Goal: Task Accomplishment & Management: Manage account settings

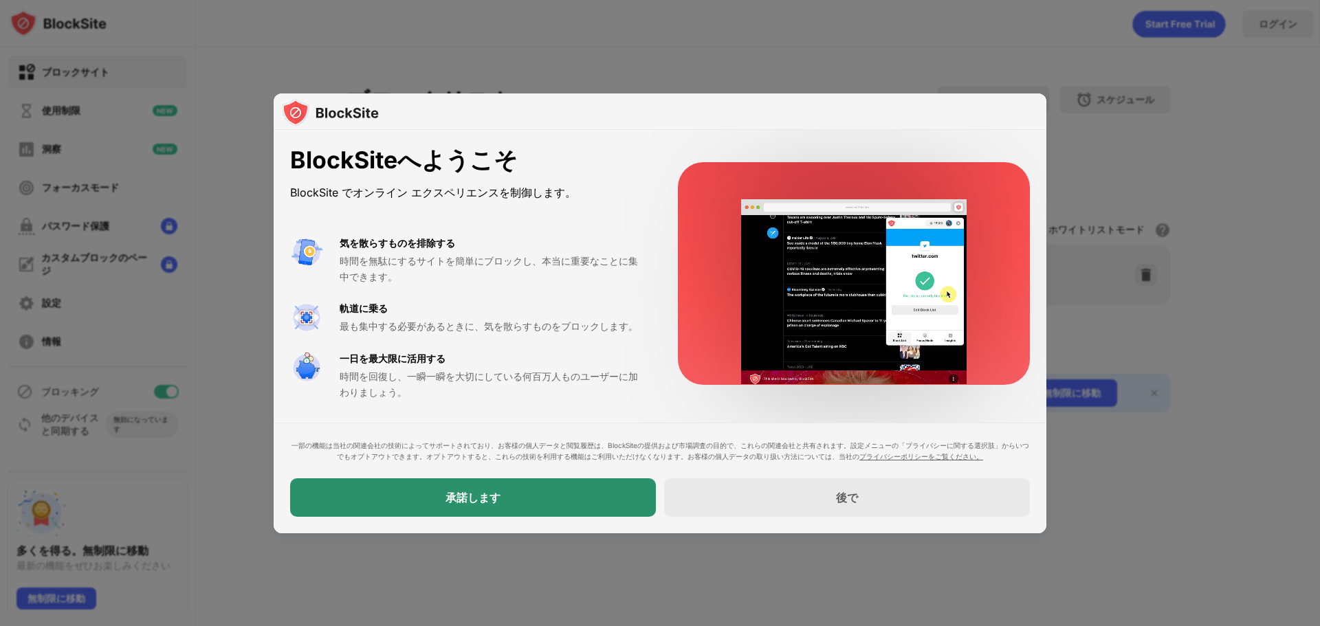
click at [461, 496] on font "承諾します" at bounding box center [472, 498] width 55 height 14
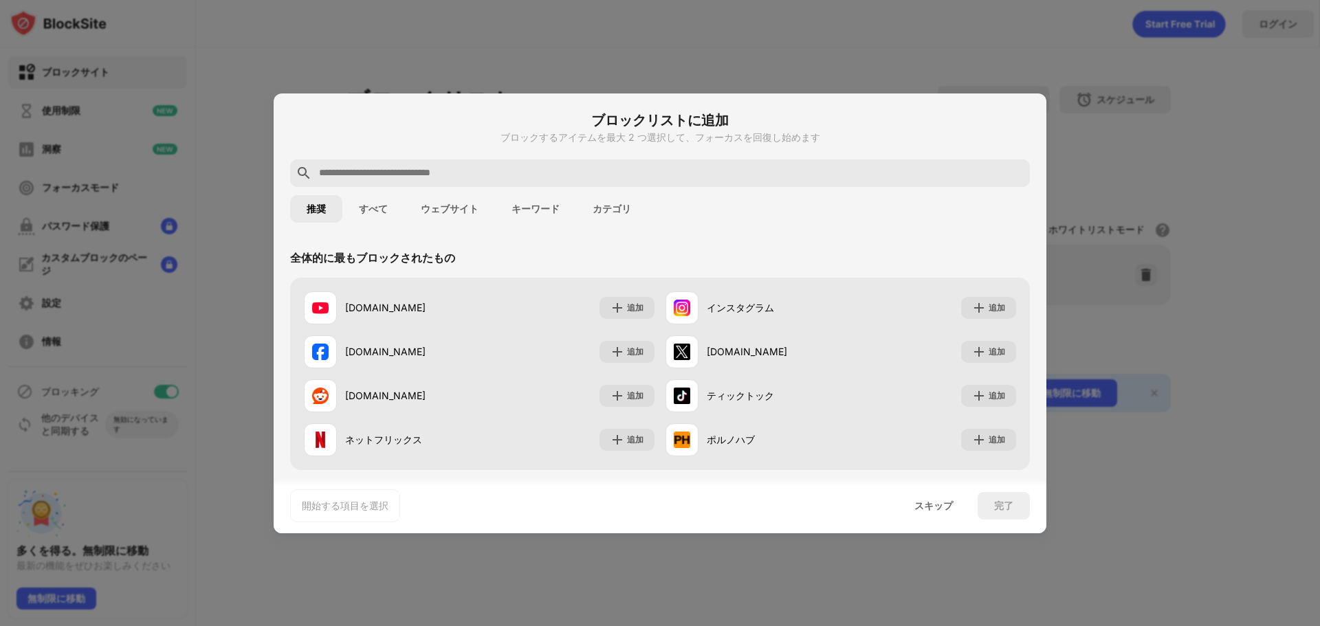
click at [806, 47] on div at bounding box center [660, 313] width 1320 height 626
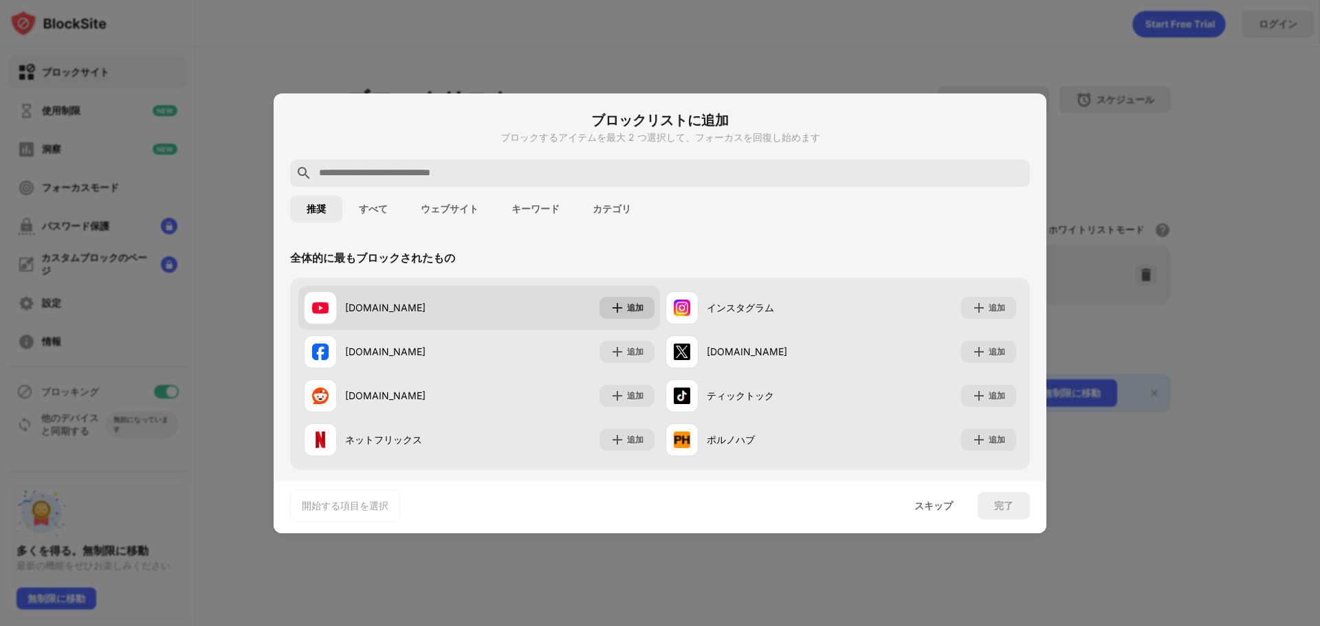
click at [612, 309] on img at bounding box center [617, 308] width 14 height 14
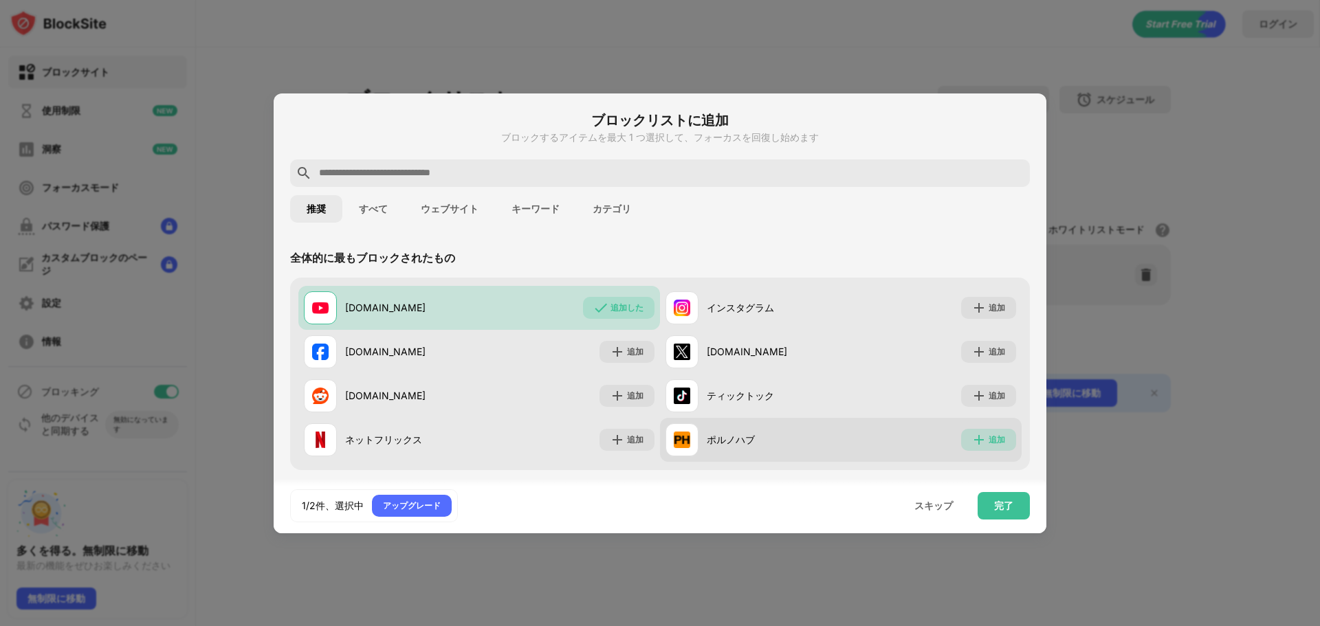
click at [988, 440] on font "追加" at bounding box center [996, 439] width 16 height 10
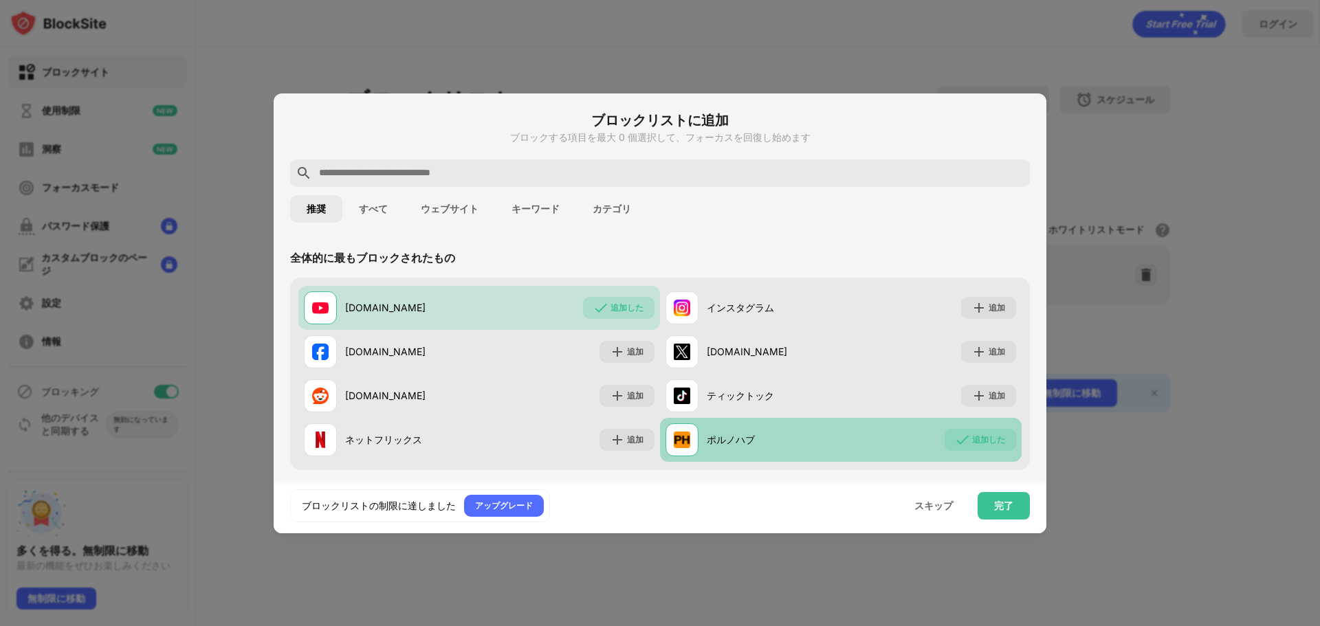
click at [382, 201] on button "すべて" at bounding box center [373, 208] width 62 height 27
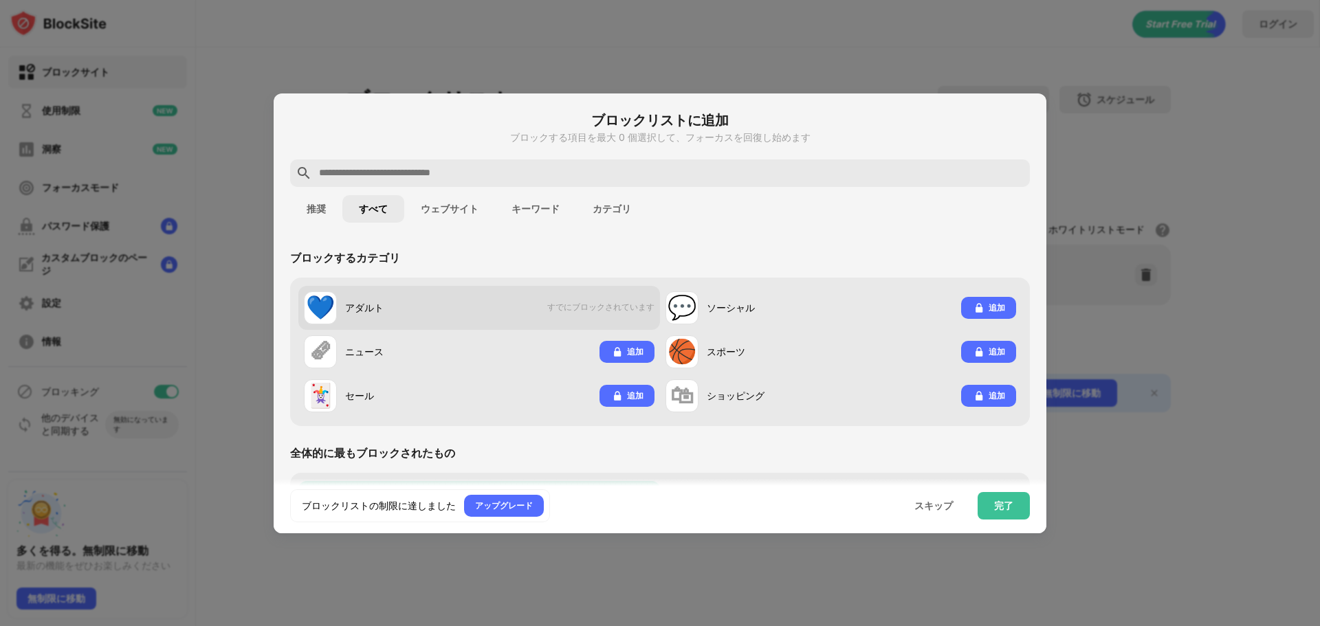
click at [623, 311] on font "すでにブロックされています" at bounding box center [600, 307] width 107 height 10
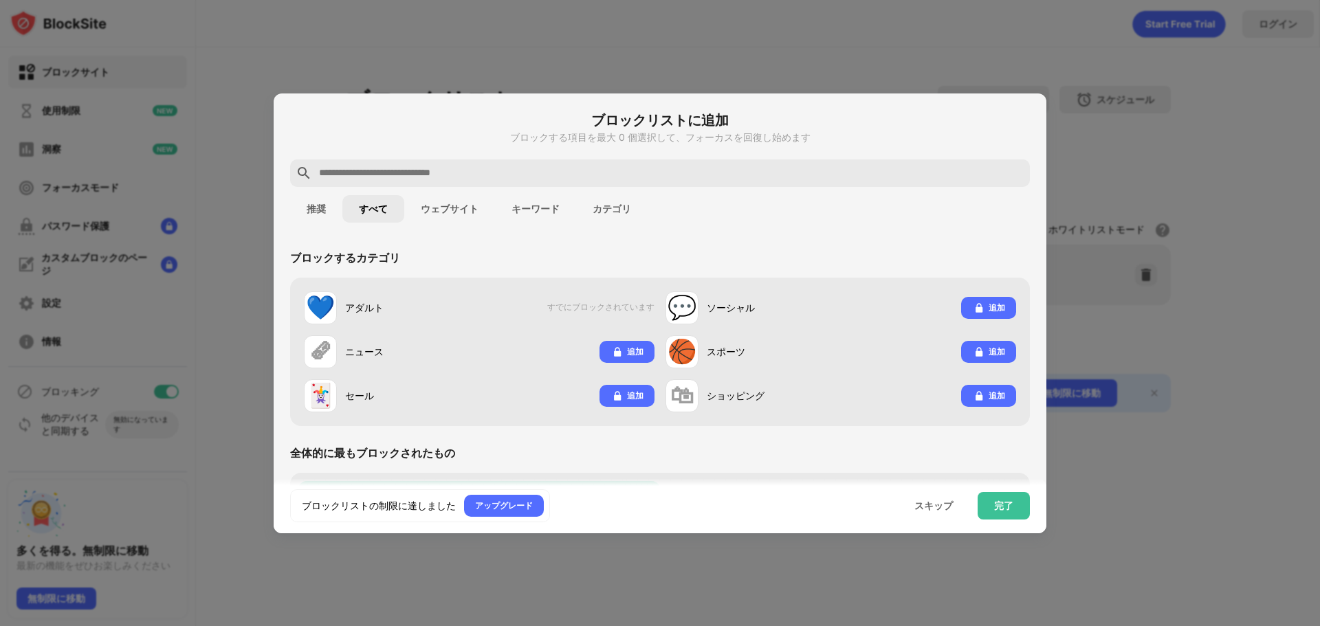
click at [441, 208] on font "ウェブサイト" at bounding box center [450, 208] width 58 height 11
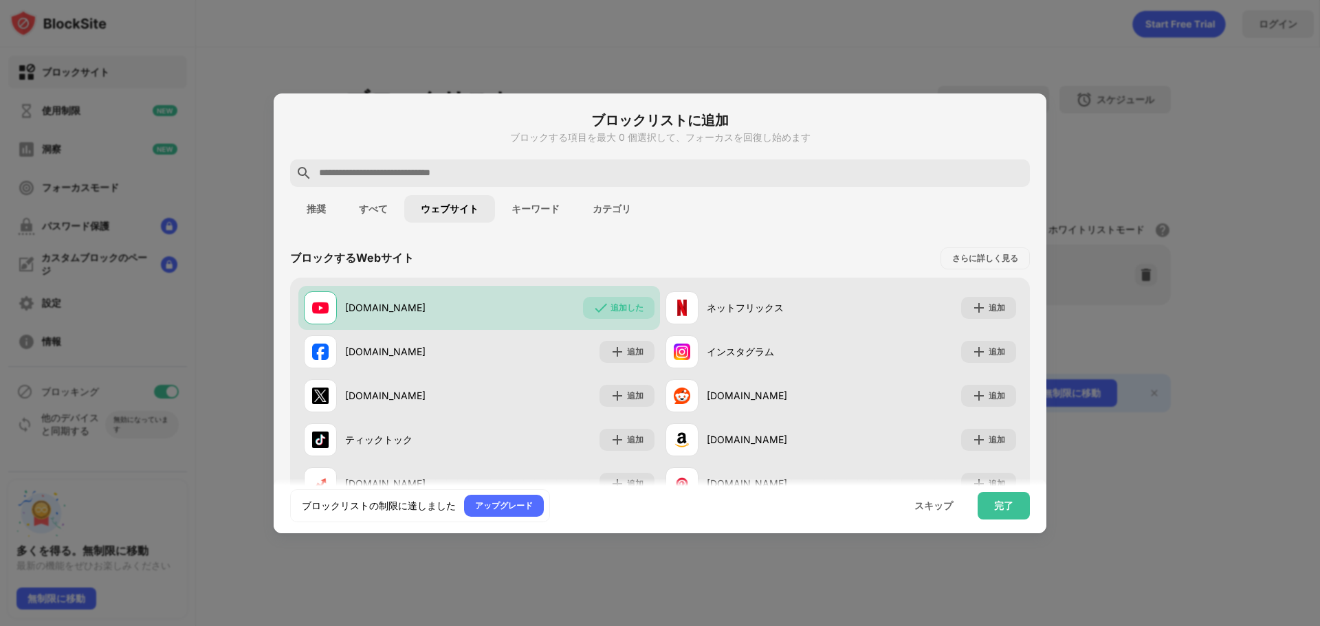
click at [540, 212] on font "キーワード" at bounding box center [535, 208] width 48 height 11
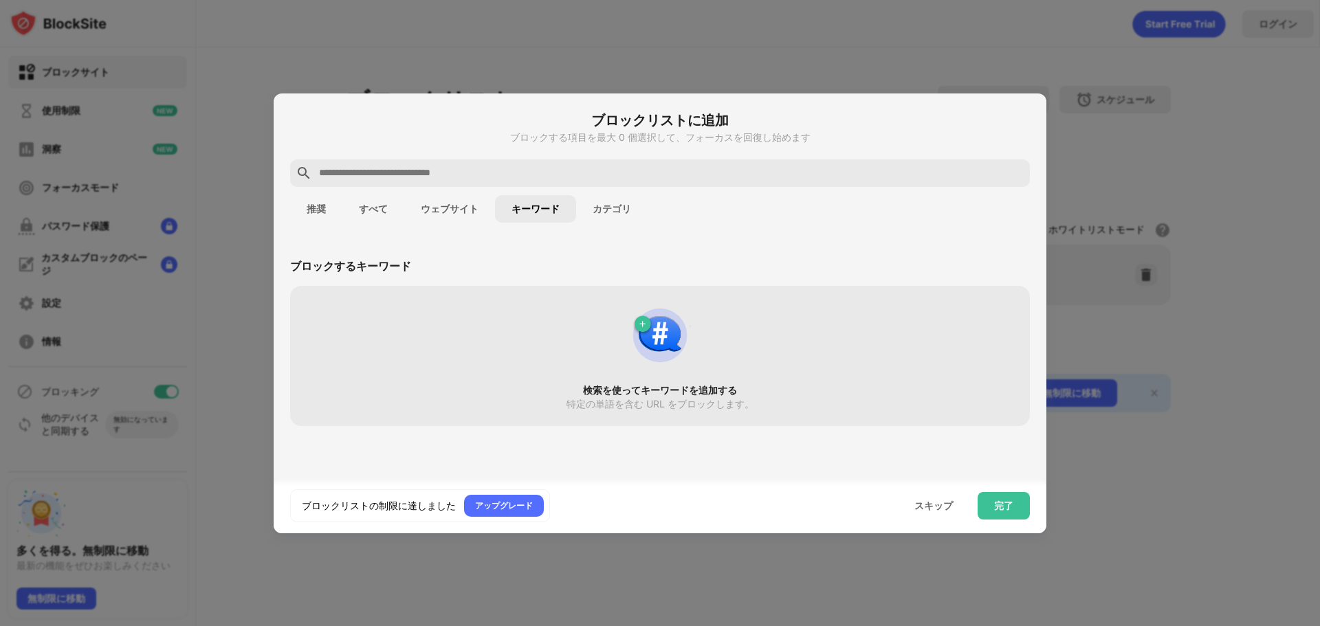
click at [620, 371] on div "検索を使ってキーワードを追加する 特定の単語を含む URL をブロックします。" at bounding box center [659, 356] width 723 height 124
click at [669, 398] on font "特定の単語を含む URL をブロックします。" at bounding box center [660, 404] width 188 height 12
click at [657, 331] on img at bounding box center [660, 335] width 66 height 66
click at [659, 401] on font "特定の単語を含む URL をブロックします。" at bounding box center [660, 404] width 188 height 12
click at [603, 206] on font "カテゴリ" at bounding box center [612, 208] width 38 height 11
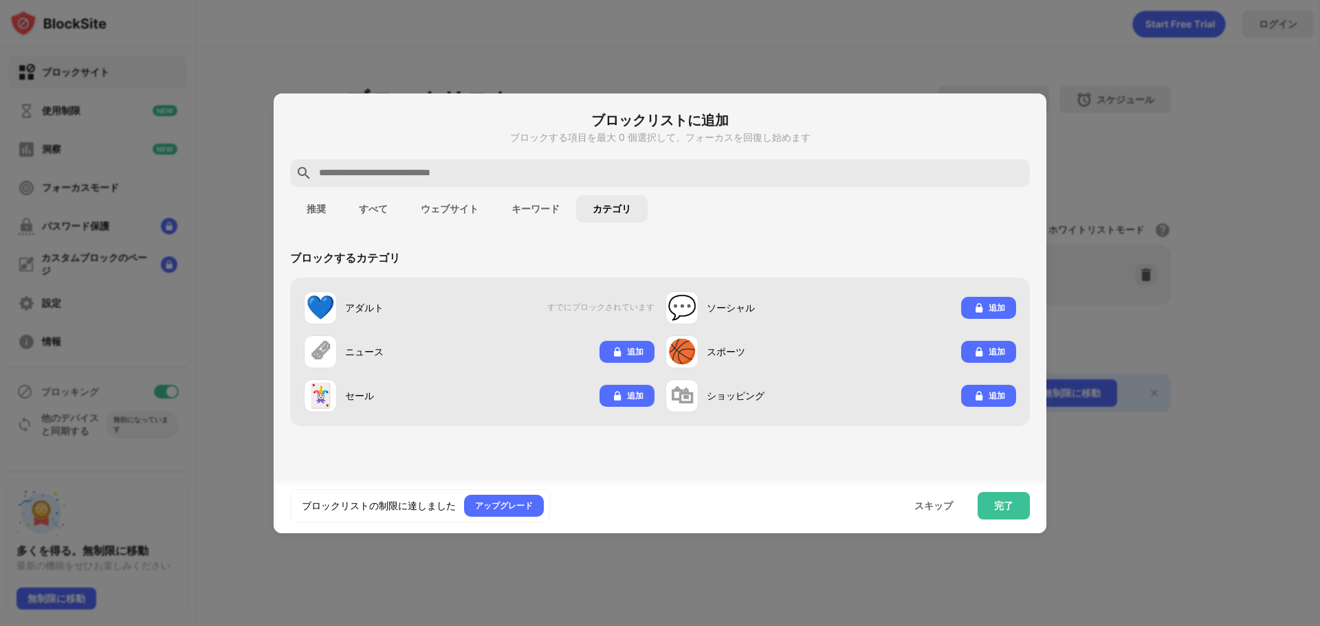
click at [541, 201] on button "キーワード" at bounding box center [535, 208] width 81 height 27
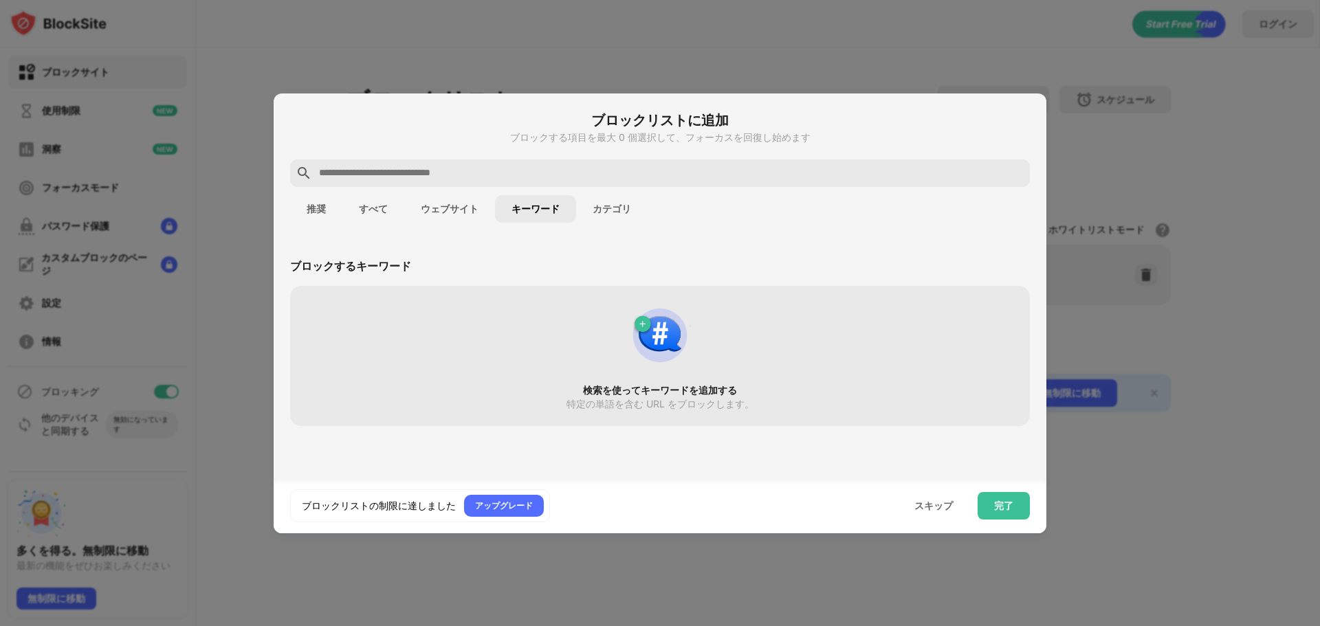
click at [486, 203] on button "ウェブサイト" at bounding box center [449, 208] width 91 height 27
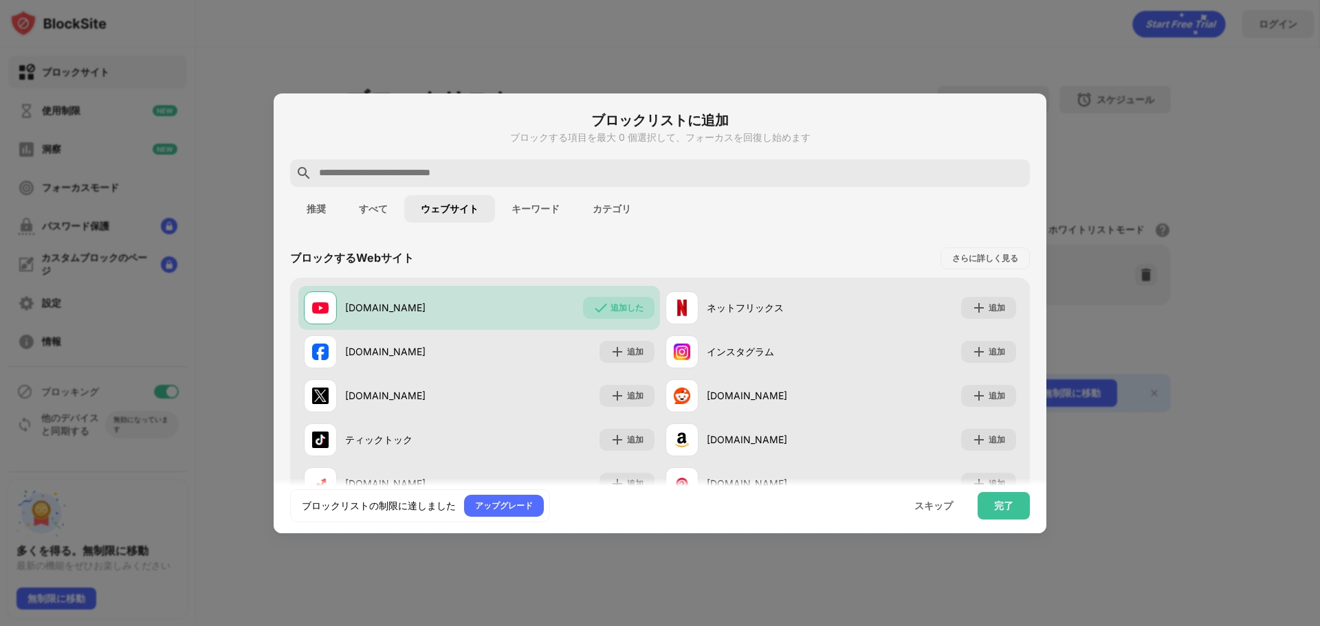
click at [434, 202] on button "ウェブサイト" at bounding box center [449, 208] width 91 height 27
click at [394, 201] on button "すべて" at bounding box center [373, 208] width 62 height 27
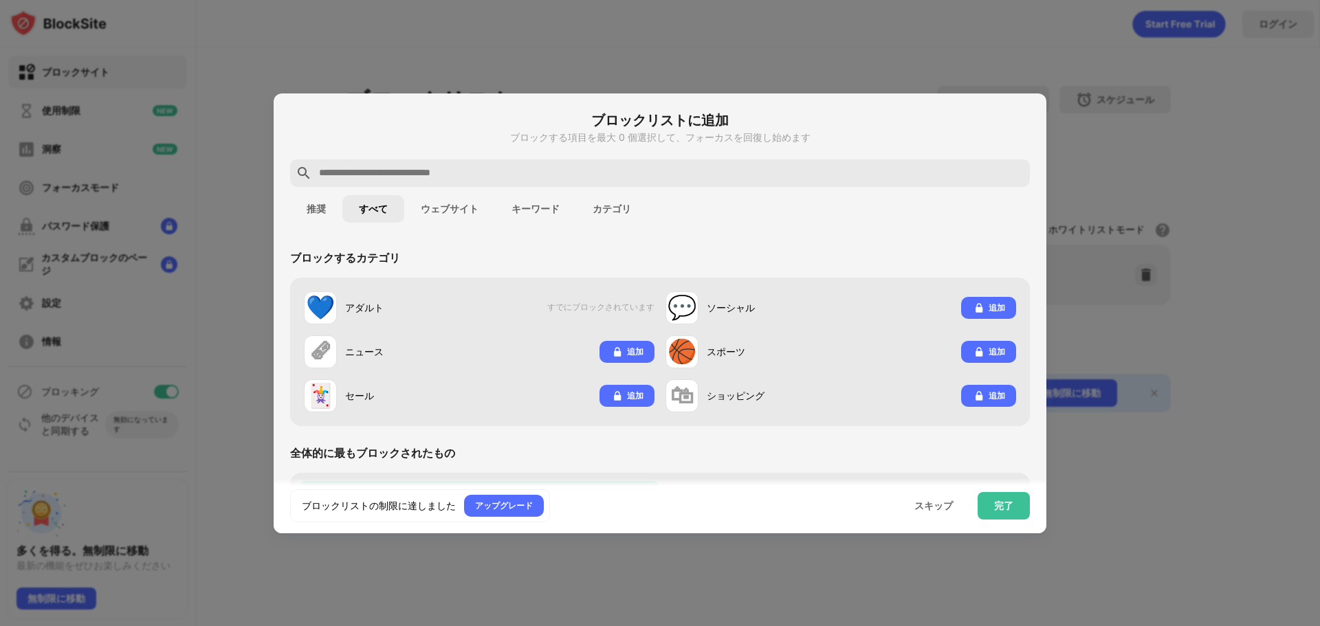
click at [310, 203] on font "推奨" at bounding box center [316, 208] width 19 height 11
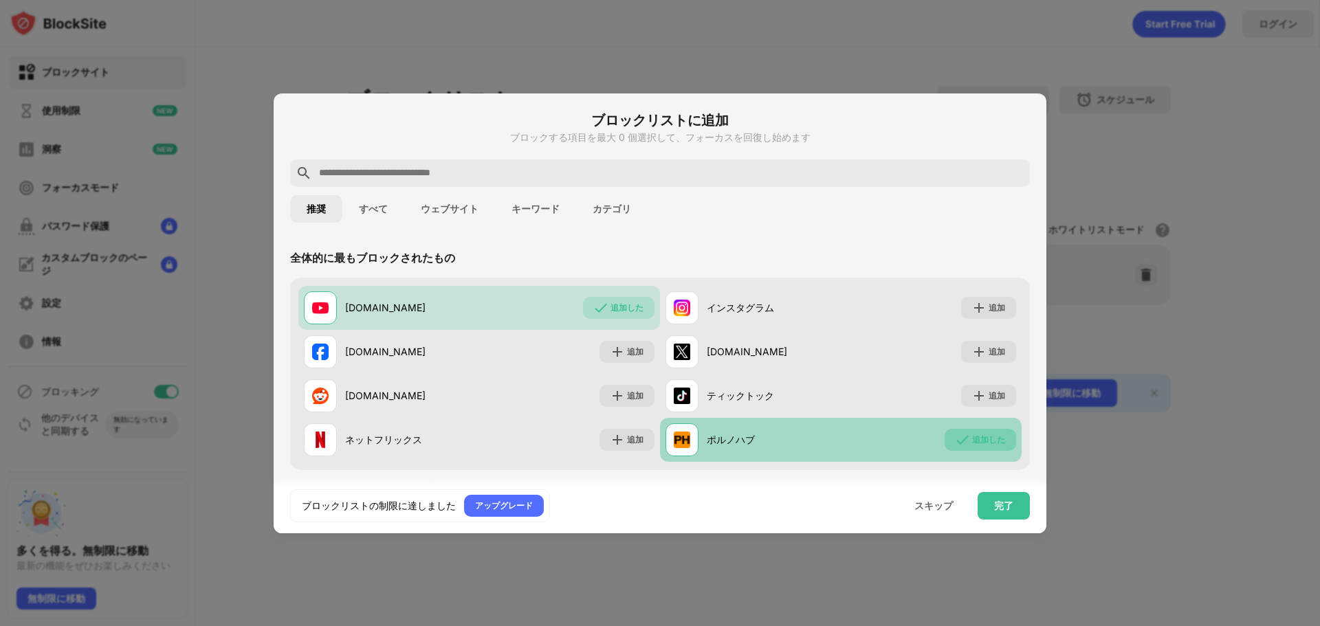
click at [976, 436] on font "追加した" at bounding box center [988, 439] width 33 height 10
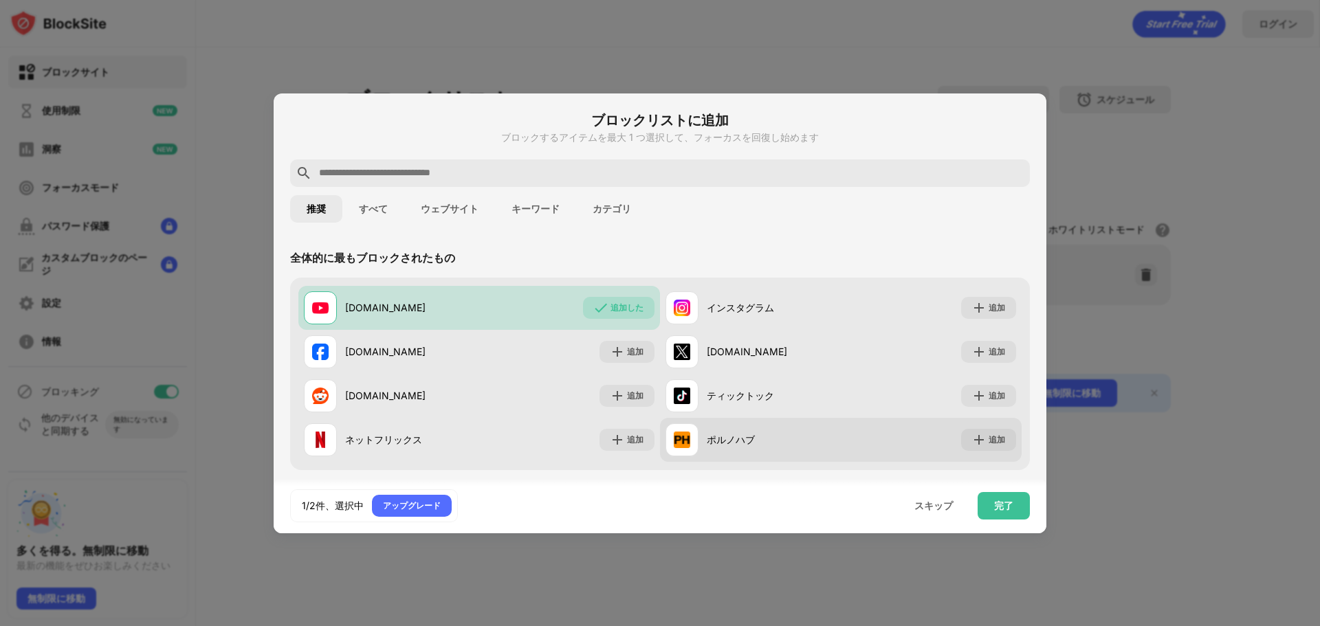
click at [544, 206] on font "キーワード" at bounding box center [535, 208] width 48 height 11
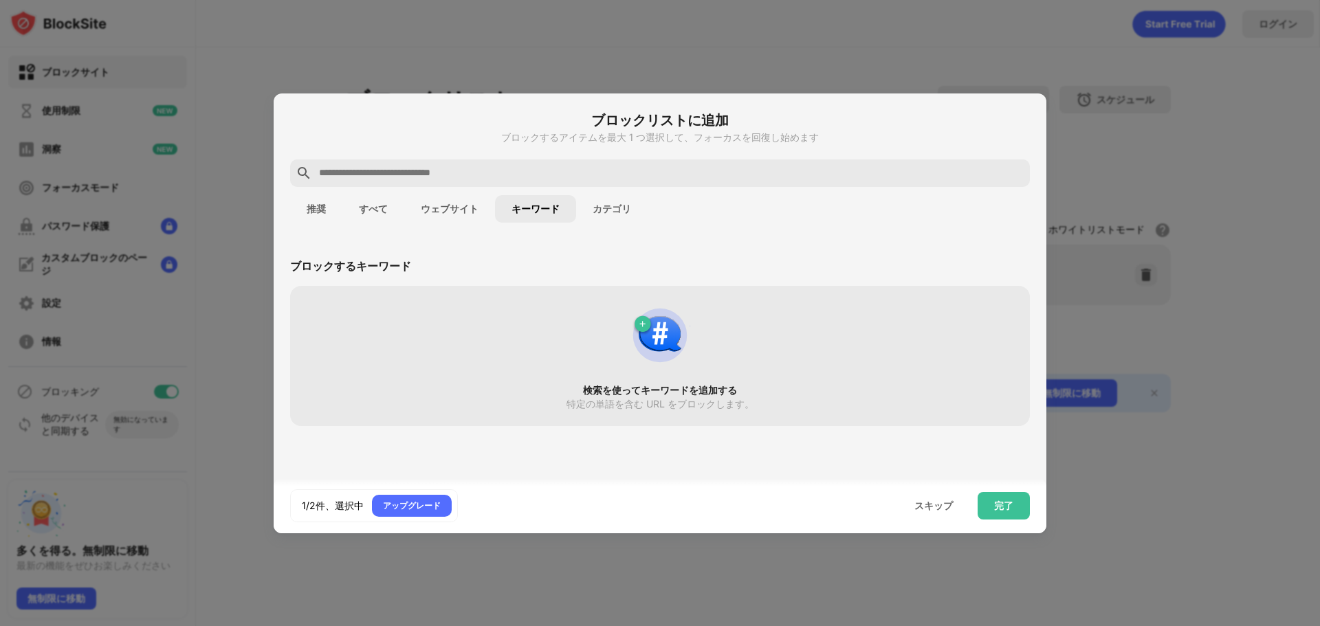
click at [568, 325] on div "検索を使ってキーワードを追加する 特定の単語を含む URL をブロックします。" at bounding box center [659, 356] width 723 height 124
click at [682, 395] on font "検索を使ってキーワードを追加する" at bounding box center [660, 390] width 154 height 12
click at [599, 214] on button "カテゴリ" at bounding box center [611, 208] width 71 height 27
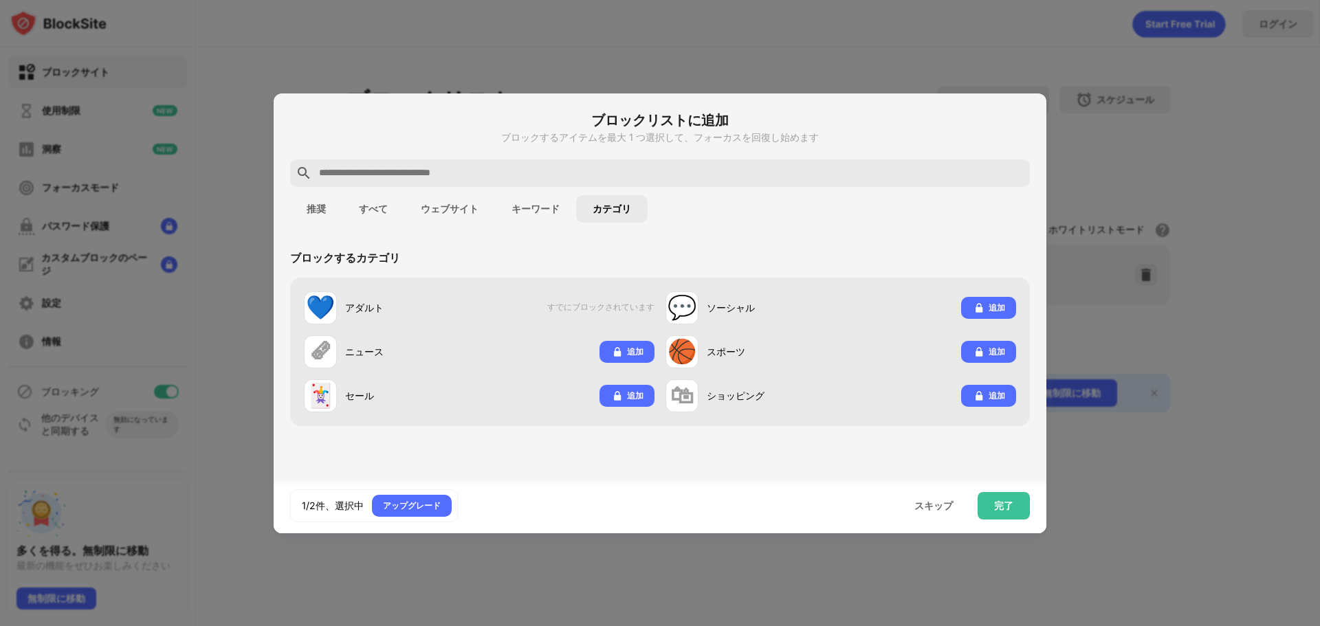
click at [489, 182] on div at bounding box center [660, 172] width 740 height 27
click at [364, 201] on button "すべて" at bounding box center [373, 208] width 62 height 27
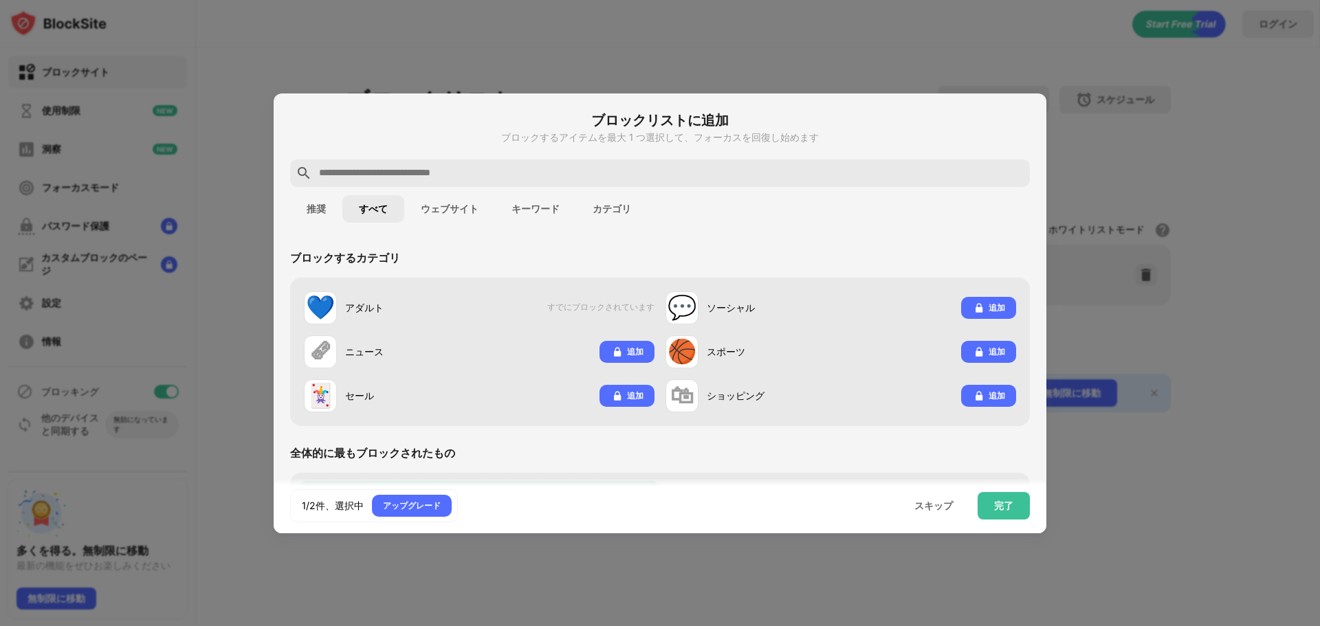
click at [324, 202] on button "推奨" at bounding box center [316, 208] width 52 height 27
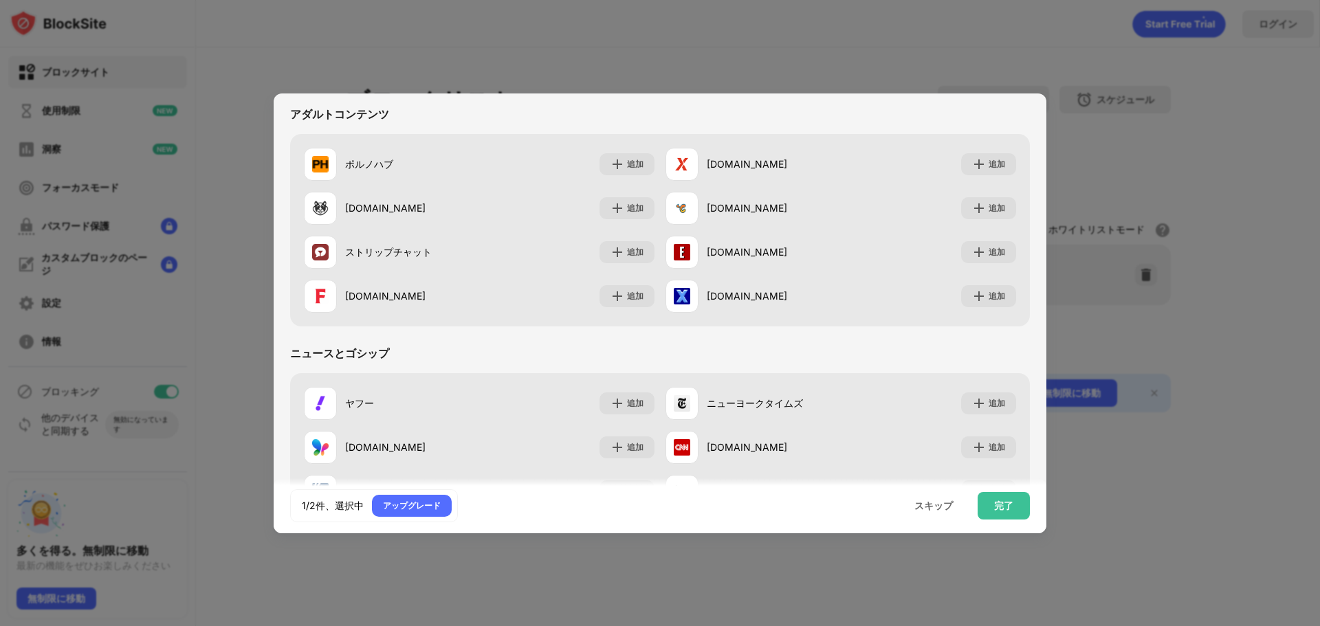
scroll to position [481, 0]
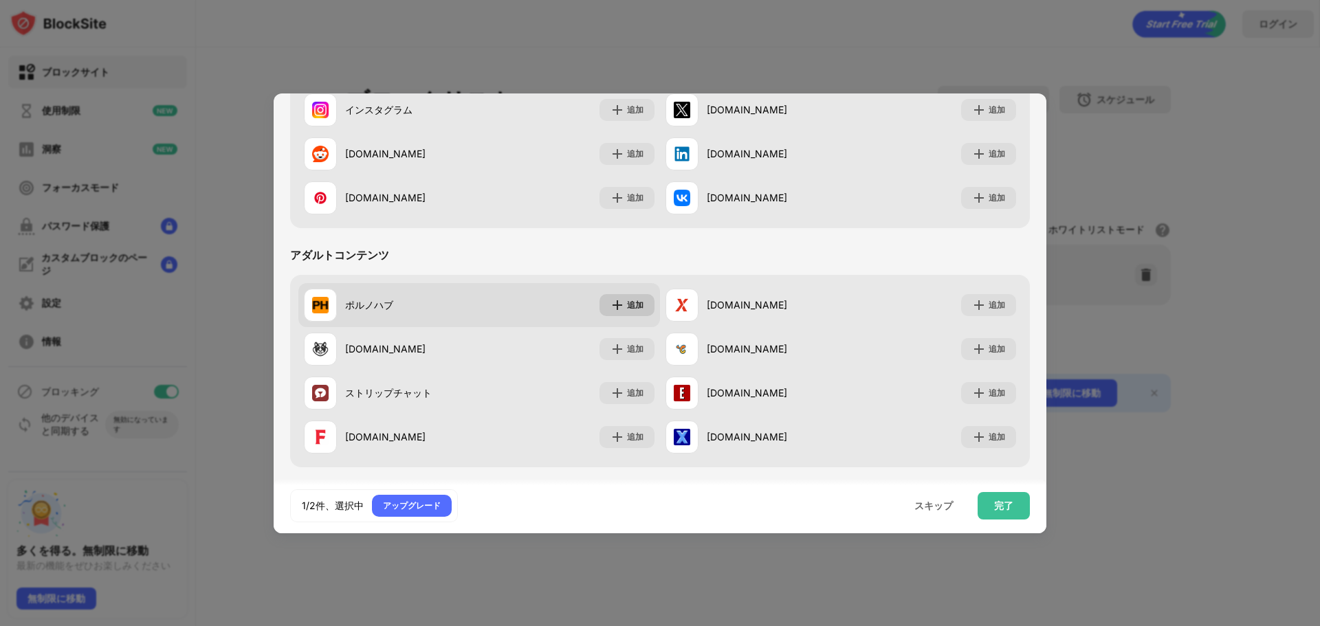
click at [627, 298] on div "追加" at bounding box center [635, 305] width 16 height 14
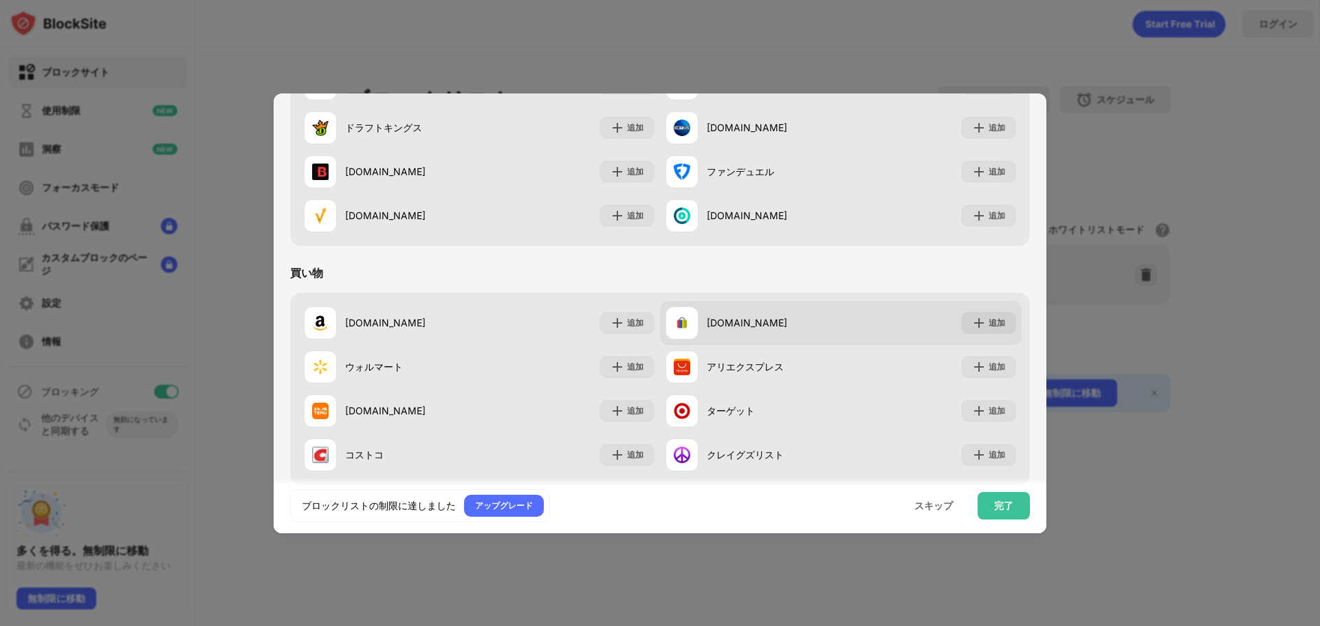
scroll to position [1441, 0]
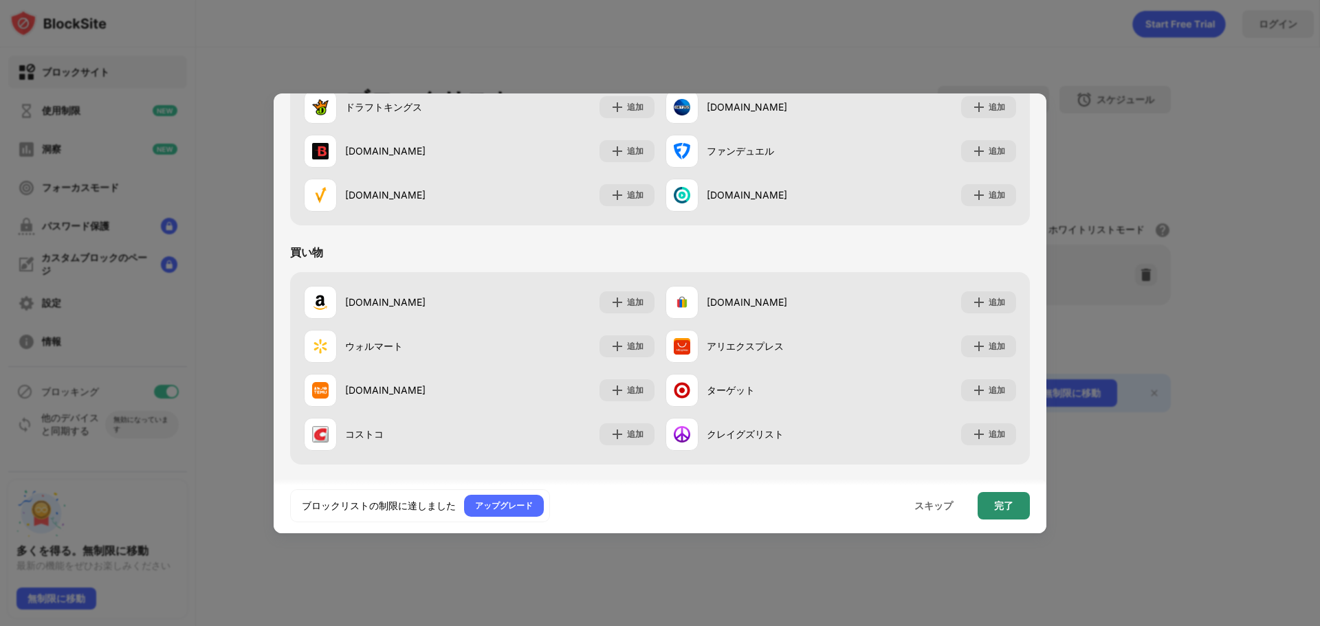
click at [1002, 500] on font "完了" at bounding box center [1003, 506] width 19 height 12
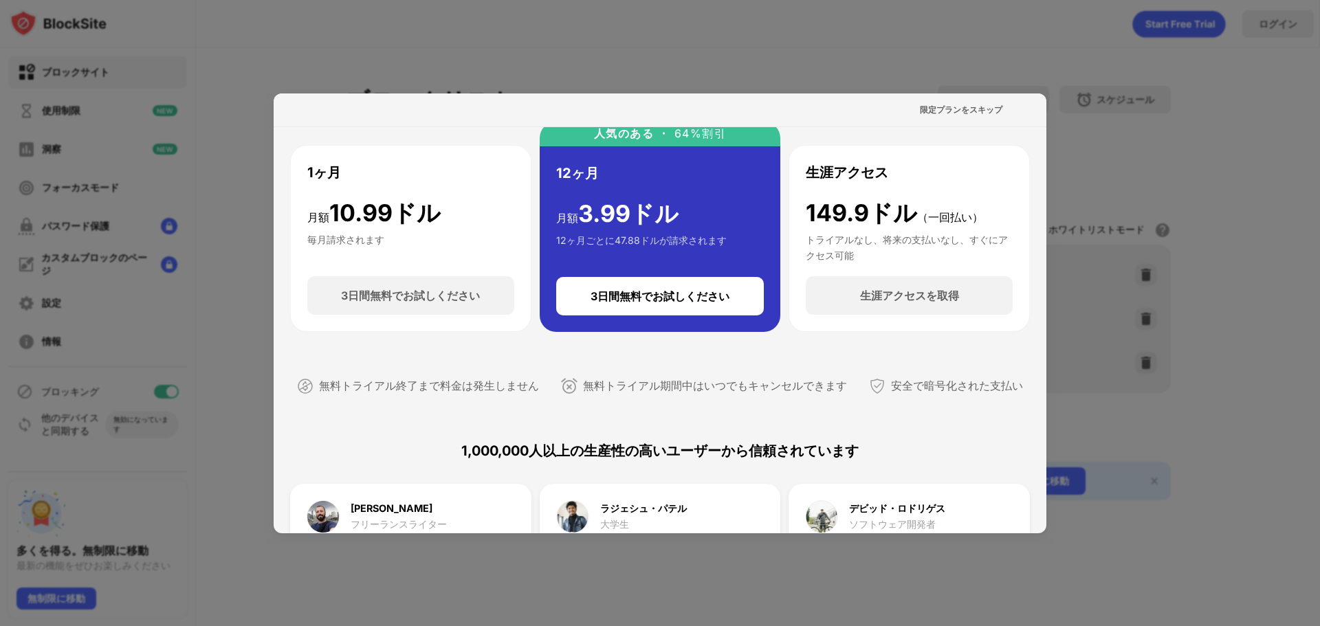
scroll to position [0, 0]
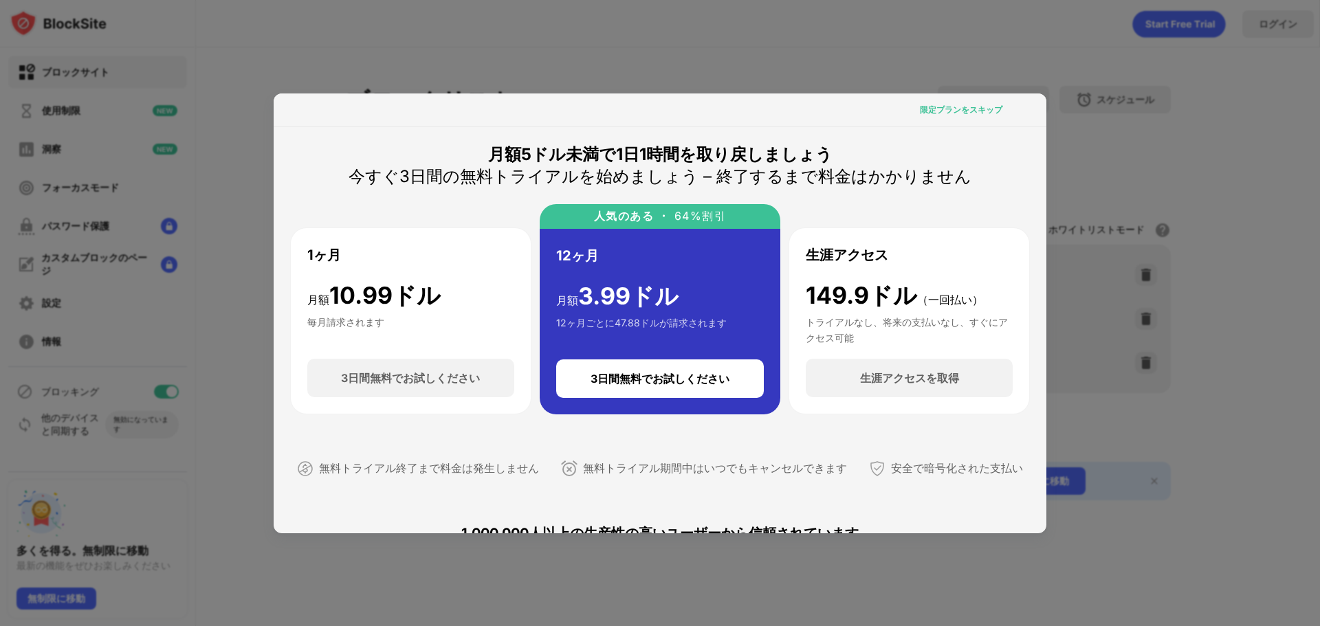
click at [944, 105] on font "限定プランをスキップ" at bounding box center [961, 109] width 82 height 10
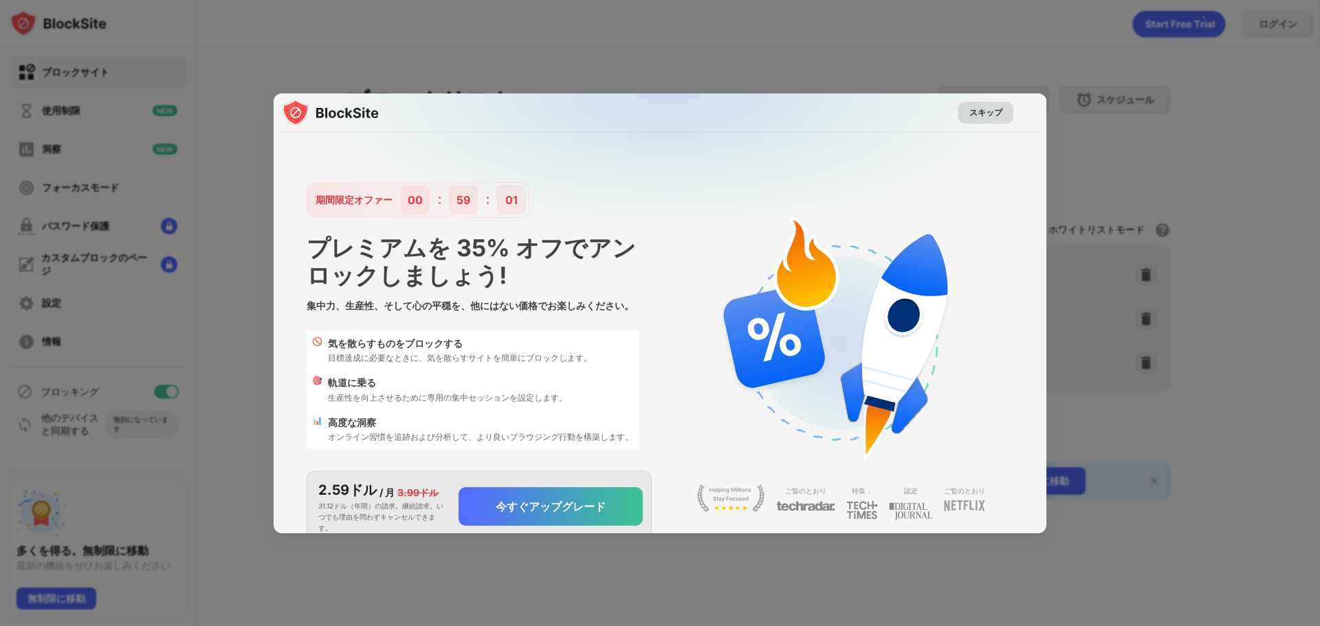
click at [977, 115] on font "スキップ" at bounding box center [985, 112] width 33 height 10
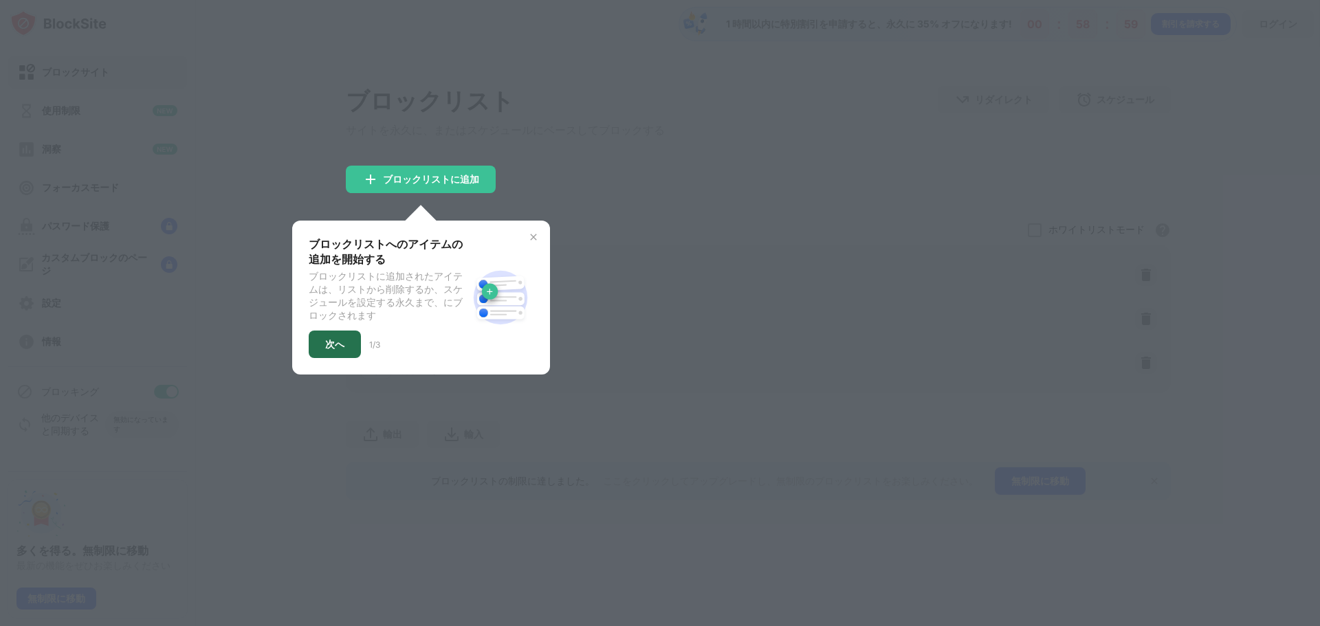
click at [339, 345] on div "次へ" at bounding box center [335, 344] width 52 height 27
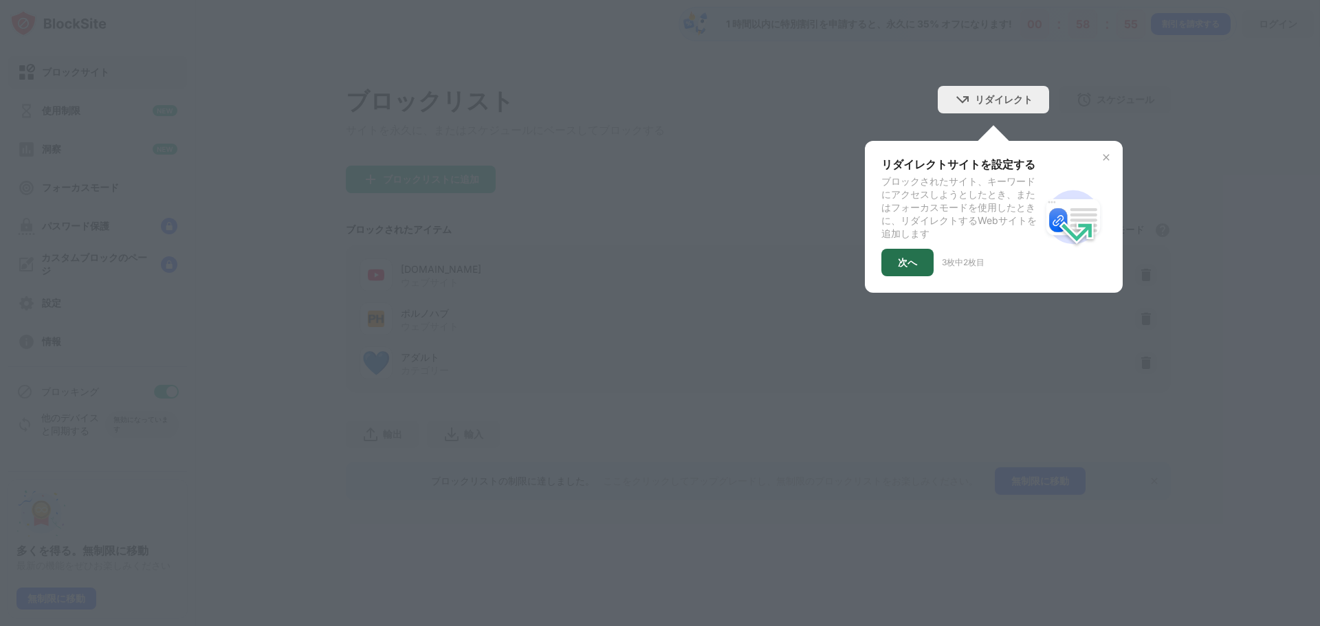
click at [907, 268] on font "次へ" at bounding box center [907, 262] width 19 height 12
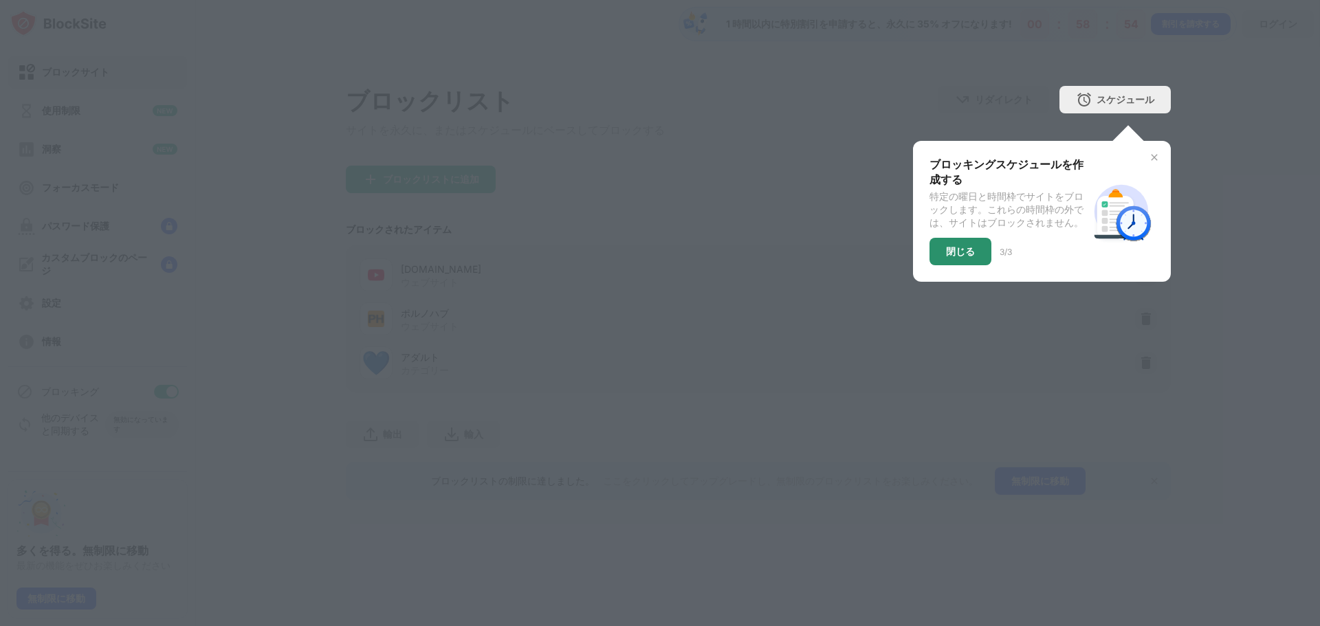
click at [953, 256] on font "閉じる" at bounding box center [960, 251] width 29 height 12
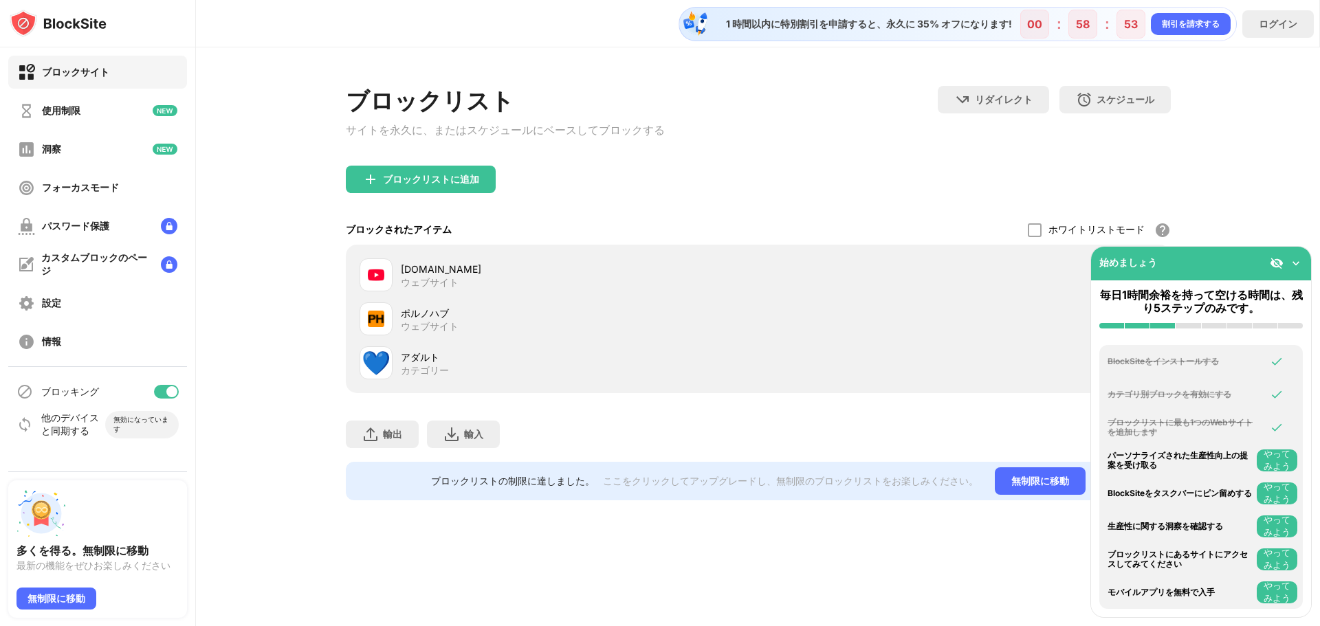
click at [663, 213] on div "ブロックリストに追加" at bounding box center [758, 190] width 825 height 49
click at [1299, 261] on img at bounding box center [1296, 263] width 14 height 14
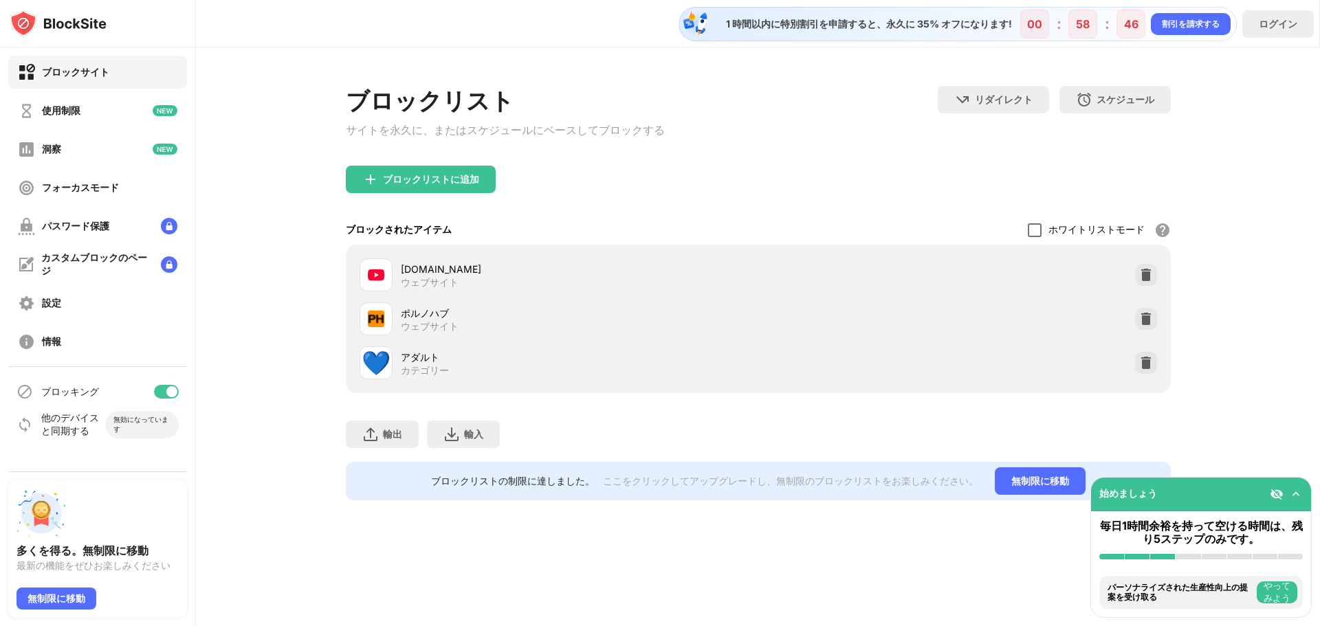
click at [1038, 228] on div at bounding box center [1035, 230] width 14 height 14
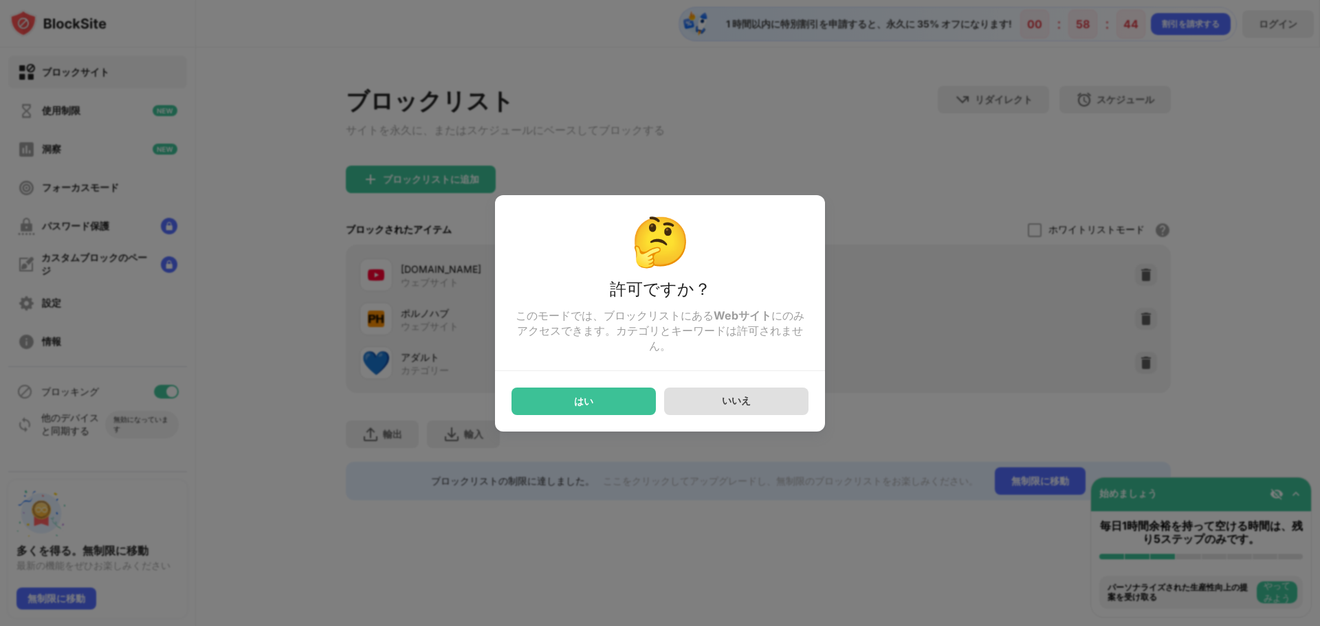
click at [739, 406] on font "いいえ" at bounding box center [736, 401] width 29 height 12
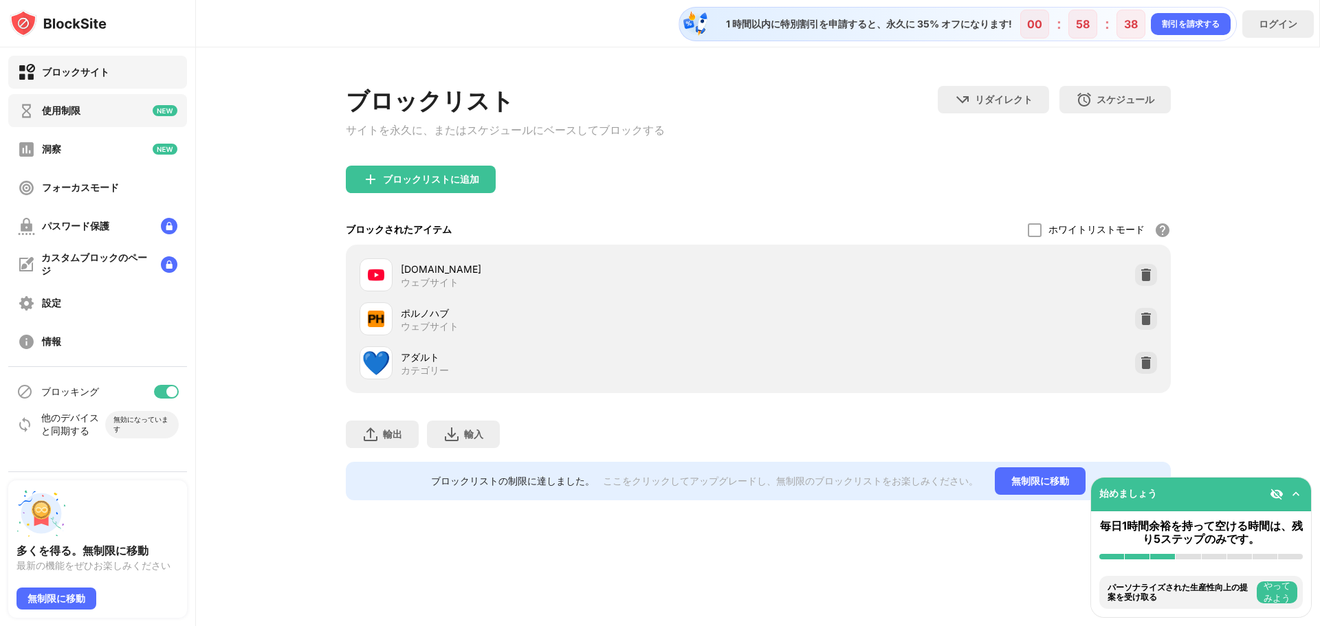
click at [116, 115] on div "使用制限" at bounding box center [97, 110] width 179 height 33
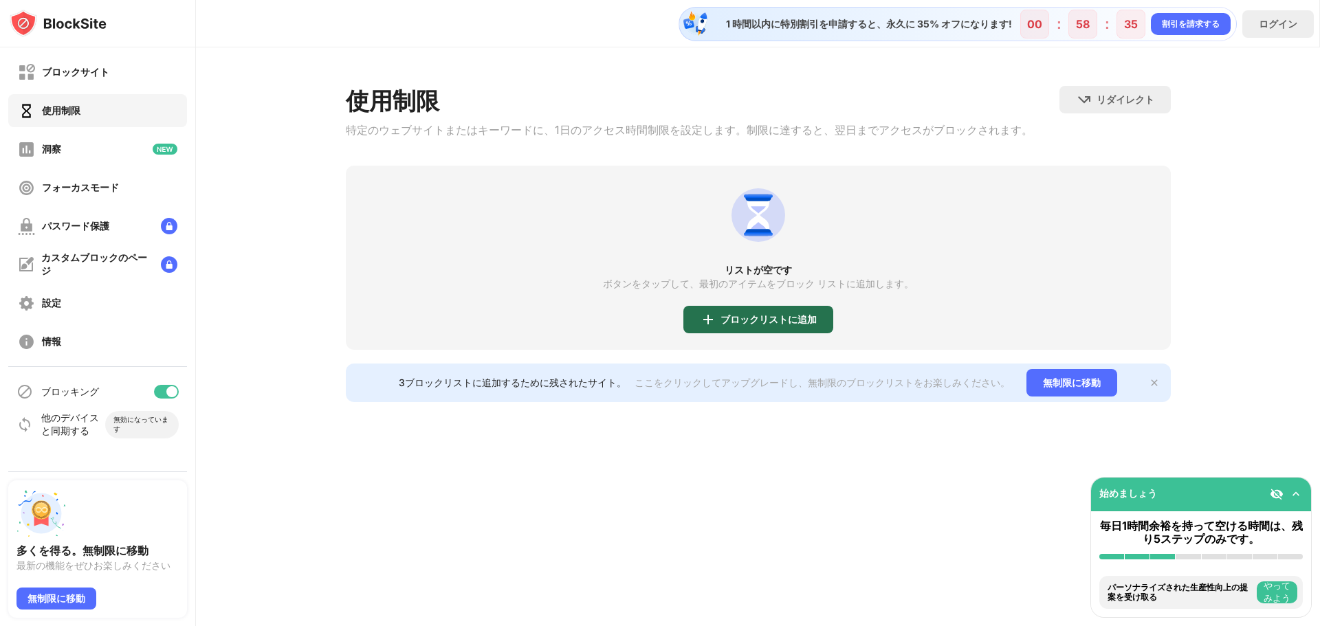
click at [747, 323] on font "ブロックリストに追加" at bounding box center [768, 319] width 96 height 12
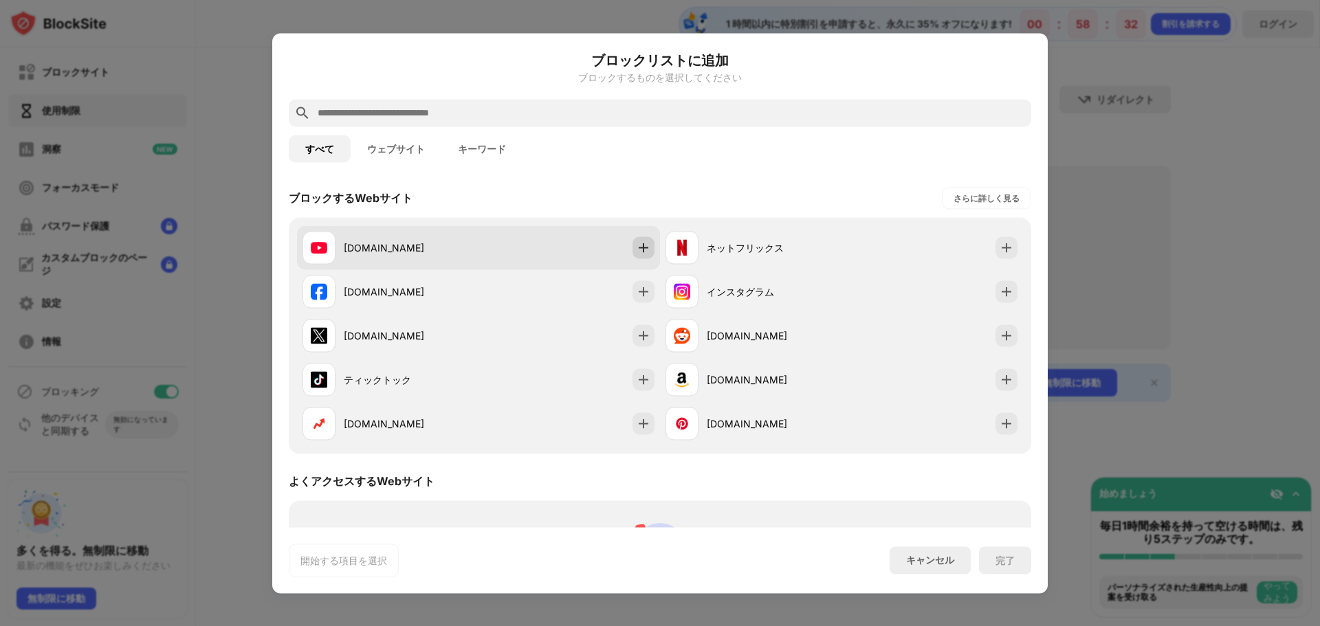
click at [639, 250] on img at bounding box center [644, 248] width 14 height 14
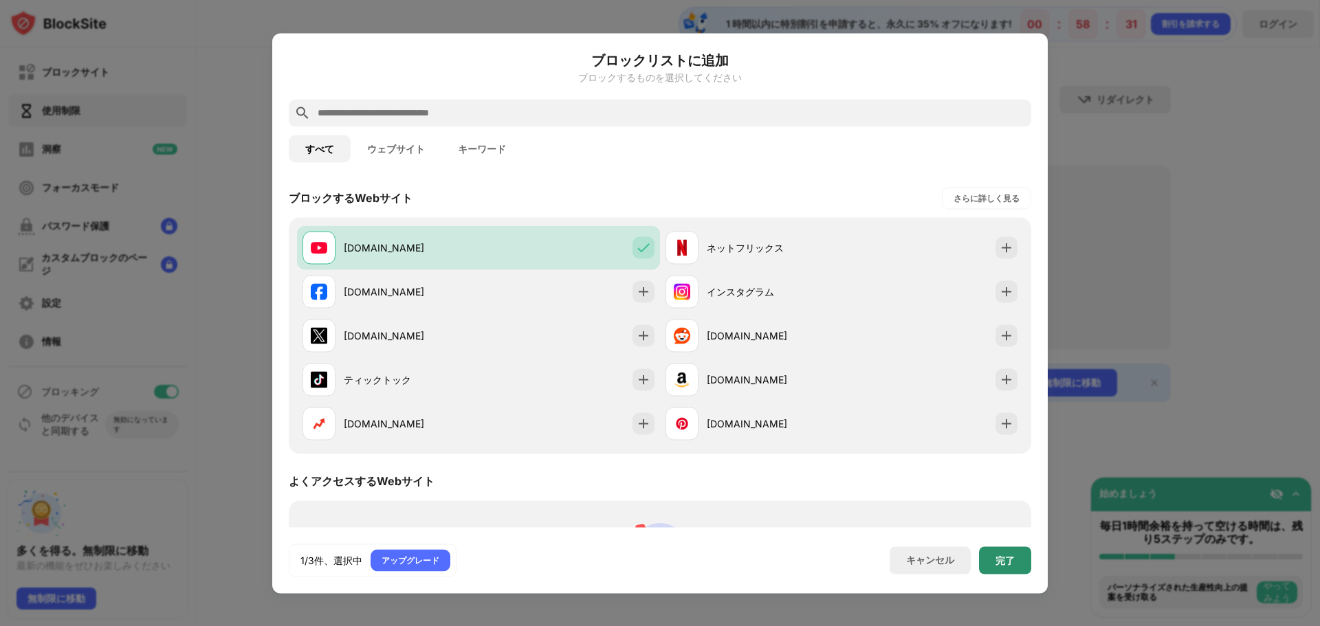
click at [1006, 562] on font "完了" at bounding box center [1004, 560] width 19 height 12
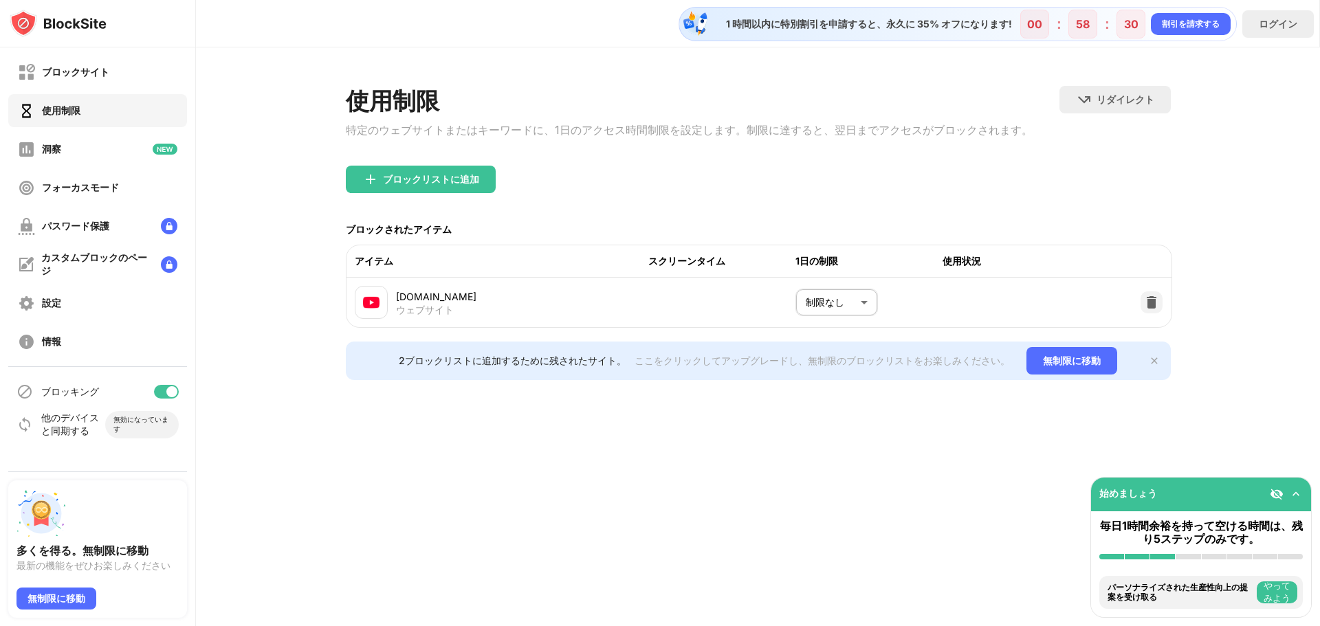
click at [845, 315] on body "ブロックサイト 使用制限 洞察 フォーカスモード パスワード保護 カスタムブロックのページ 設定 情報 ブロッキング 他のデバイスと同期する 無効になっていま…" at bounding box center [660, 313] width 1320 height 626
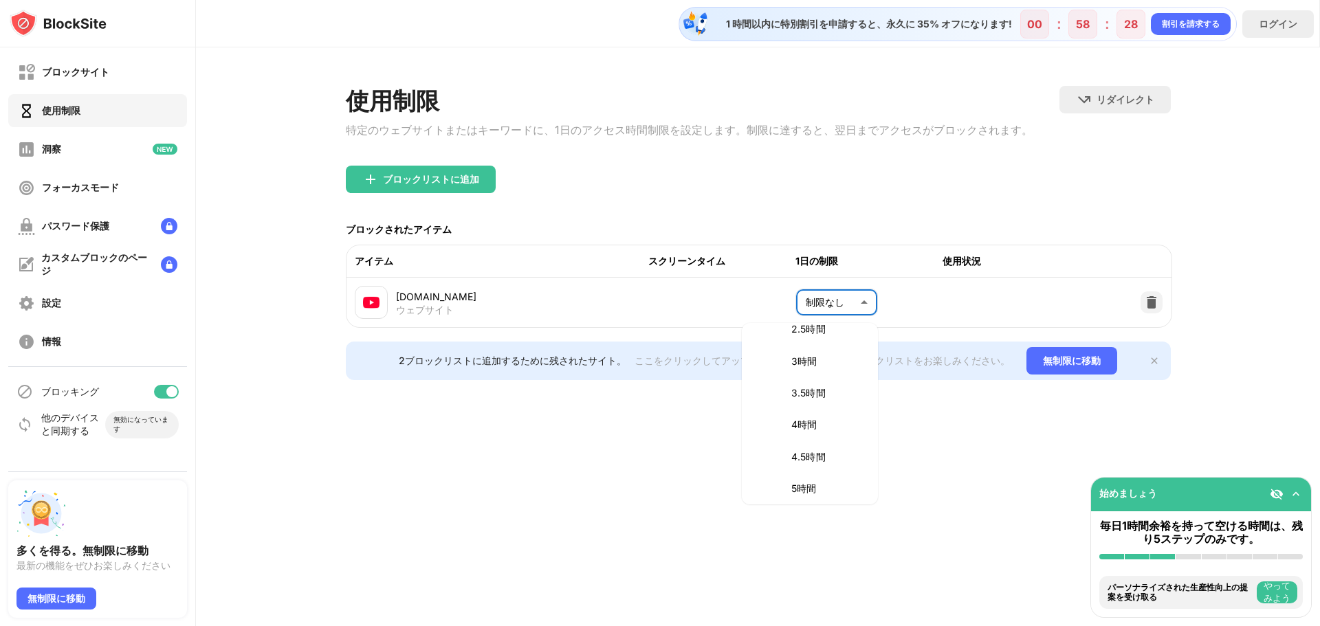
scroll to position [481, 0]
click at [950, 425] on div at bounding box center [660, 313] width 1320 height 626
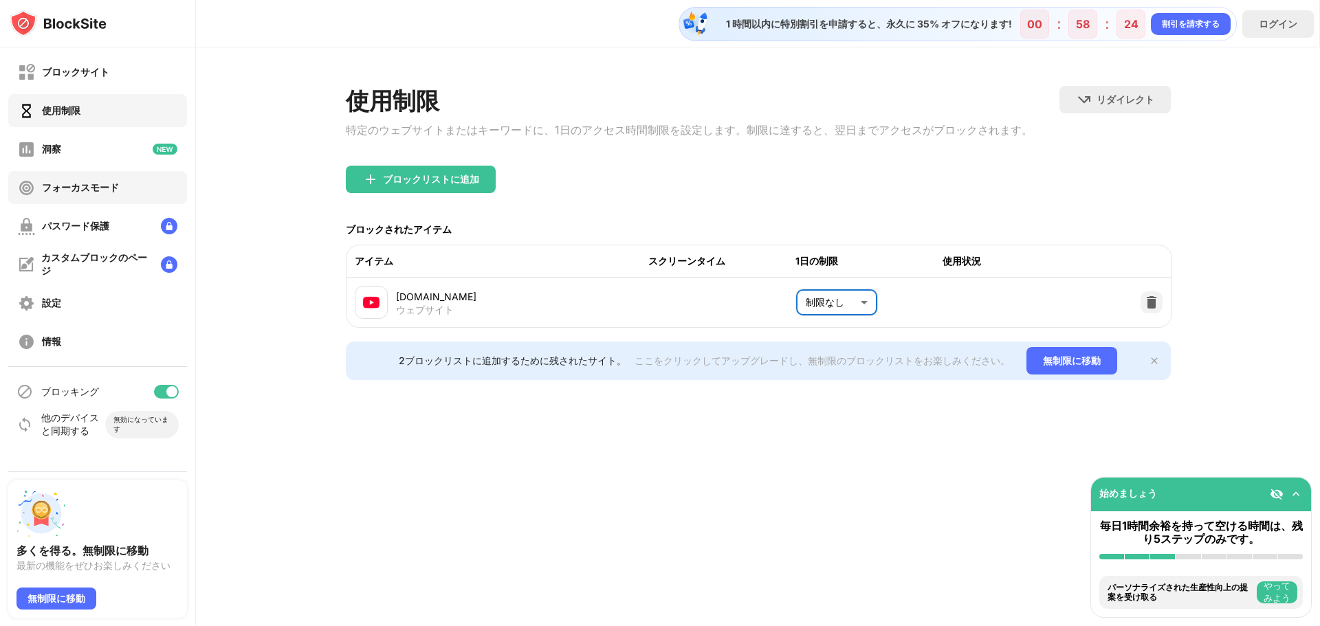
click at [87, 173] on div "フォーカスモード" at bounding box center [97, 187] width 179 height 33
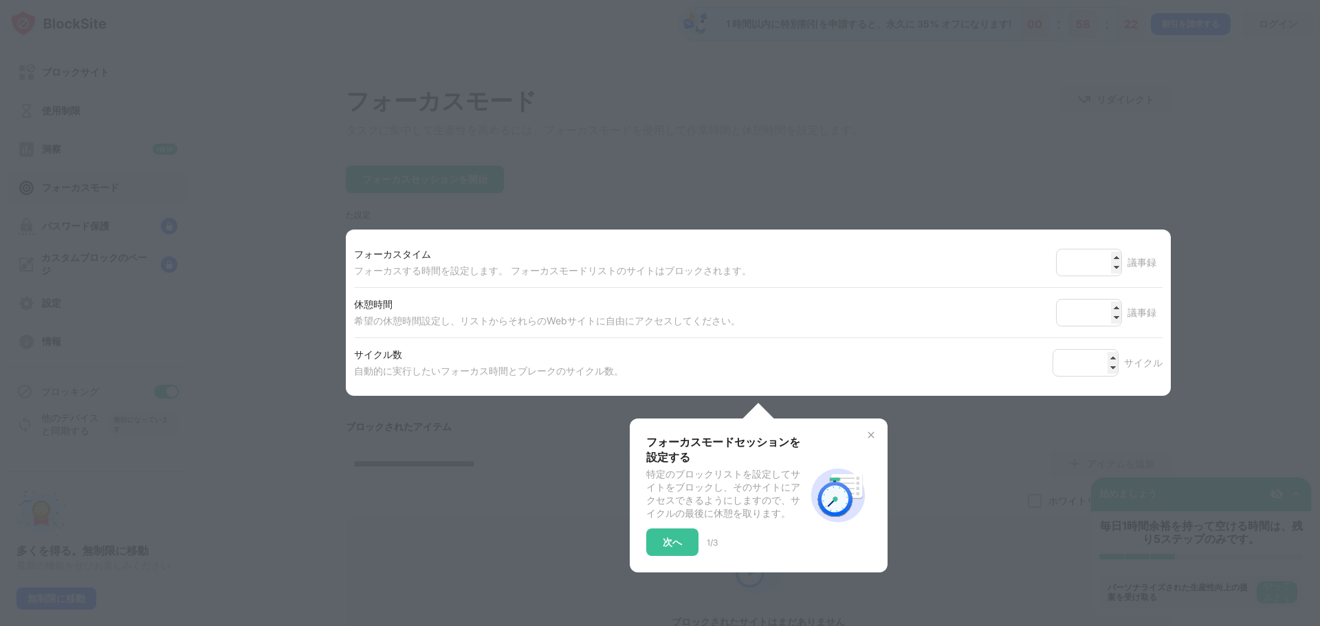
click at [662, 535] on div "フォーカスモードセッションを設定する 特定のブロックリストを設定してサイトをブロックし、そのサイトにアクセスできるようにしますので、サイクルの最後に休憩を取り…" at bounding box center [725, 495] width 159 height 121
click at [687, 552] on div "次へ" at bounding box center [672, 542] width 52 height 27
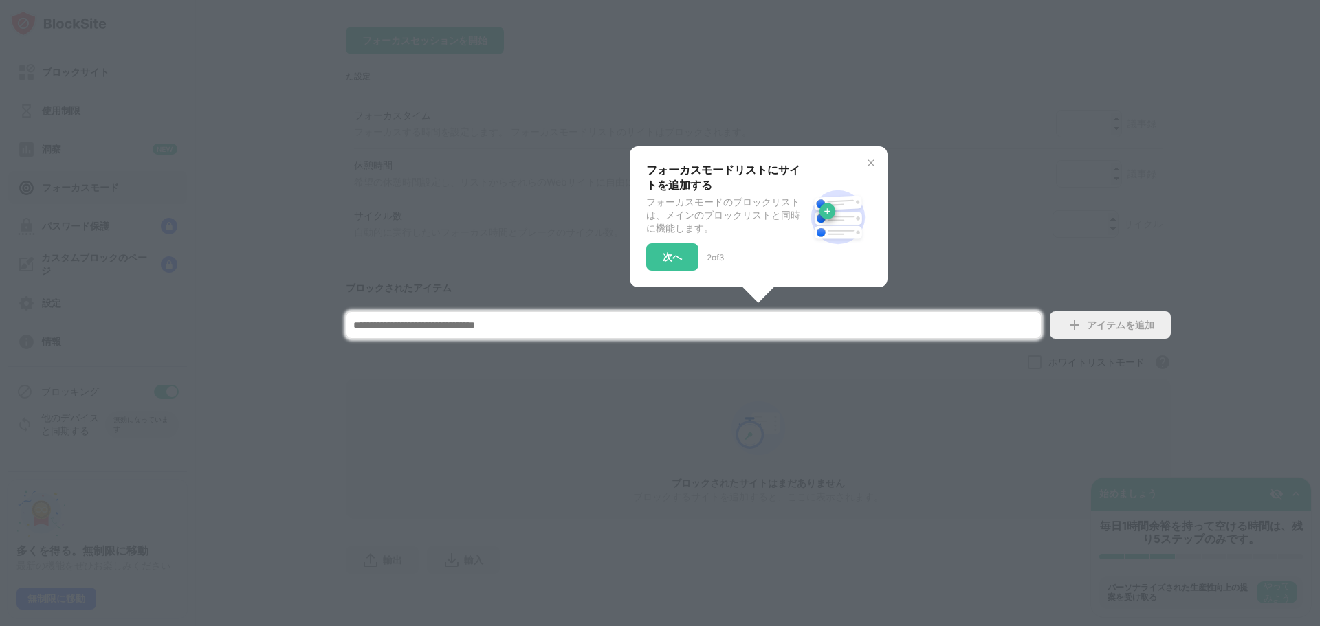
scroll to position [153, 0]
click at [671, 251] on font "次へ" at bounding box center [672, 257] width 19 height 12
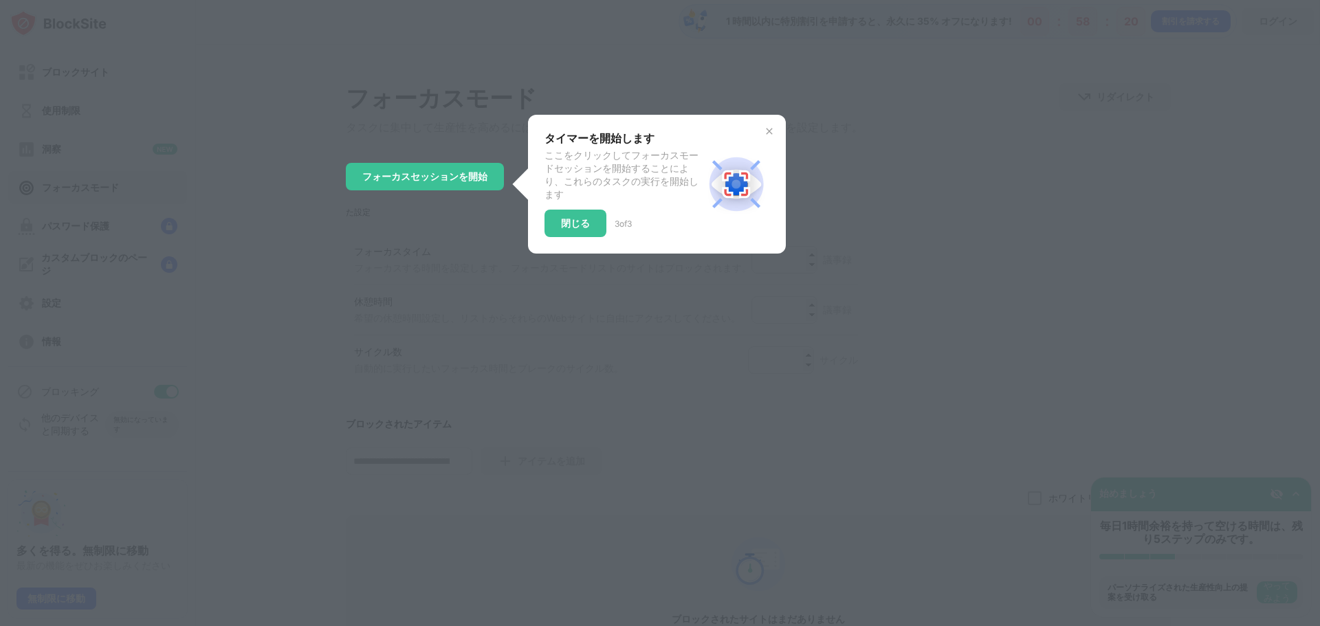
scroll to position [0, 0]
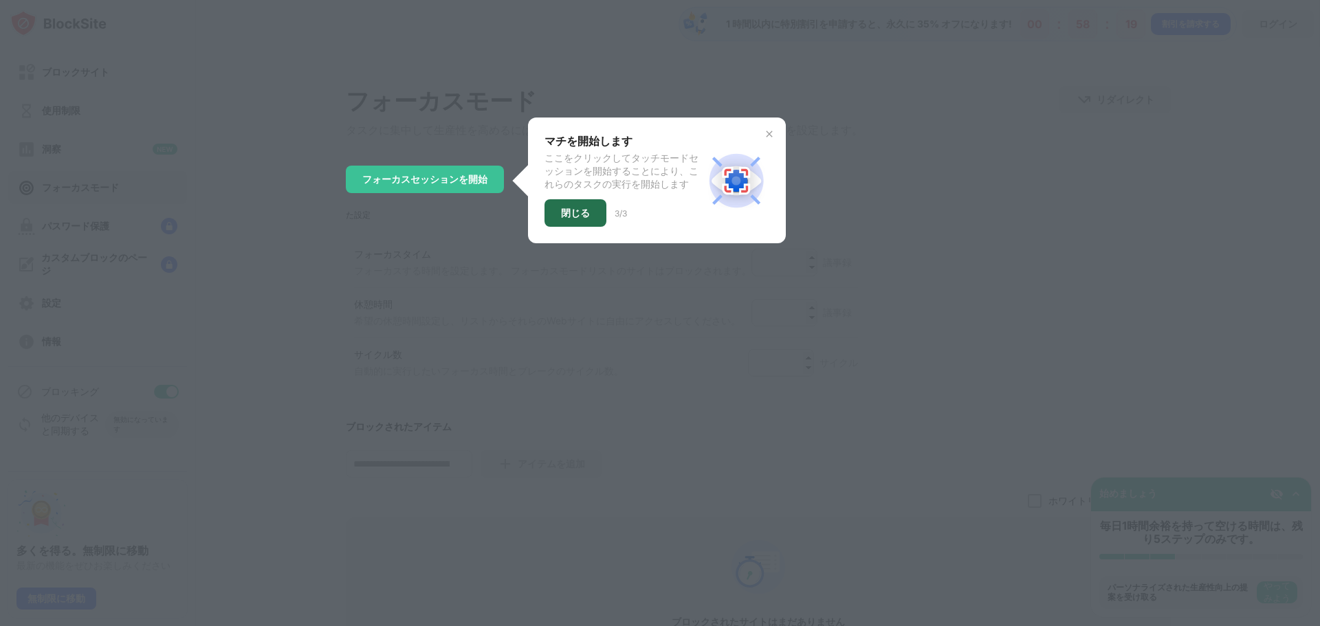
click at [564, 219] on font "閉じる" at bounding box center [575, 213] width 29 height 12
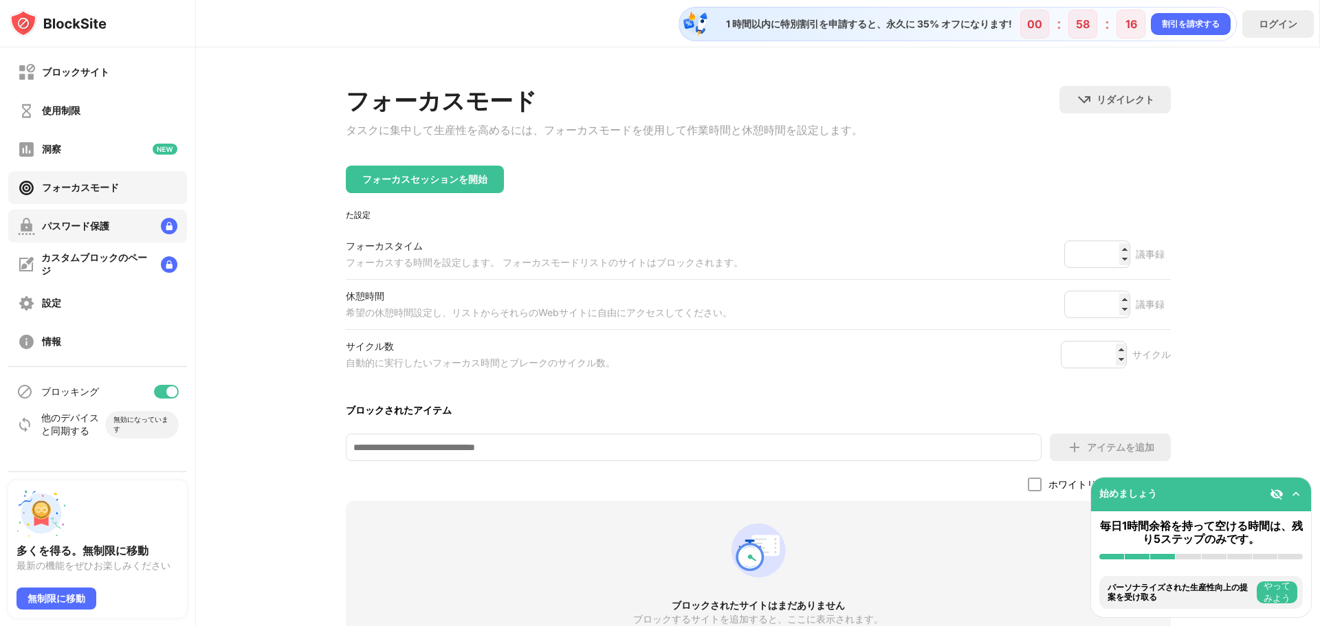
click at [102, 226] on font "パスワード保護" at bounding box center [75, 226] width 67 height 12
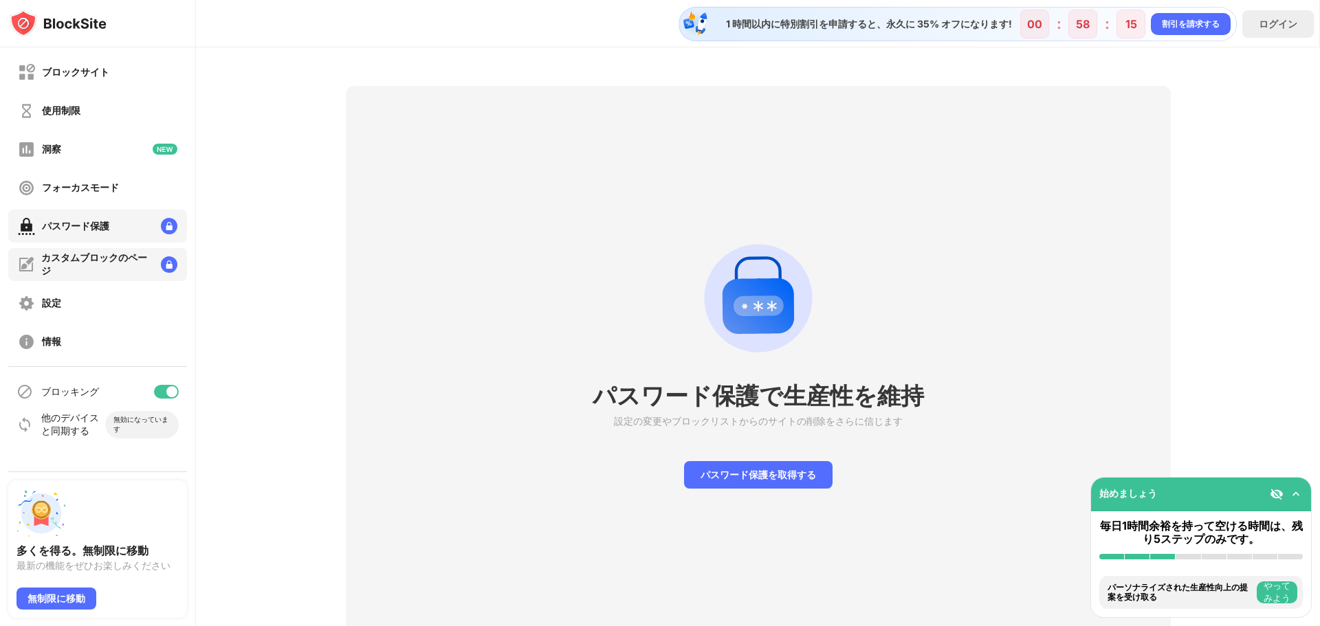
click at [100, 265] on div "カスタムブロックのページ" at bounding box center [95, 265] width 109 height 26
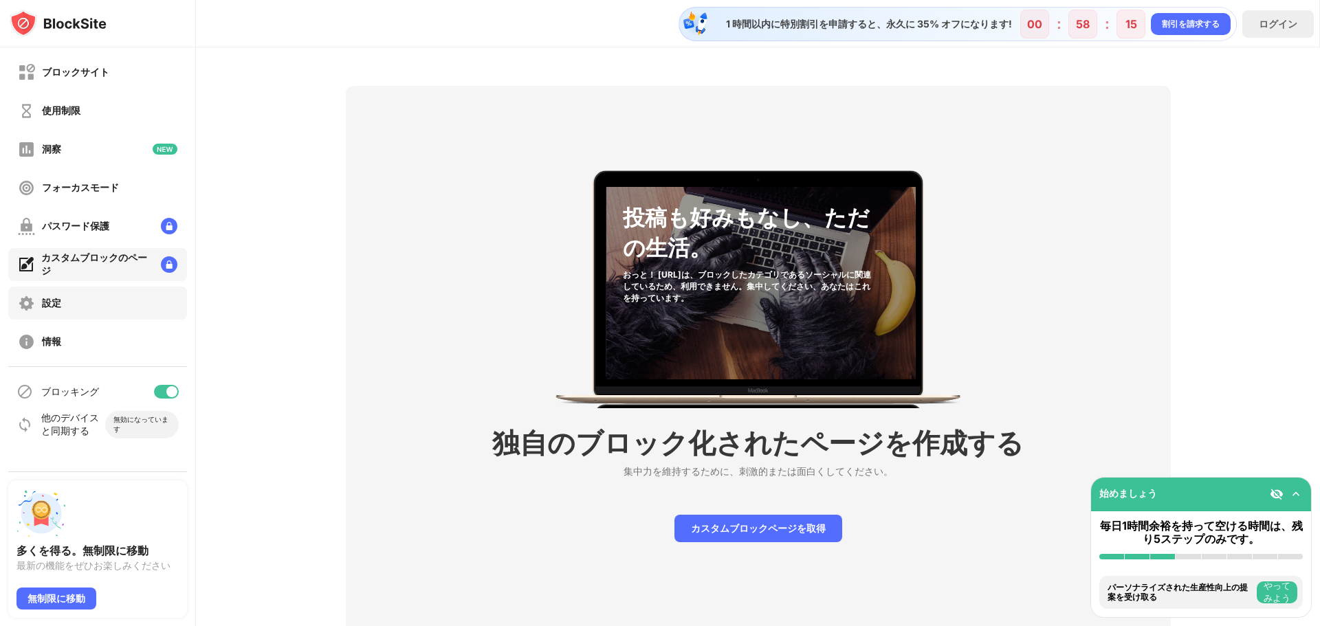
click at [97, 297] on div "設定" at bounding box center [97, 303] width 179 height 33
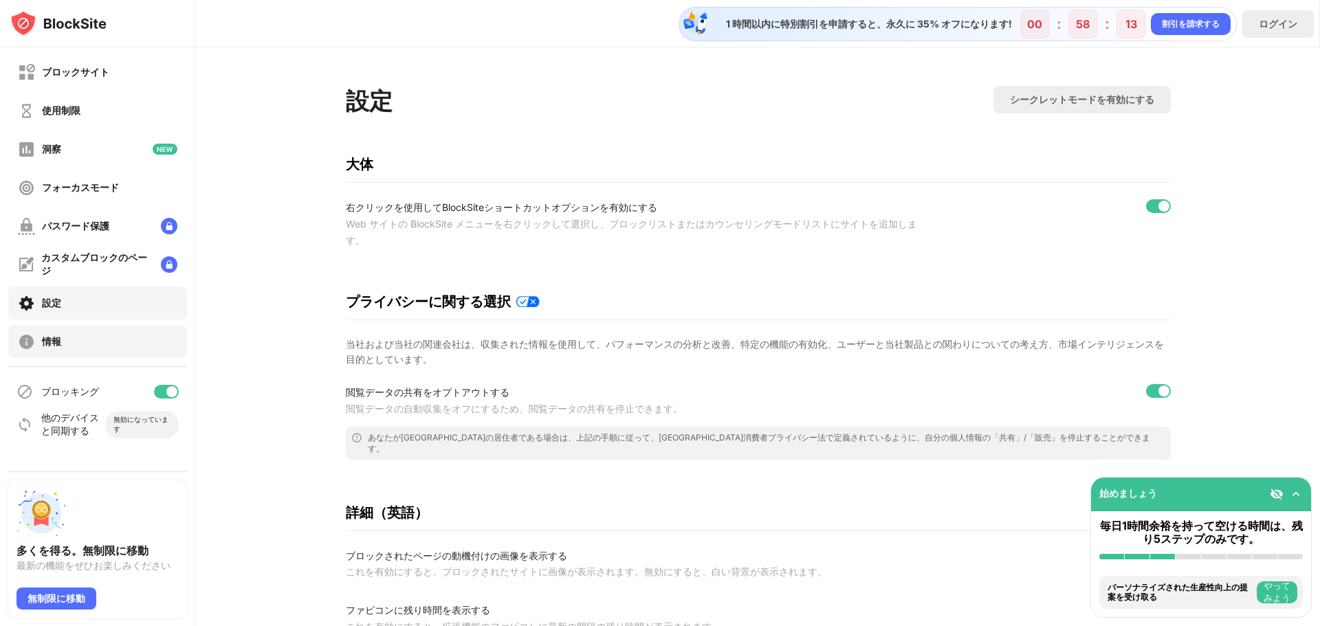
click at [104, 333] on div "情報" at bounding box center [97, 341] width 179 height 33
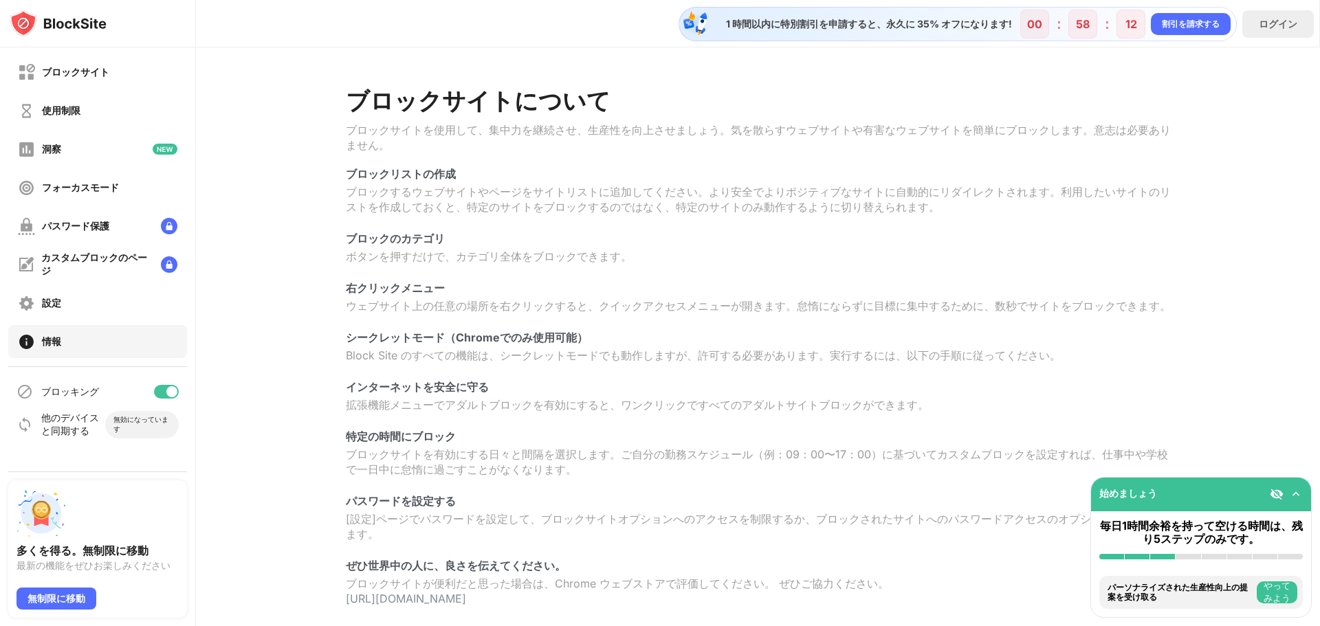
click at [106, 314] on div "設定" at bounding box center [97, 303] width 179 height 33
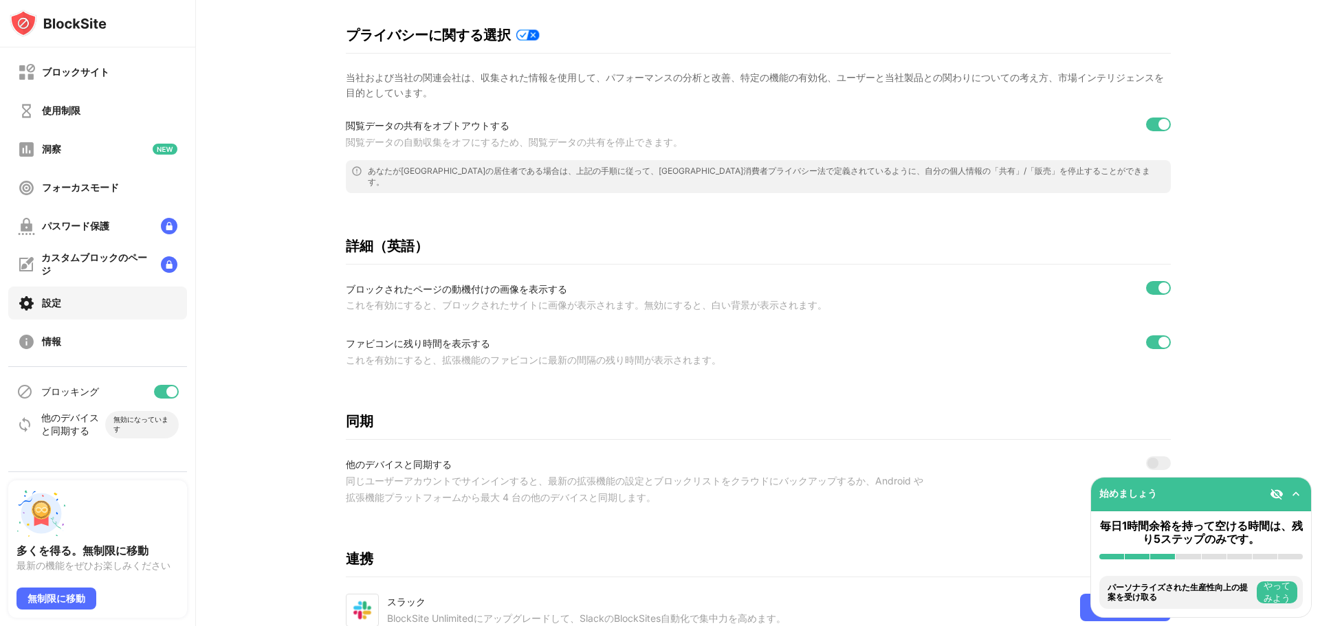
scroll to position [275, 0]
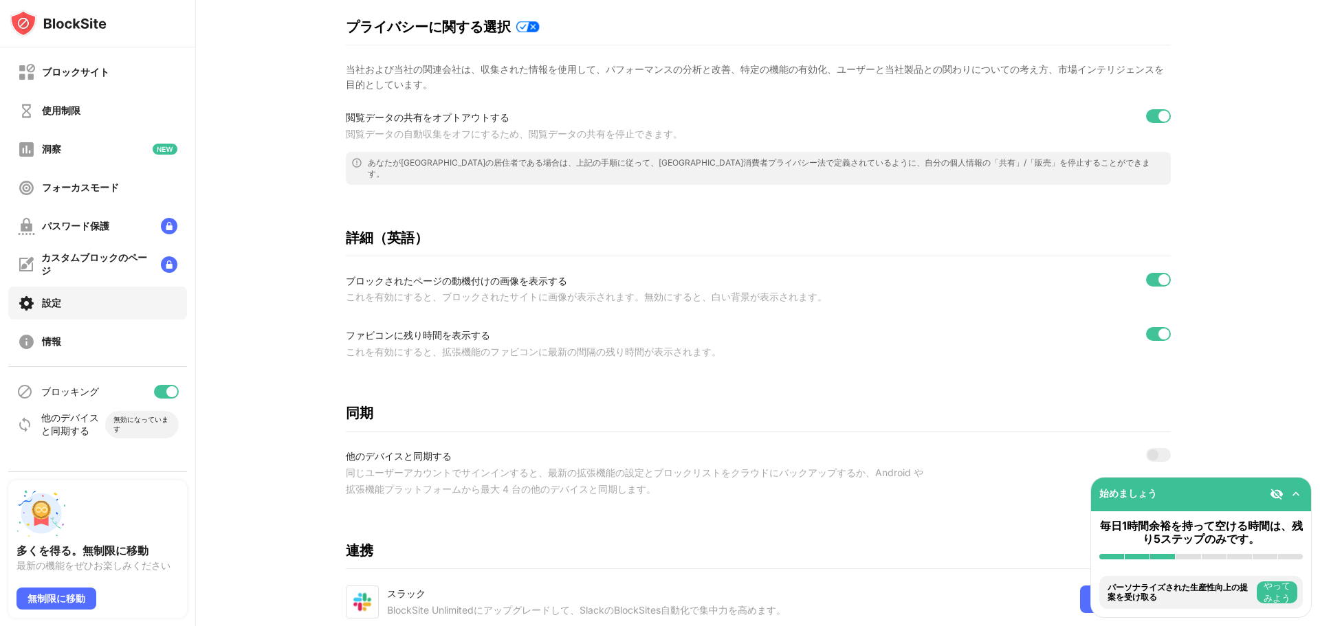
click at [141, 385] on div "ブロッキング" at bounding box center [97, 391] width 179 height 33
click at [133, 344] on div "情報" at bounding box center [97, 341] width 179 height 33
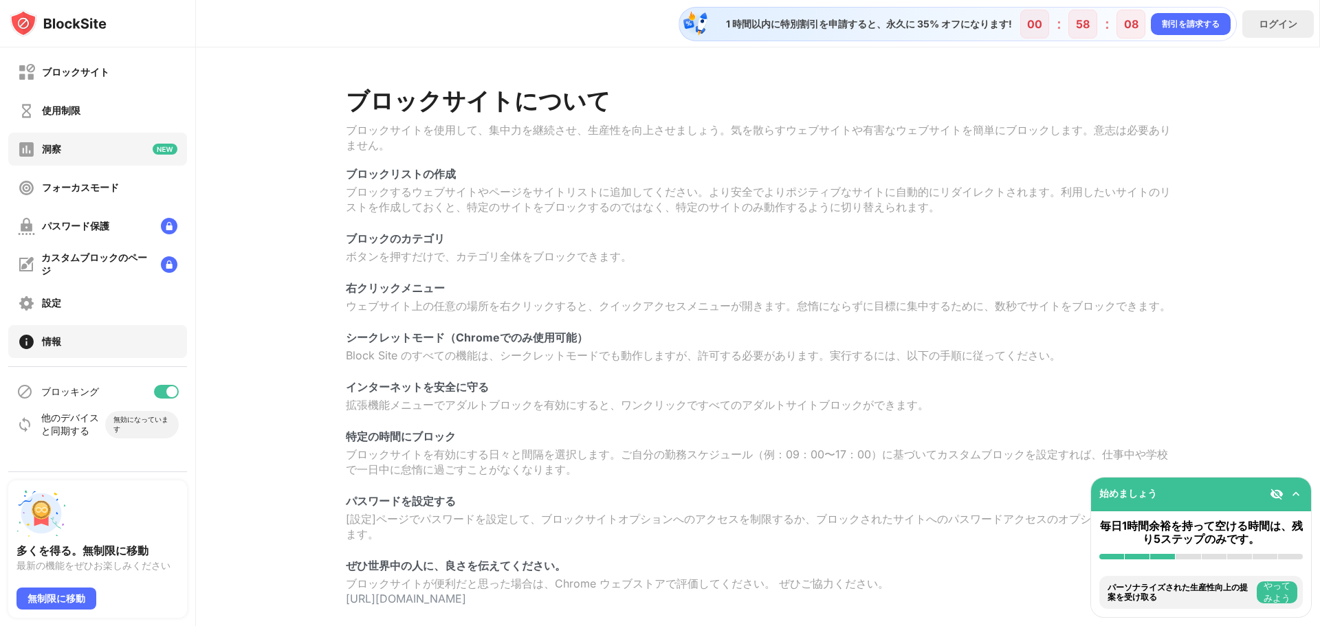
click at [76, 151] on div "洞察" at bounding box center [97, 149] width 179 height 33
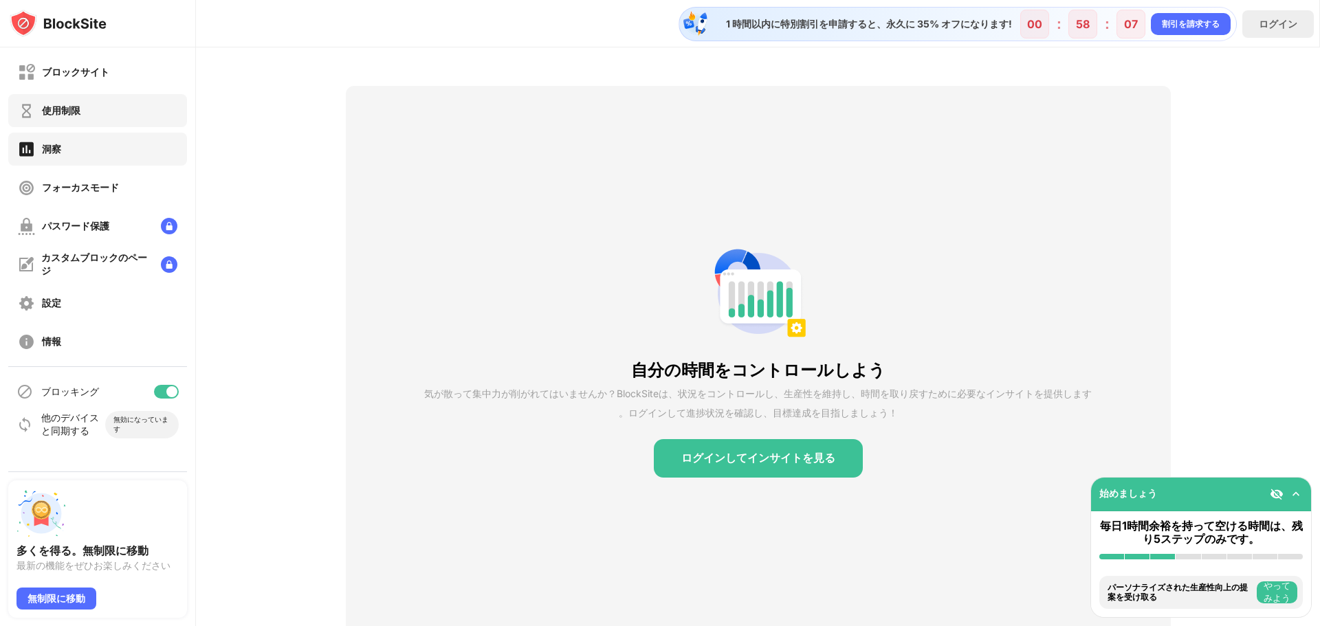
click at [75, 121] on div "使用制限" at bounding box center [97, 110] width 179 height 33
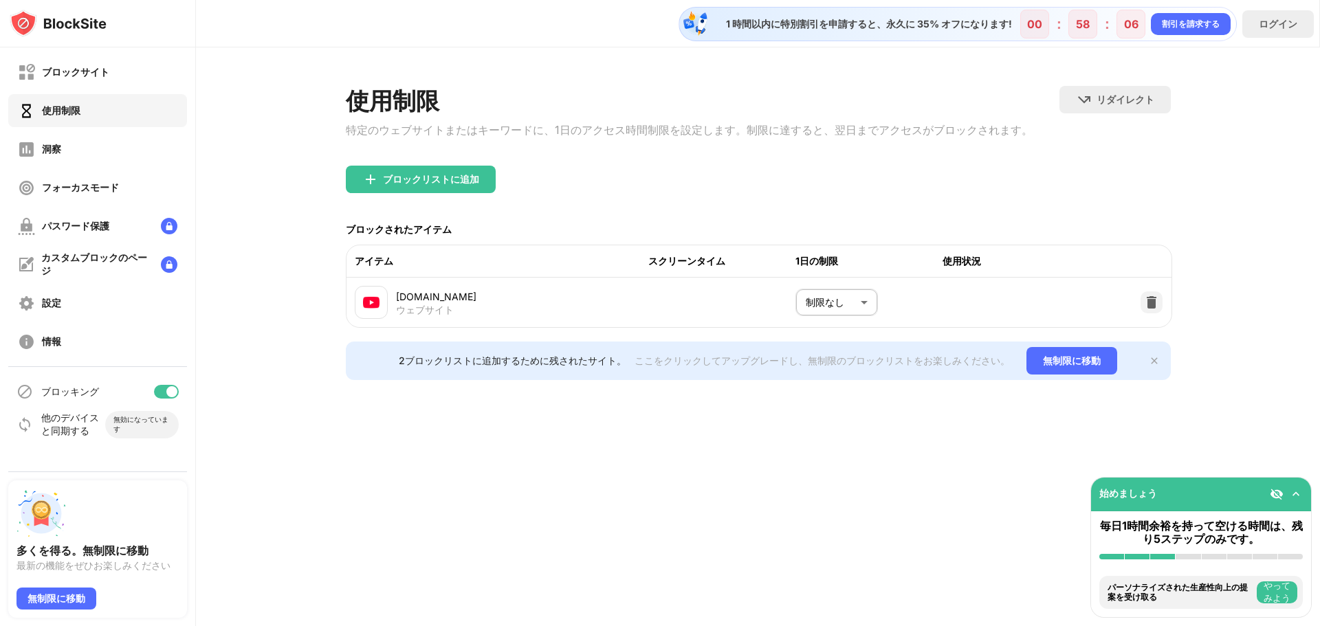
click at [86, 87] on div "ブロックサイト" at bounding box center [97, 72] width 179 height 33
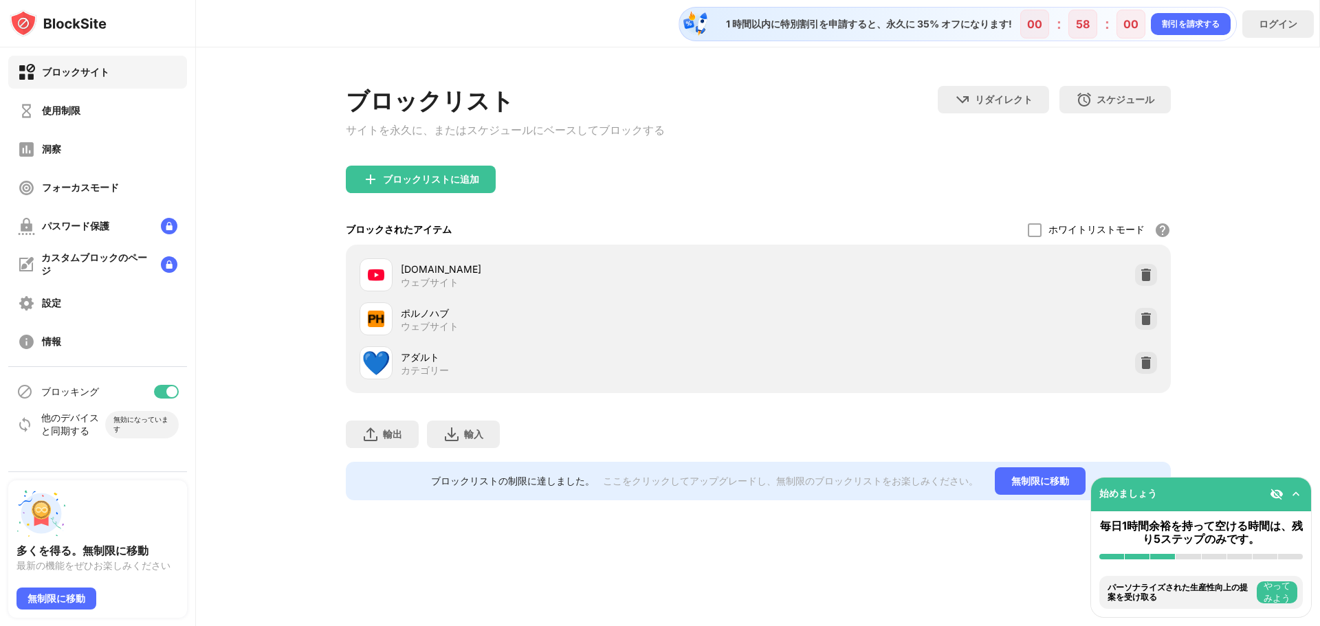
click at [1290, 496] on img at bounding box center [1296, 494] width 14 height 14
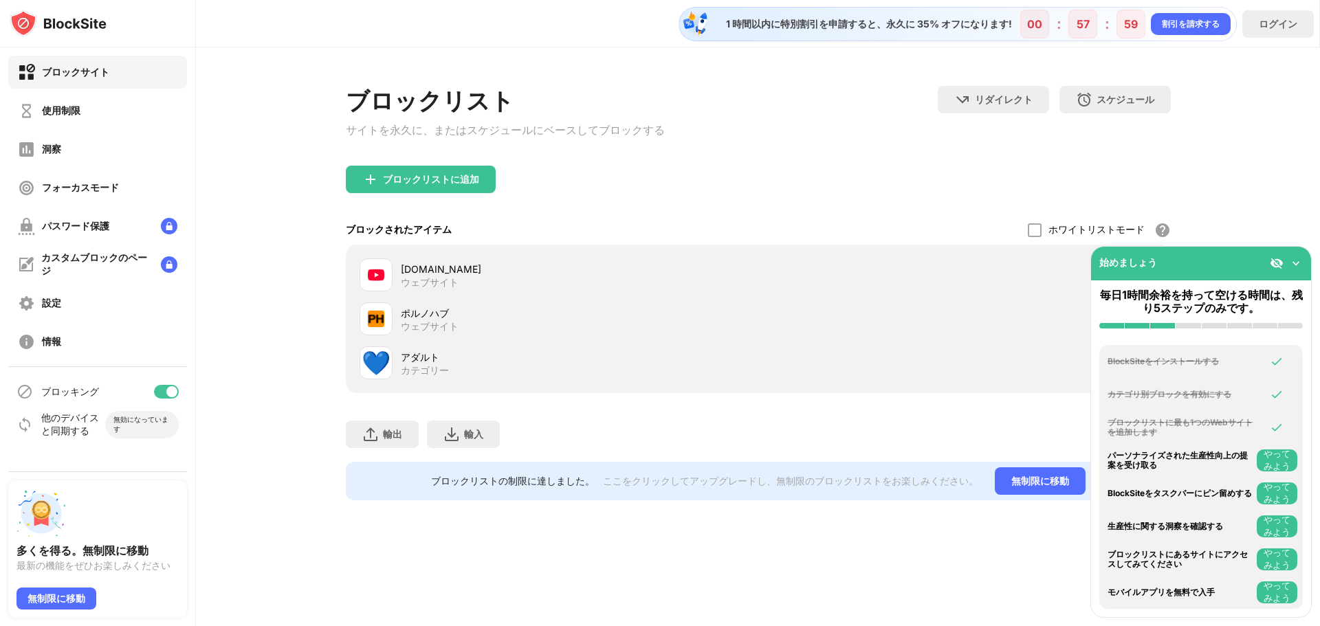
click at [1281, 454] on font "やってみよう" at bounding box center [1276, 460] width 27 height 23
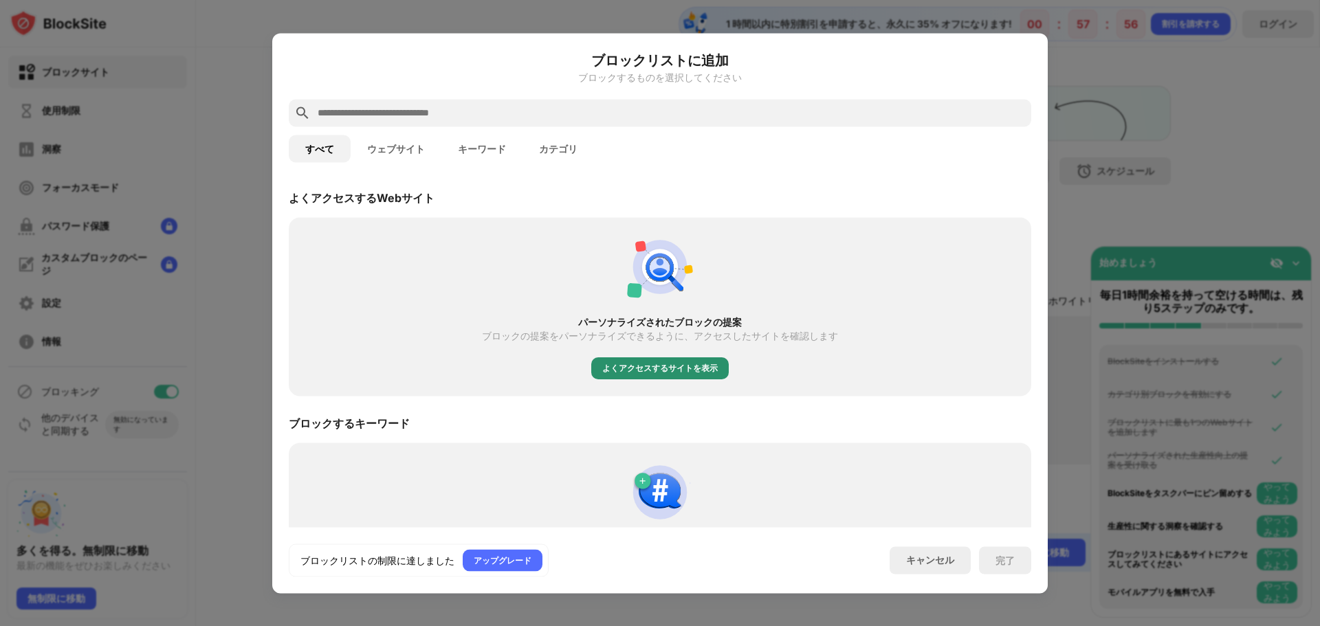
click at [676, 373] on font "よくアクセスするサイトを表示" at bounding box center [659, 368] width 115 height 10
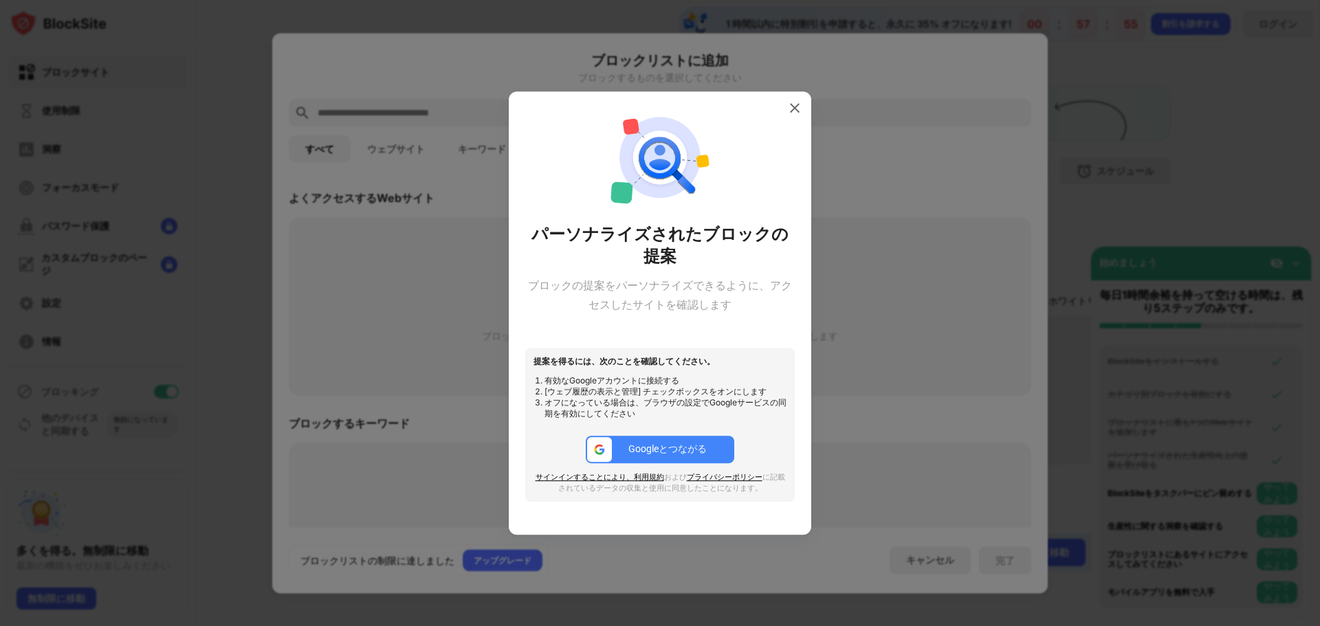
click at [646, 445] on font "Googleとつながる" at bounding box center [667, 448] width 78 height 11
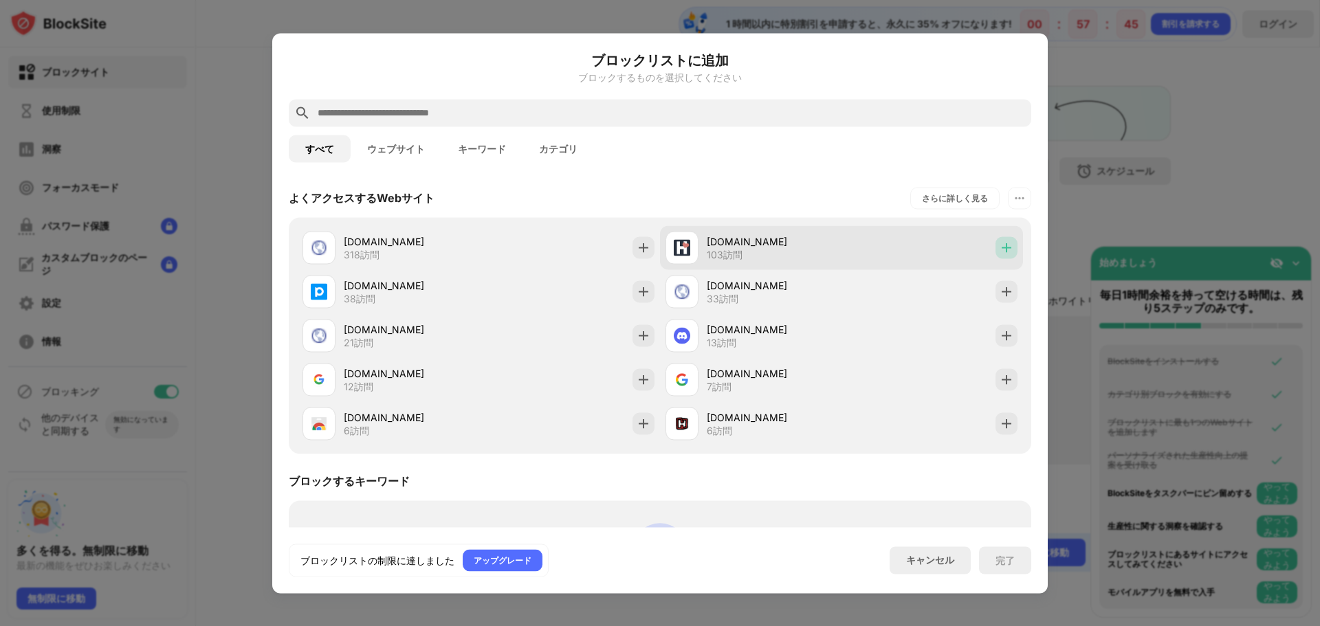
click at [999, 245] on img at bounding box center [1006, 248] width 14 height 14
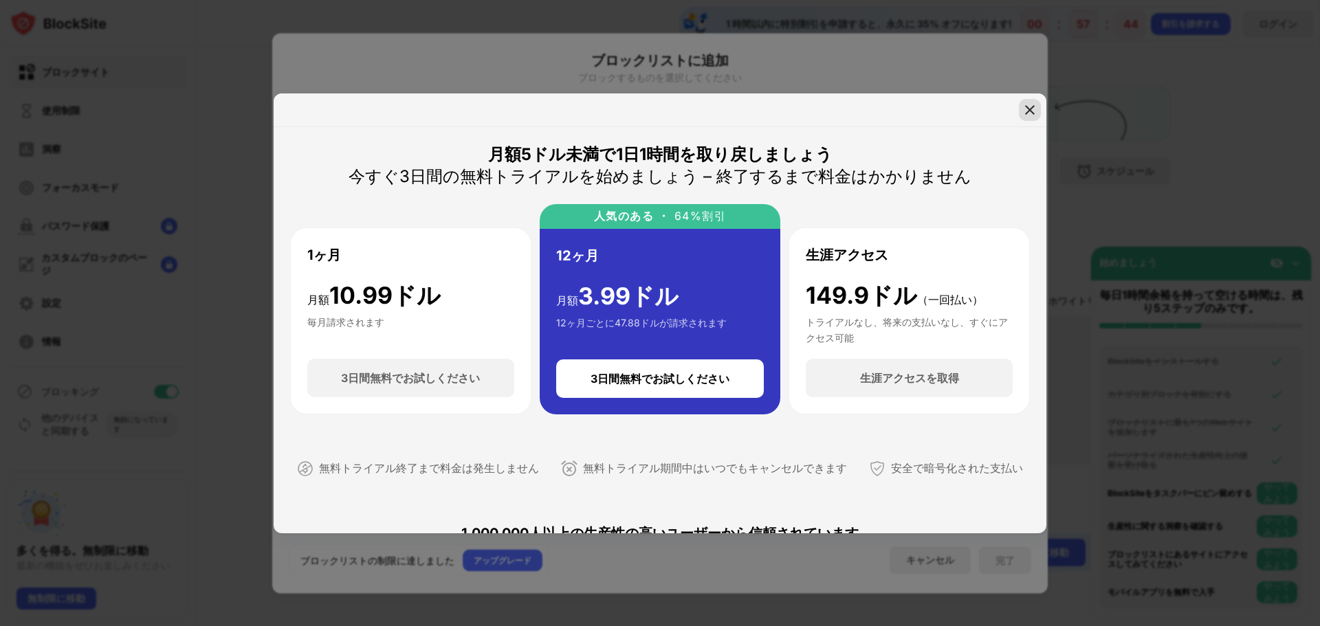
click at [1030, 109] on img at bounding box center [1030, 110] width 14 height 14
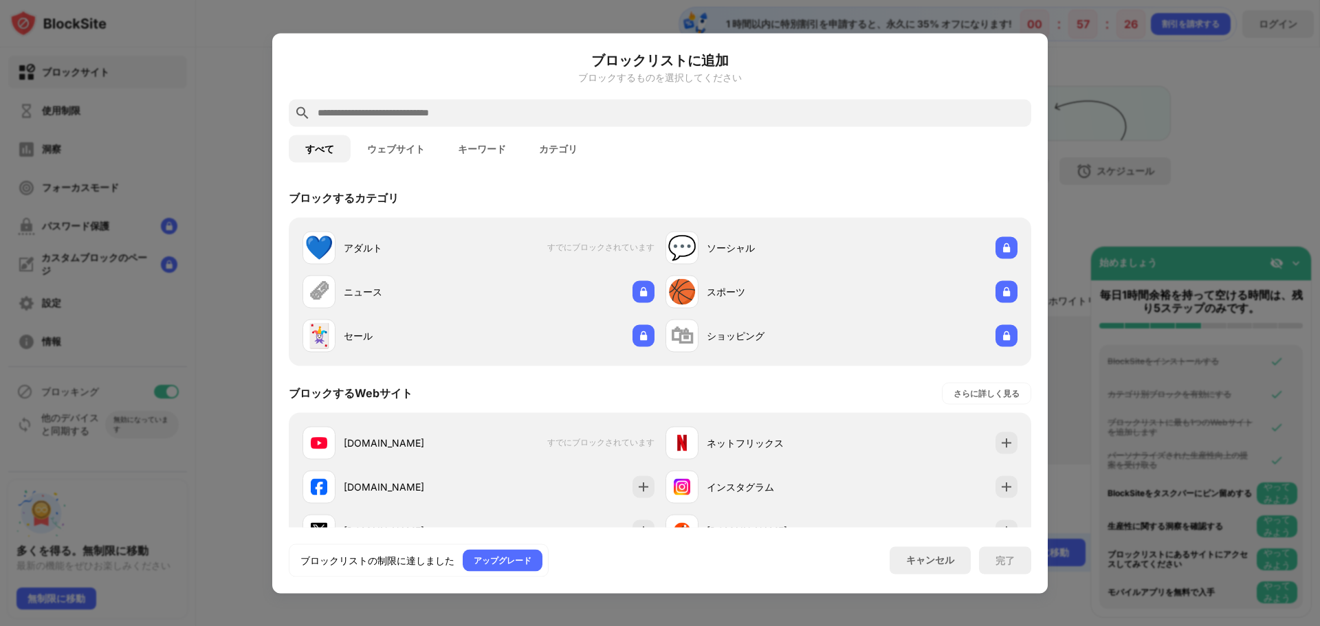
click at [398, 158] on button "ウェブサイト" at bounding box center [396, 148] width 91 height 27
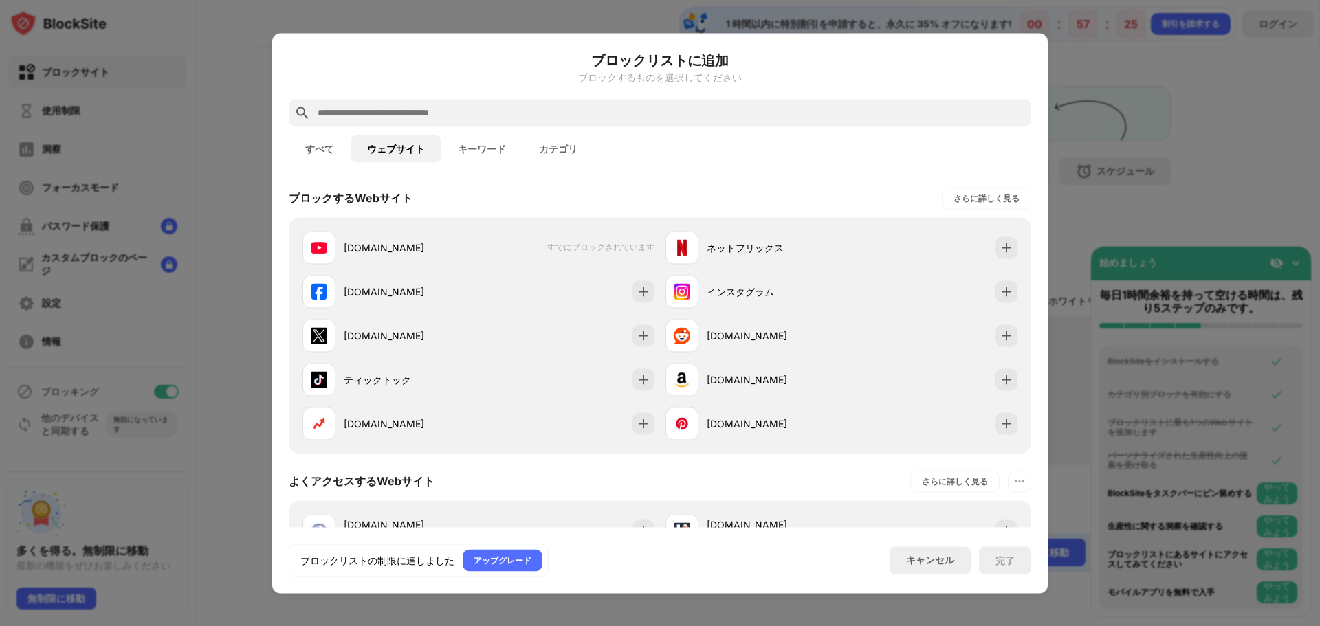
click at [324, 150] on font "すべて" at bounding box center [319, 148] width 29 height 11
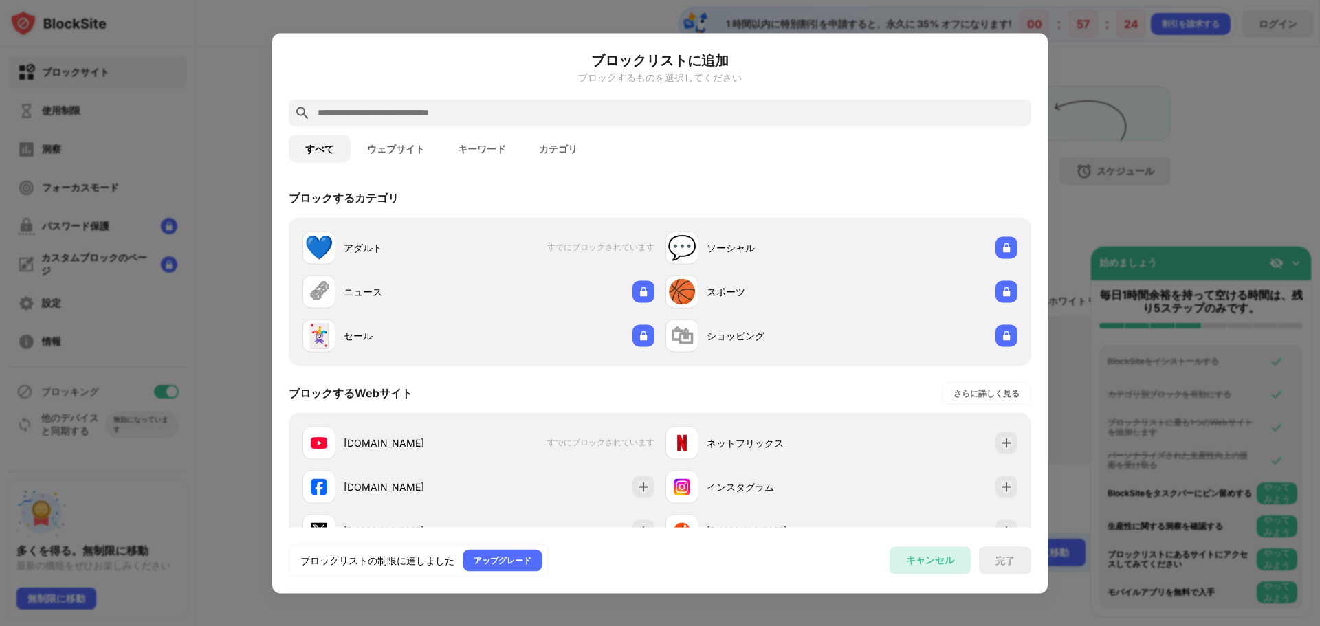
click at [918, 560] on font "キャンセル" at bounding box center [930, 560] width 48 height 12
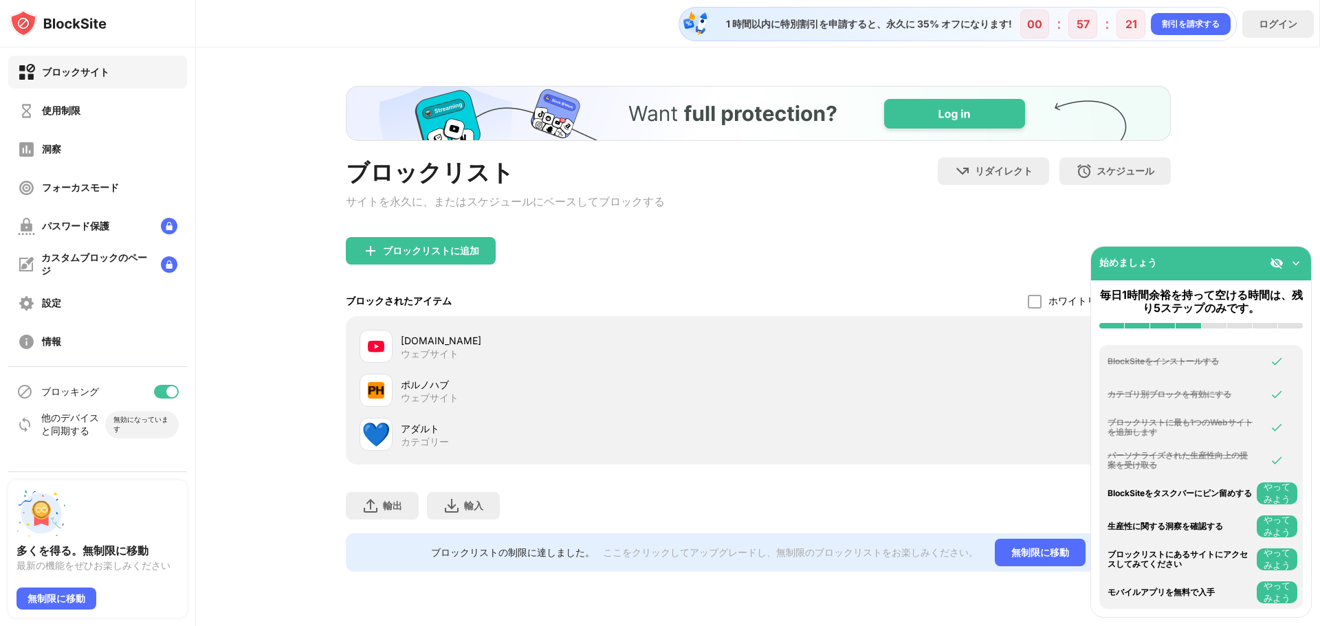
click at [1285, 486] on font "やってみよう" at bounding box center [1276, 493] width 27 height 23
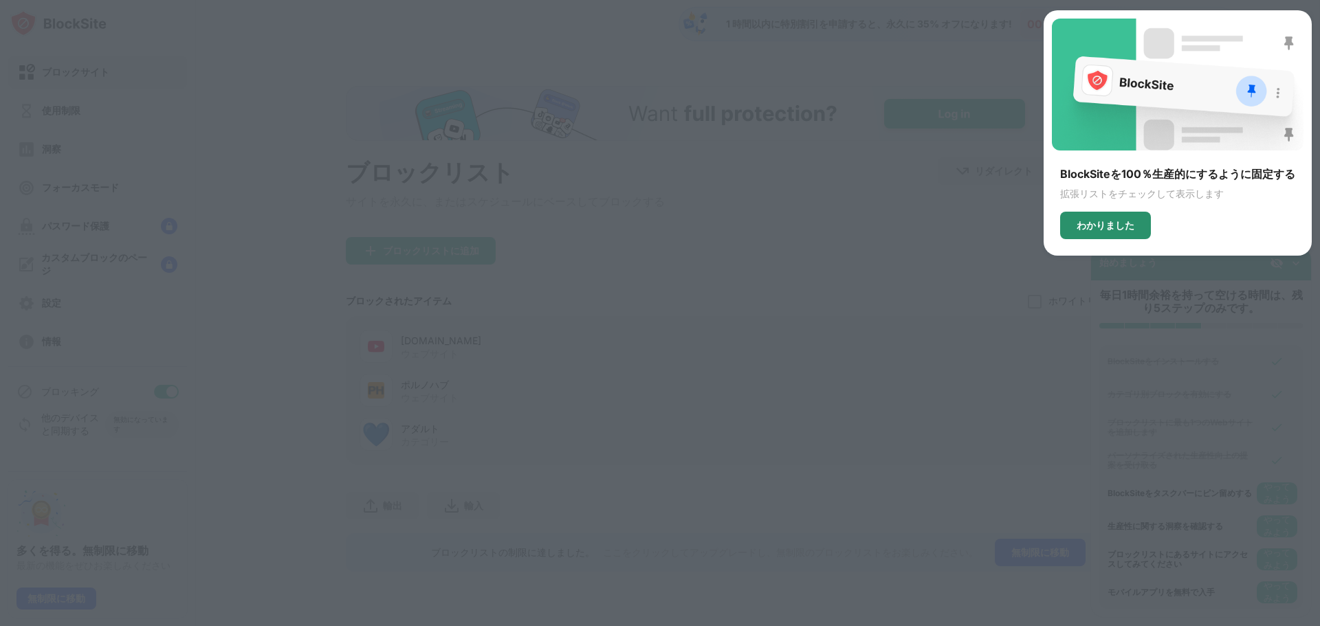
click at [1087, 231] on font "わかりました" at bounding box center [1105, 225] width 58 height 12
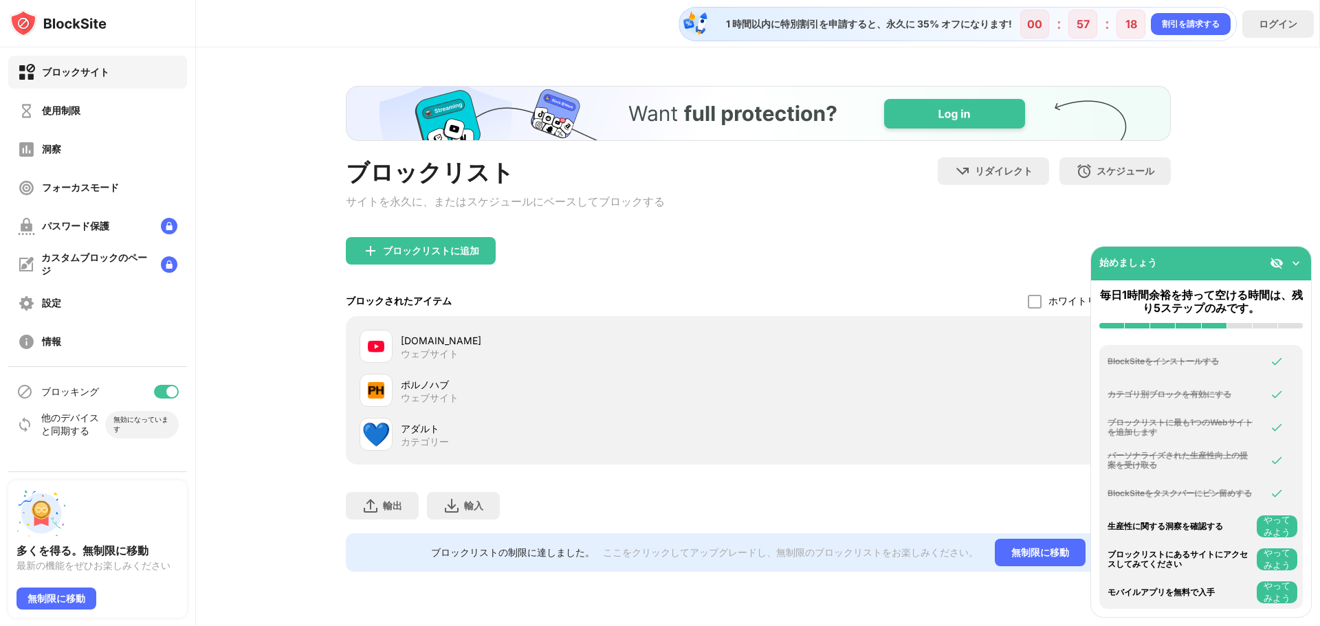
click at [1276, 530] on font "やってみよう" at bounding box center [1276, 526] width 27 height 23
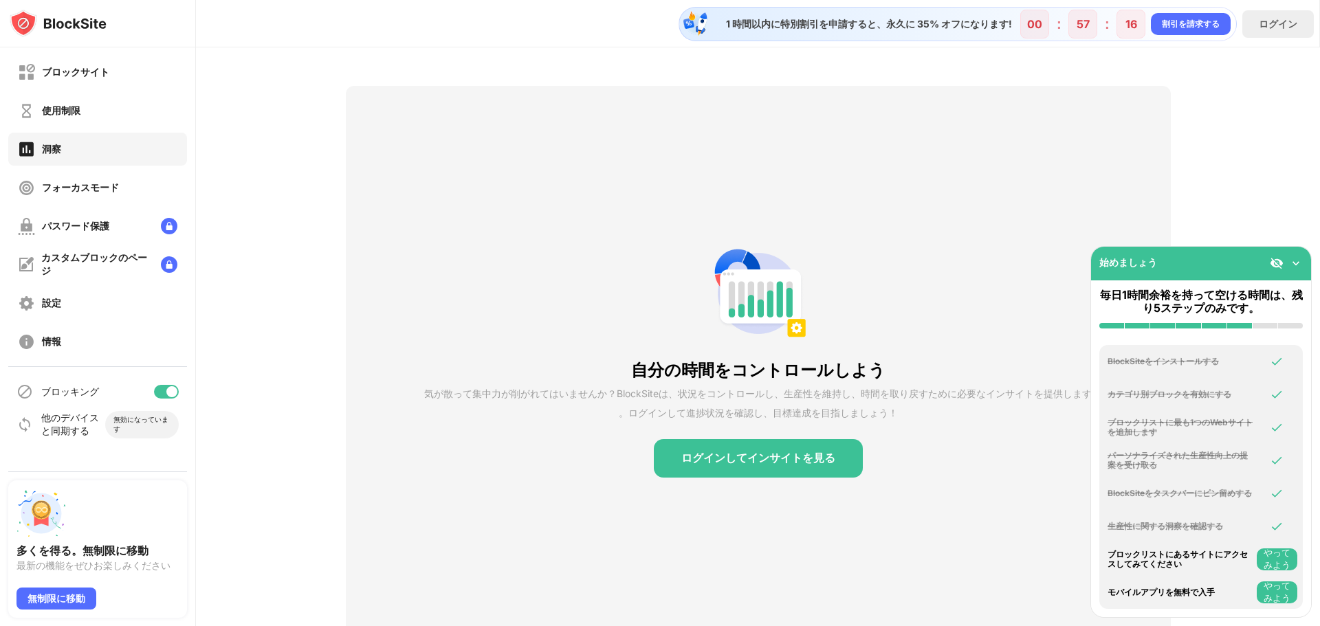
click at [738, 466] on button "ログインしてインサイトを見る" at bounding box center [758, 458] width 209 height 38
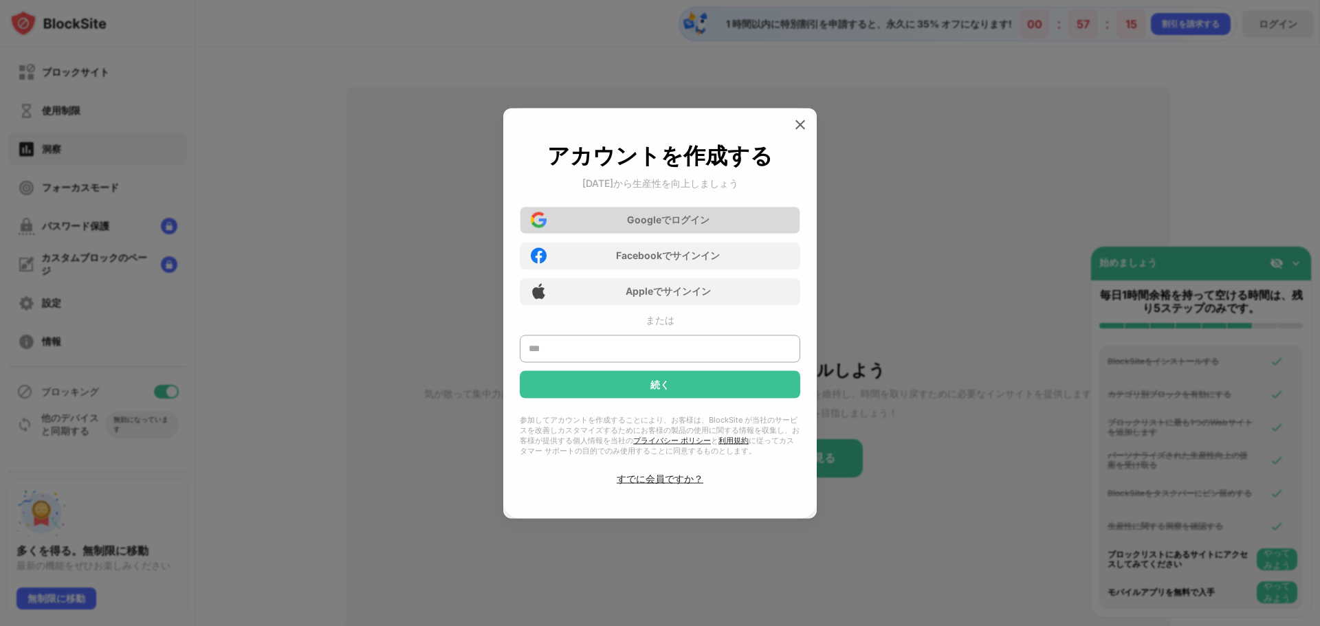
click at [654, 216] on font "Google" at bounding box center [644, 220] width 34 height 12
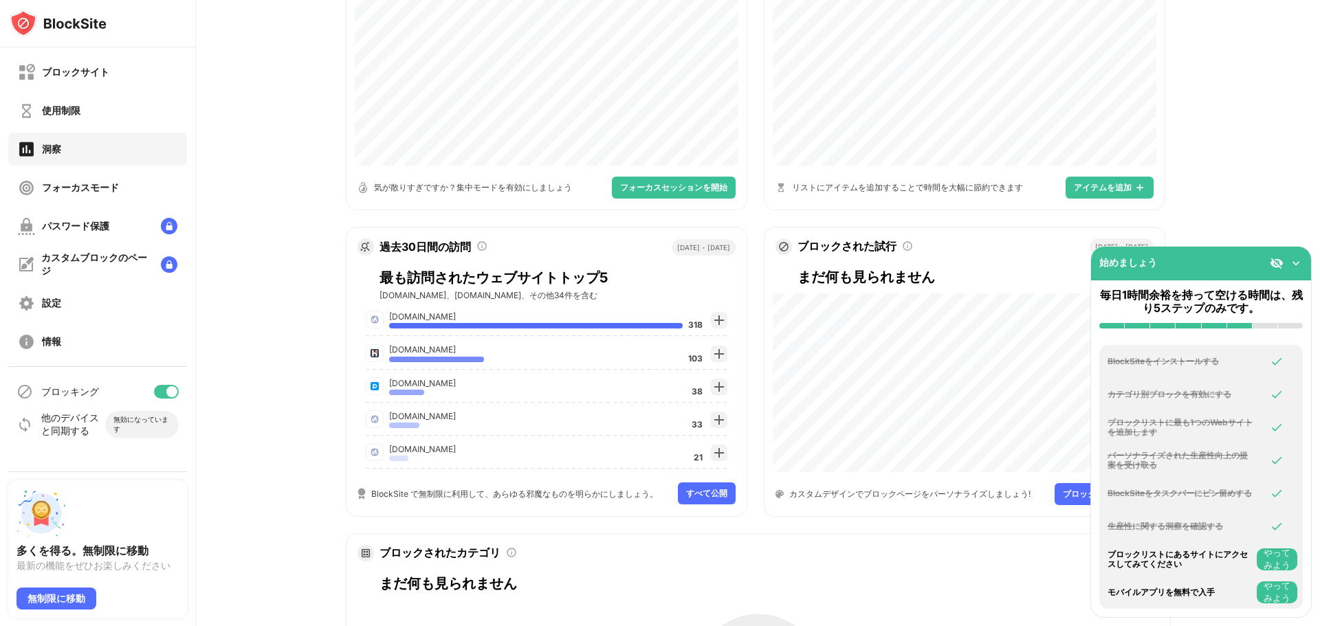
scroll to position [344, 0]
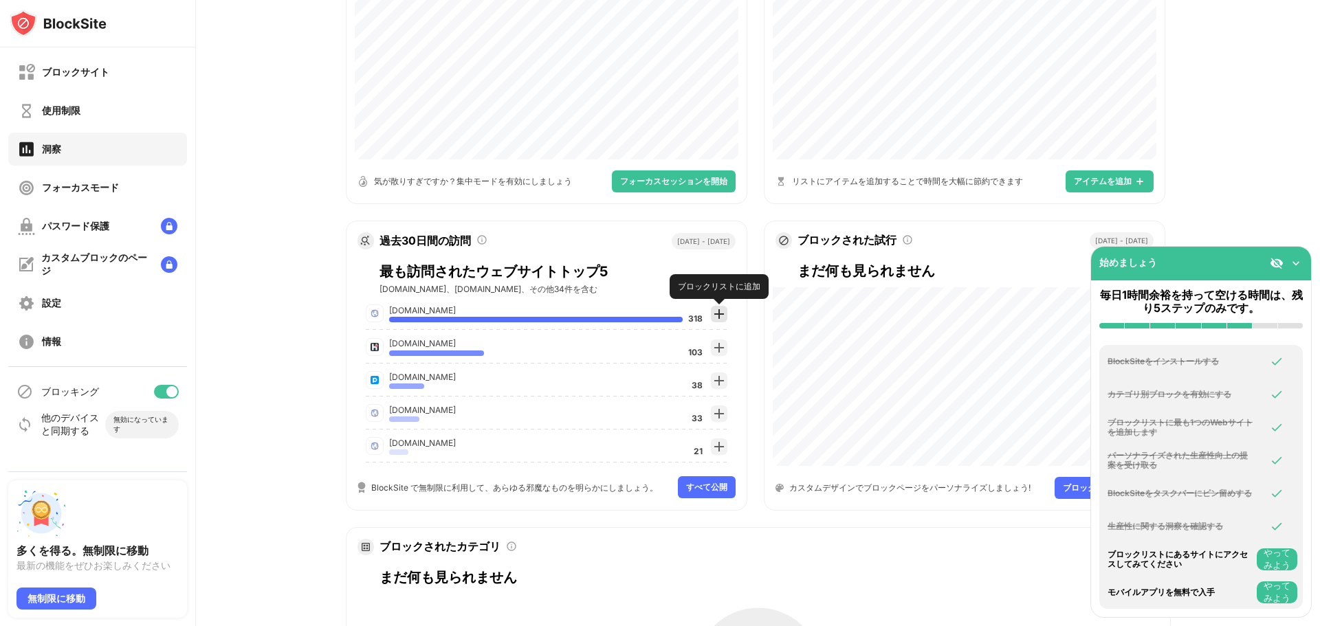
click at [715, 317] on img at bounding box center [719, 314] width 11 height 11
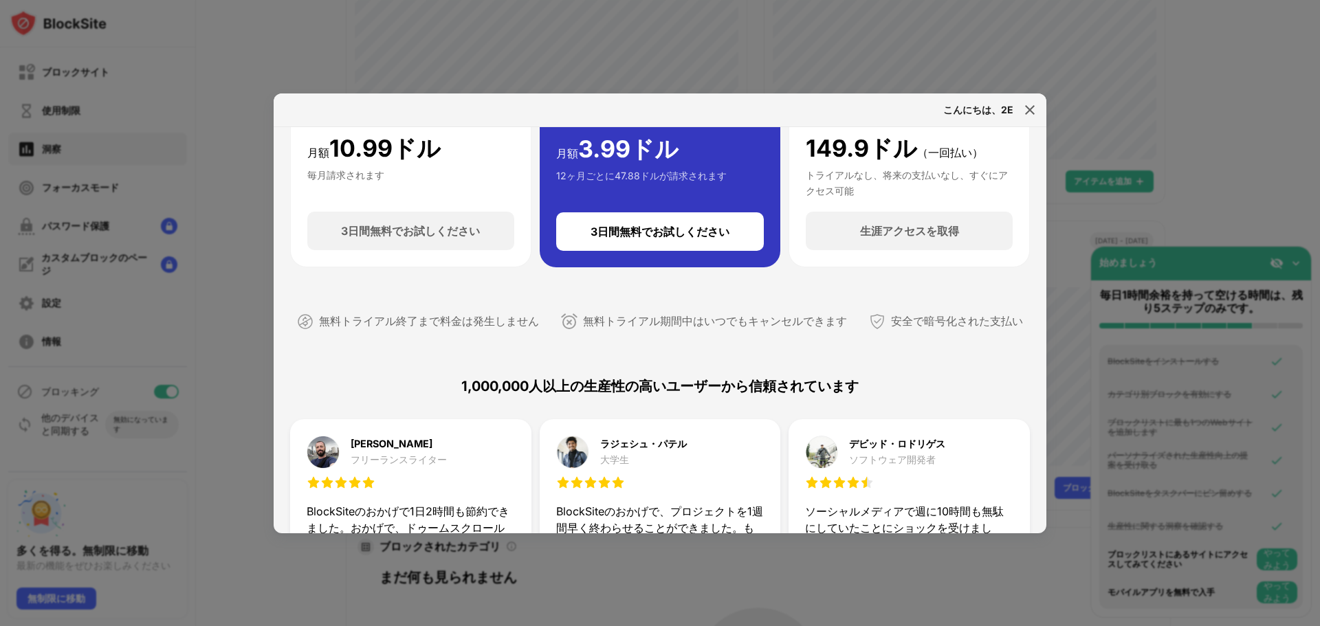
scroll to position [412, 0]
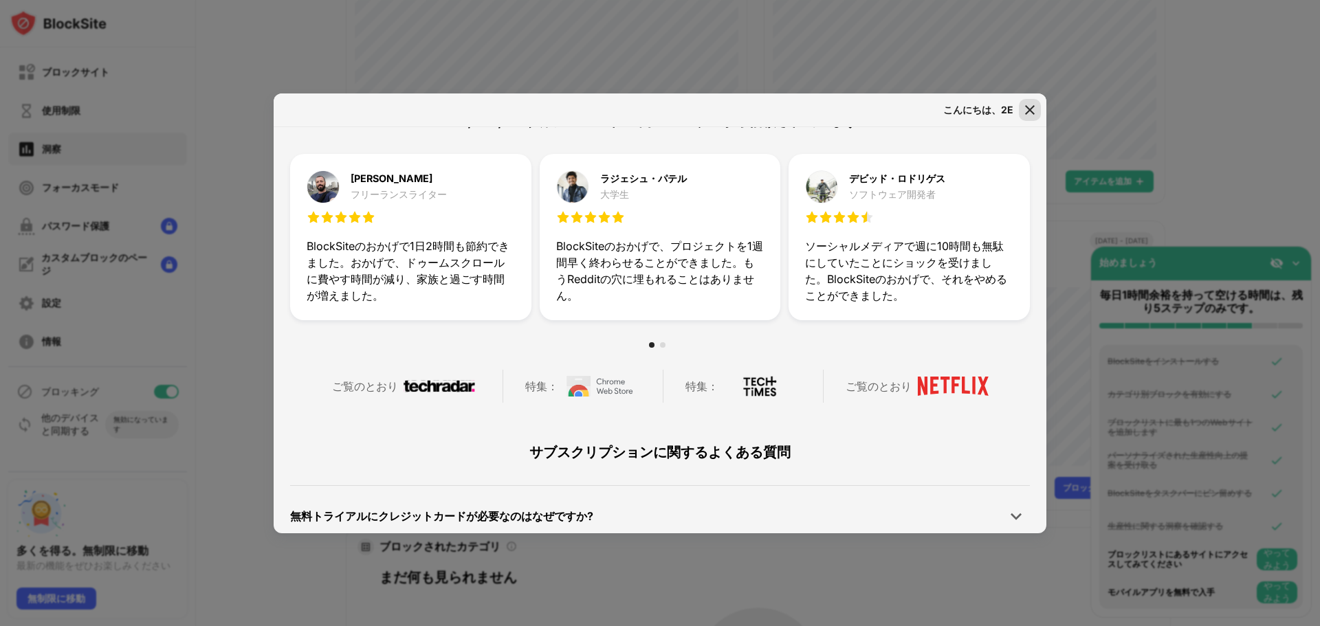
click at [1028, 107] on img at bounding box center [1030, 110] width 14 height 14
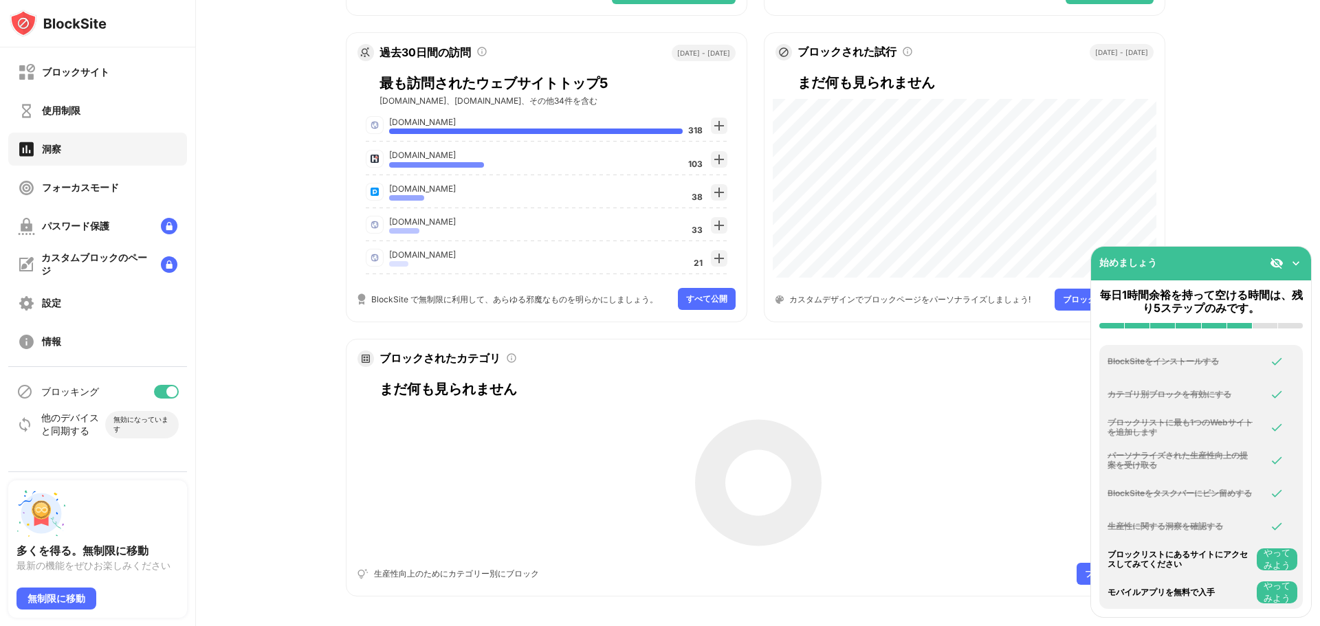
scroll to position [556, 0]
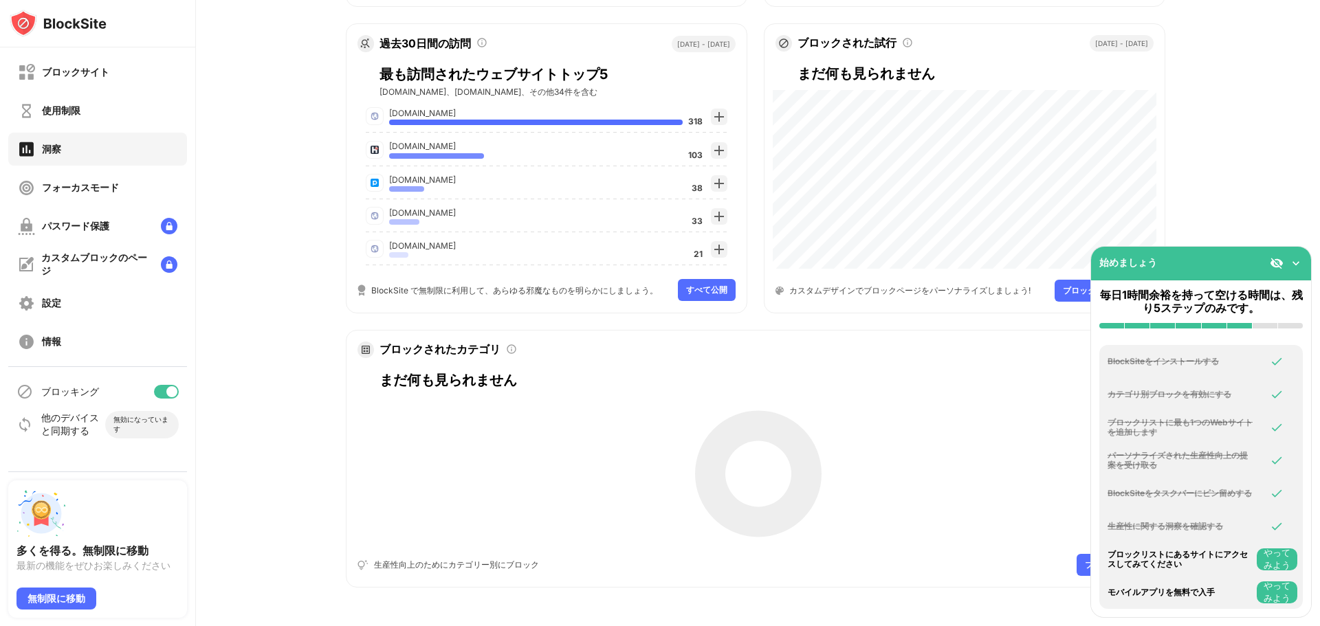
click at [1274, 560] on font "やってみよう" at bounding box center [1277, 559] width 32 height 25
click at [137, 206] on div "ブロックサイト 使用制限 洞察 フォーカスモード パスワード保護 カスタムブロックのページ 設定 情報" at bounding box center [97, 206] width 195 height 319
click at [110, 189] on font "フォーカスモード" at bounding box center [80, 187] width 77 height 12
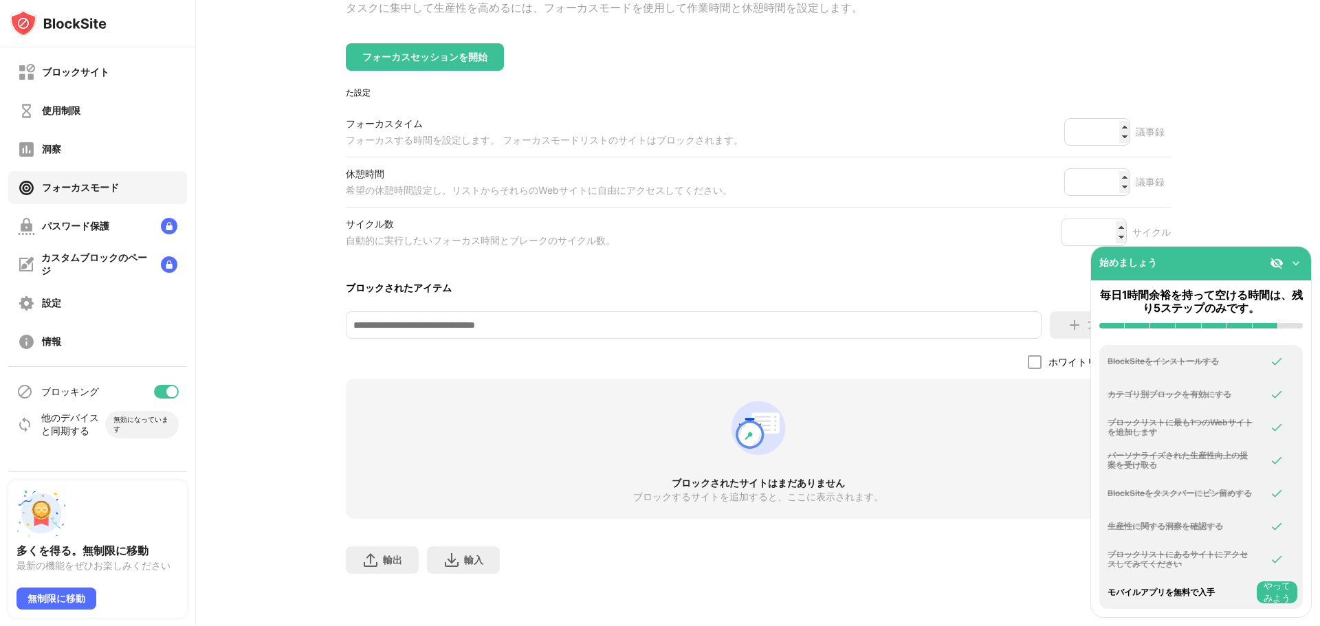
click at [101, 229] on font "パスワード保護" at bounding box center [75, 226] width 67 height 12
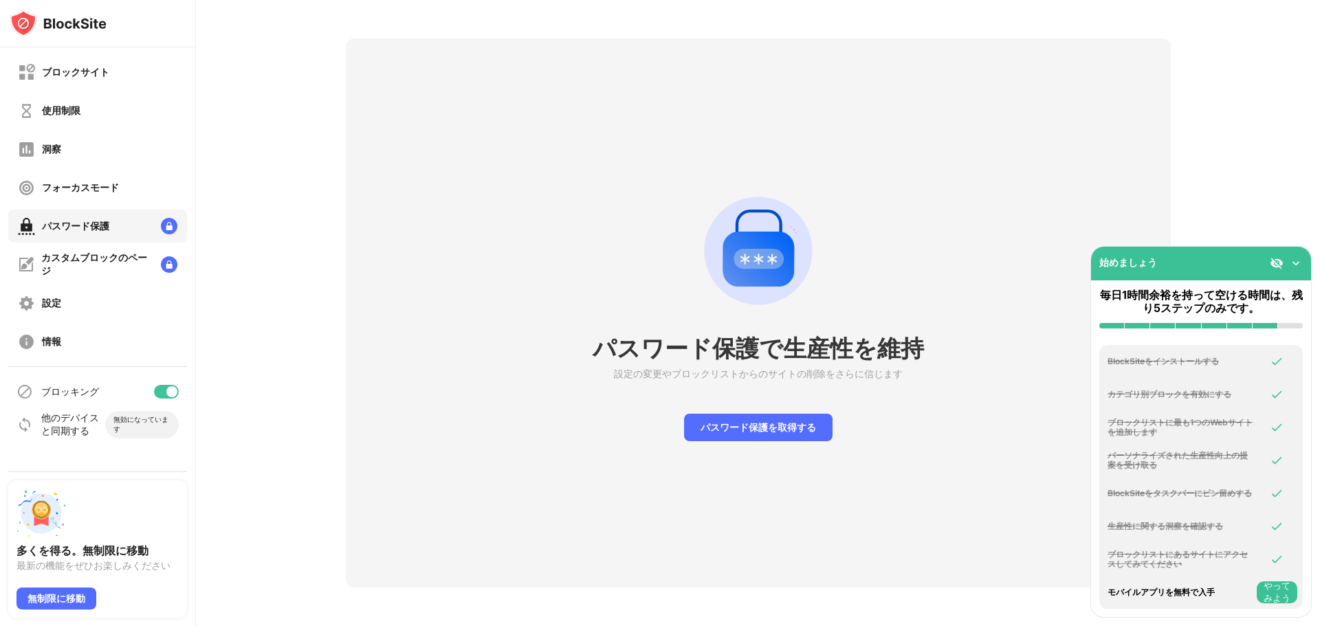
click at [86, 256] on font "カスタムブロックのページ" at bounding box center [94, 264] width 106 height 25
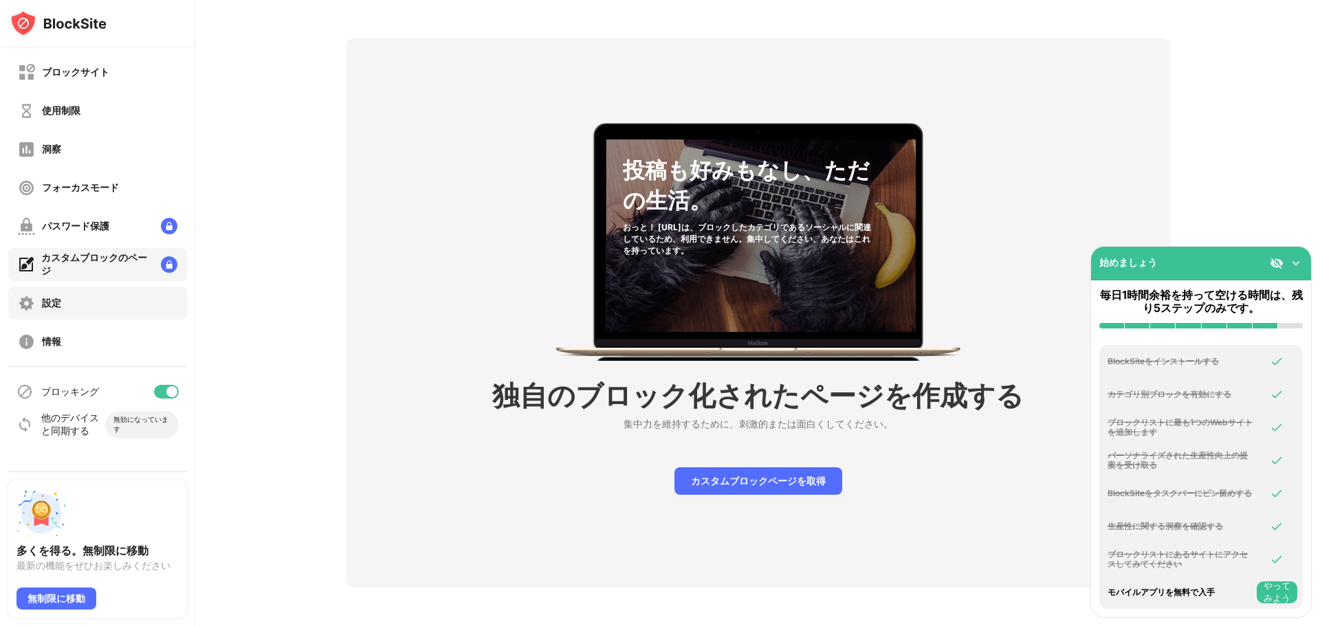
click at [64, 310] on div "設定" at bounding box center [97, 303] width 179 height 33
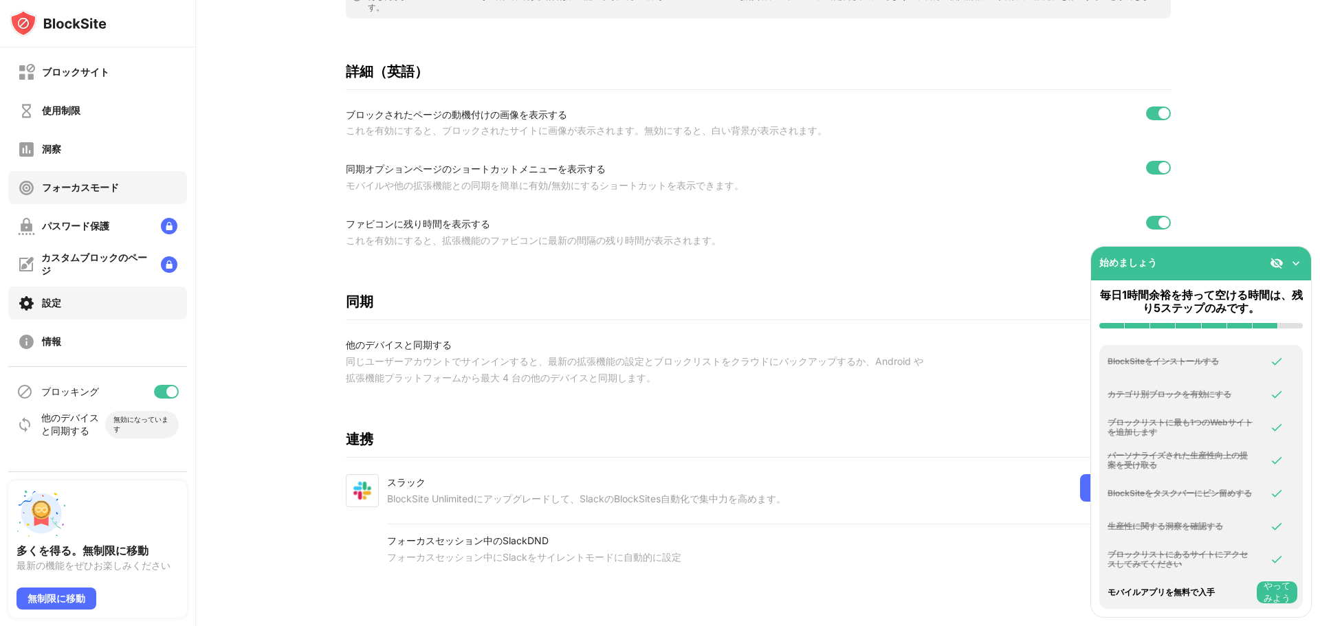
click at [63, 181] on div "フォーカスモード" at bounding box center [80, 187] width 77 height 13
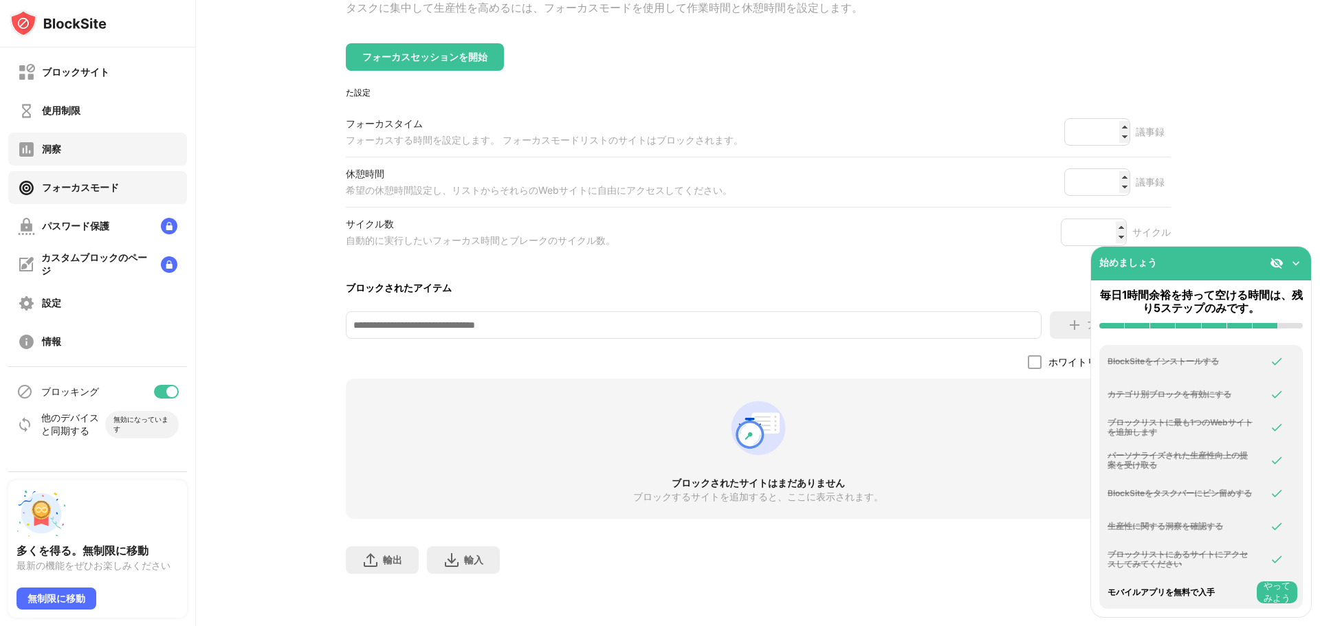
scroll to position [137, 0]
click at [87, 120] on div "使用制限" at bounding box center [97, 110] width 179 height 33
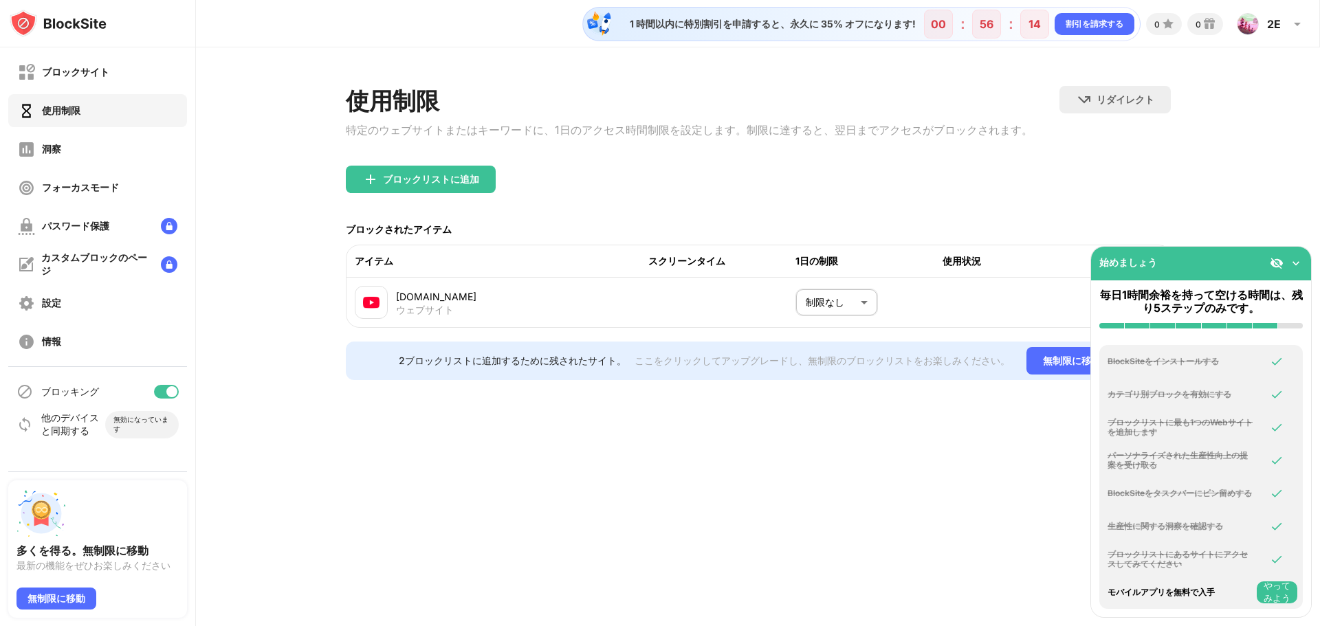
click at [100, 89] on div "ブロックサイト 使用制限 洞察 フォーカスモード パスワード保護 カスタムブロックのページ 設定 情報" at bounding box center [97, 206] width 195 height 319
click at [93, 102] on div "使用制限" at bounding box center [97, 110] width 179 height 33
click at [100, 84] on div "ブロックサイト" at bounding box center [97, 72] width 179 height 33
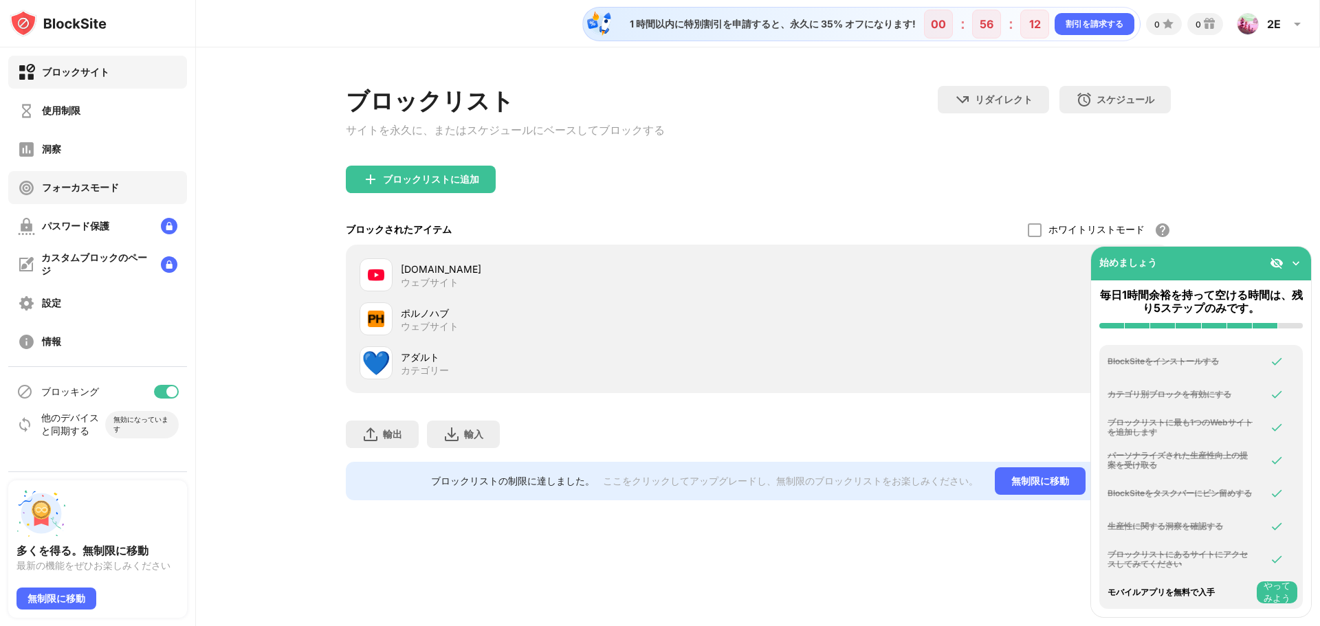
click at [151, 199] on div "フォーカスモード" at bounding box center [97, 187] width 179 height 33
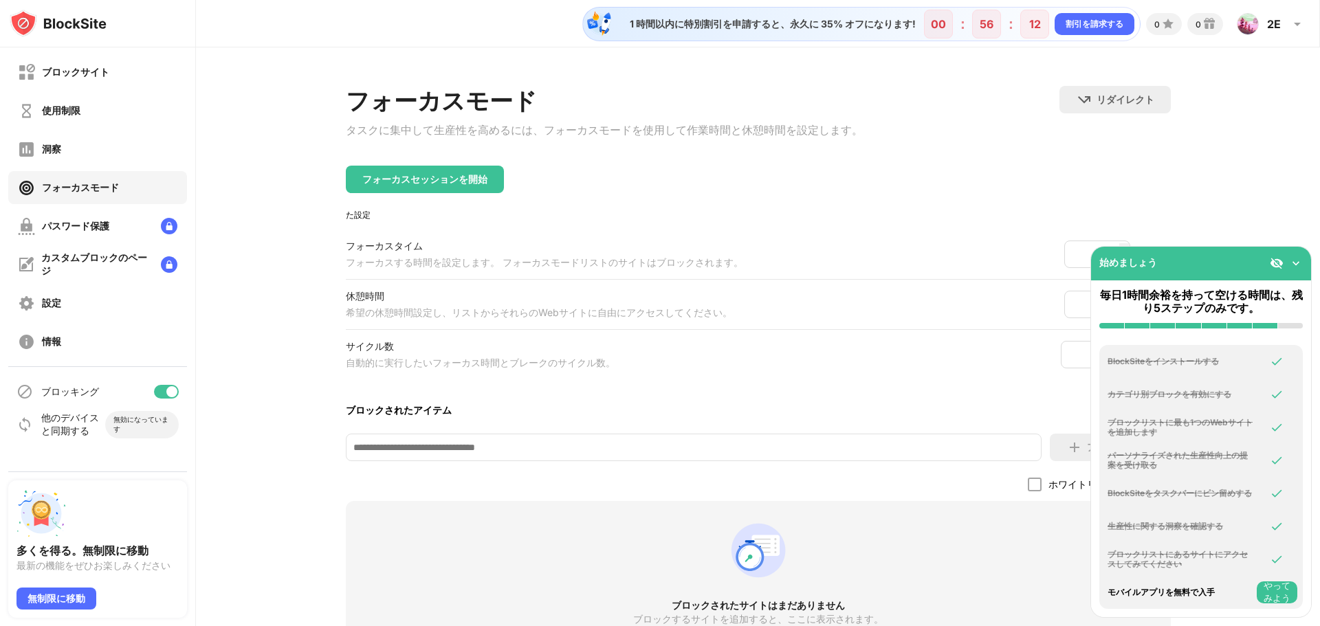
click at [133, 160] on div "洞察" at bounding box center [97, 149] width 179 height 33
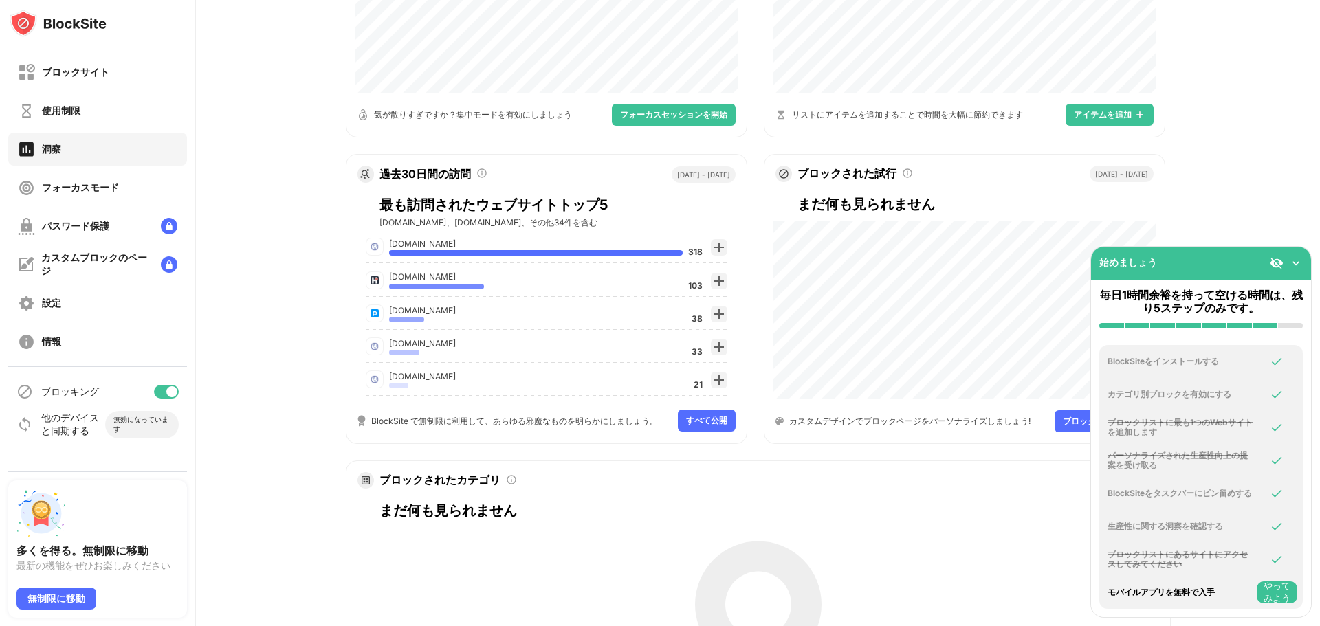
scroll to position [419, 0]
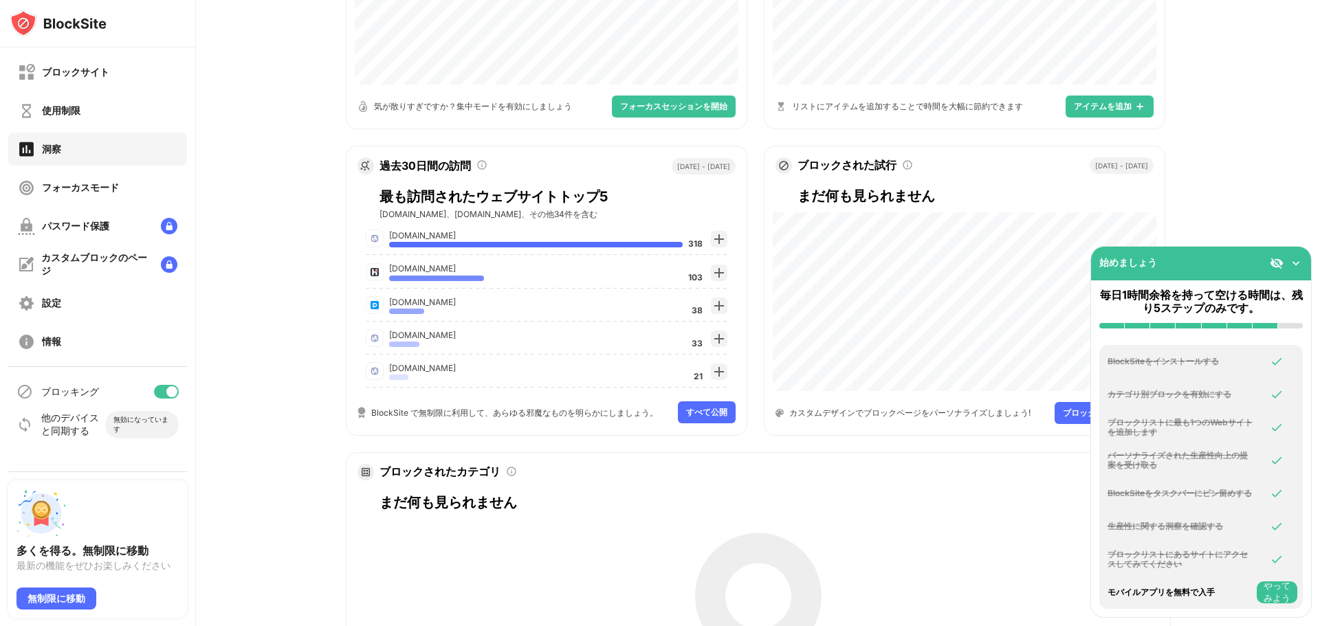
drag, startPoint x: 422, startPoint y: 237, endPoint x: 380, endPoint y: 234, distance: 42.0
click at [380, 234] on div "[DOMAIN_NAME] 318" at bounding box center [538, 238] width 345 height 19
click at [397, 271] on font "[DOMAIN_NAME]" at bounding box center [422, 268] width 67 height 10
drag, startPoint x: 421, startPoint y: 235, endPoint x: 379, endPoint y: 234, distance: 42.6
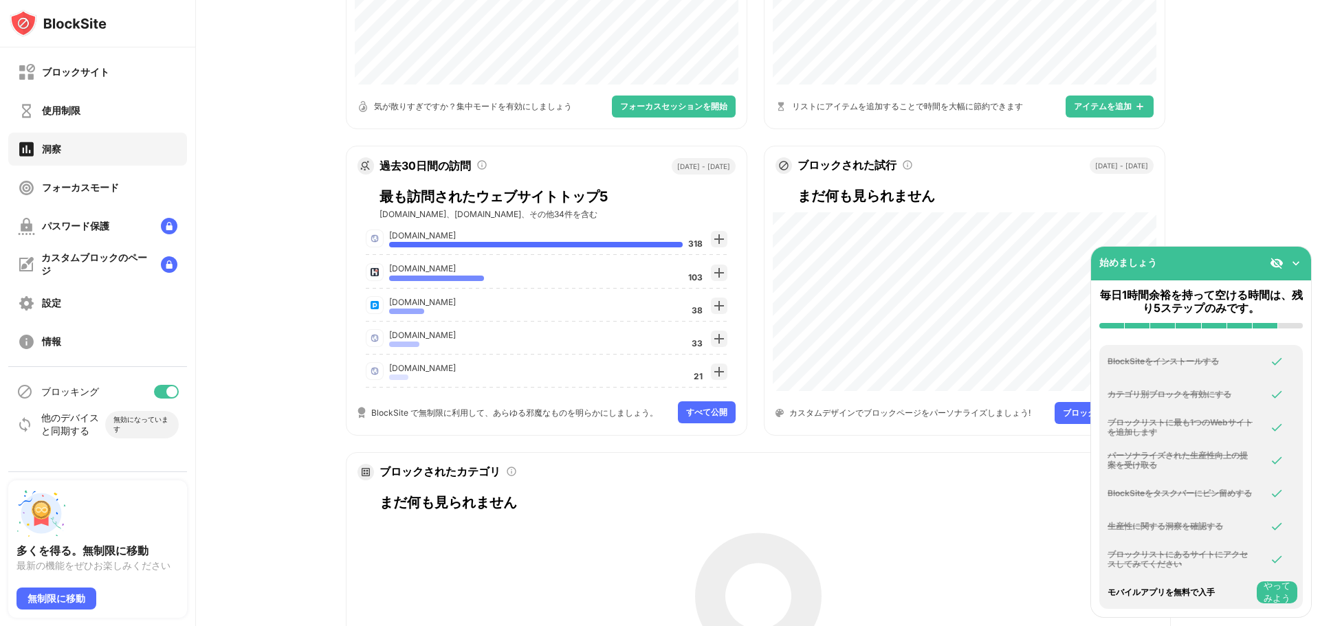
click at [379, 234] on div "[DOMAIN_NAME] 318" at bounding box center [538, 238] width 345 height 19
click at [389, 239] on font "[DOMAIN_NAME]" at bounding box center [422, 235] width 67 height 10
drag, startPoint x: 385, startPoint y: 240, endPoint x: 408, endPoint y: 239, distance: 23.4
click at [389, 240] on font "[DOMAIN_NAME]" at bounding box center [422, 235] width 67 height 10
click at [408, 239] on font "[DOMAIN_NAME]" at bounding box center [422, 235] width 67 height 10
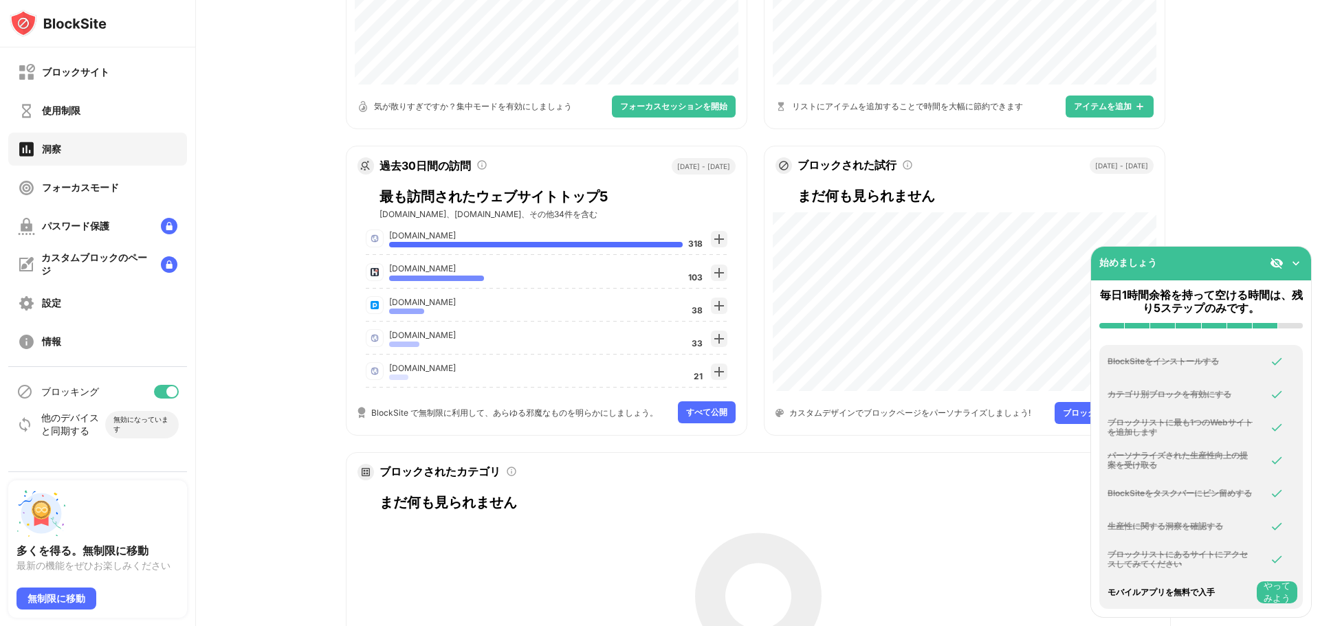
click at [402, 219] on font "[DOMAIN_NAME]、[DOMAIN_NAME]、その他34件を含む" at bounding box center [488, 214] width 218 height 10
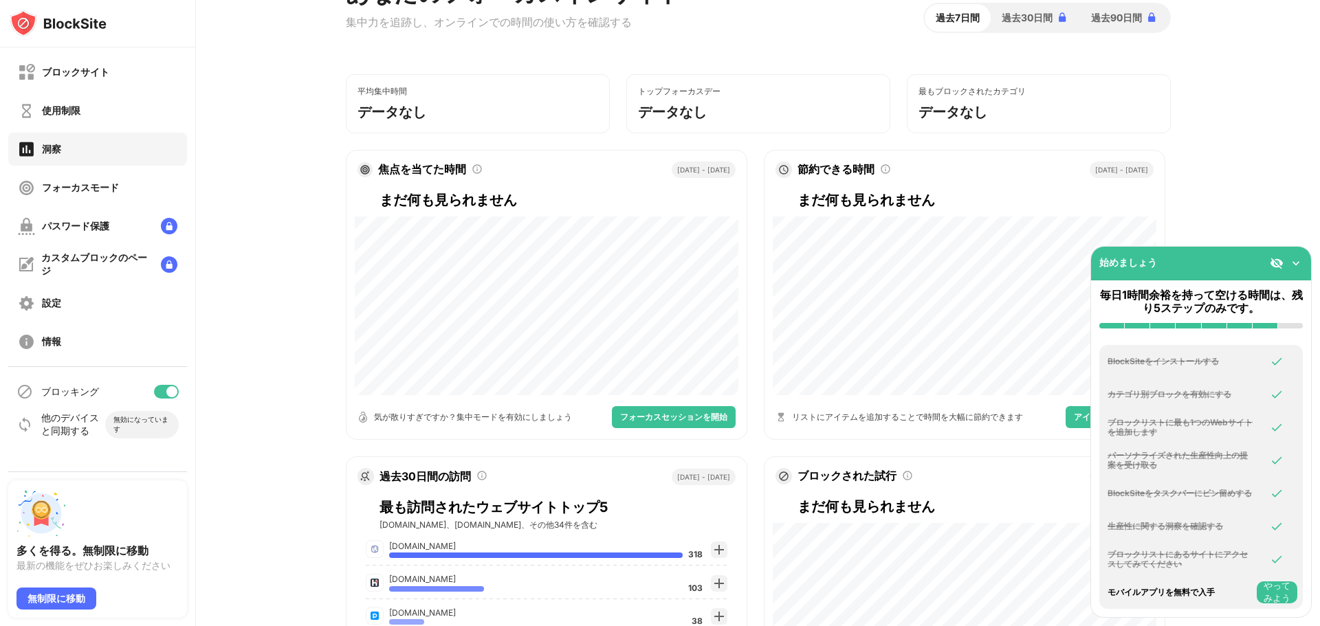
scroll to position [0, 0]
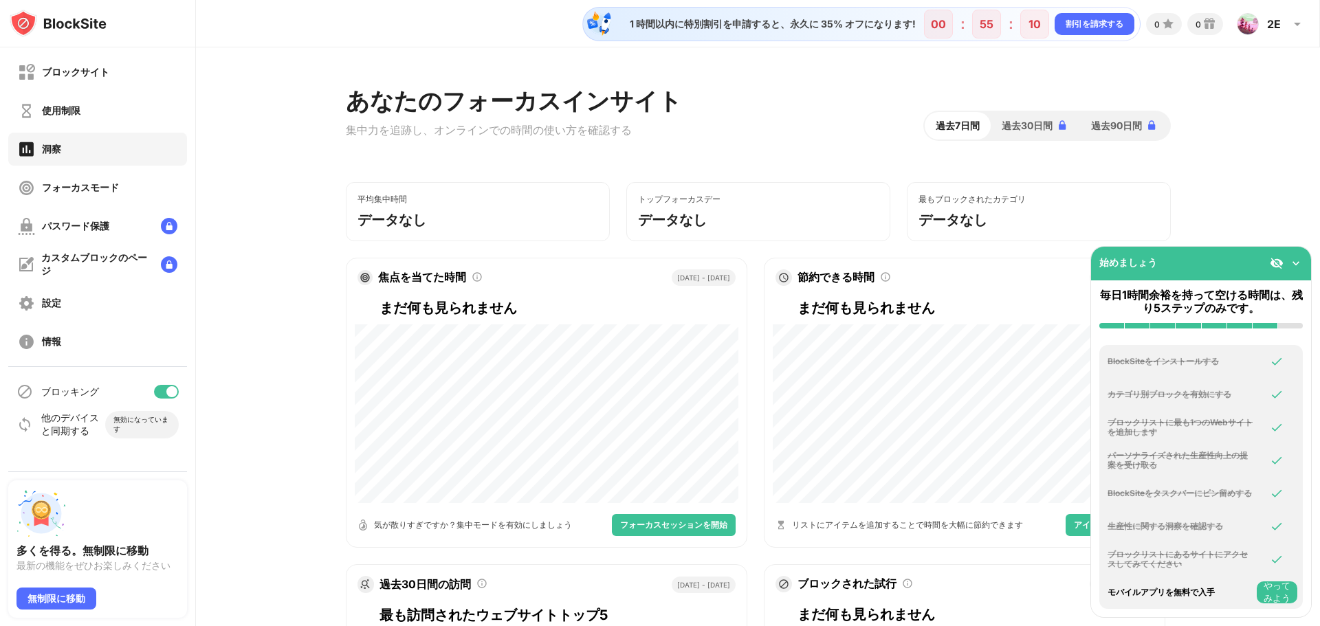
click at [149, 128] on div "ブロックサイト 使用制限 洞察 フォーカスモード パスワード保護 カスタムブロックのページ 設定 情報" at bounding box center [97, 206] width 195 height 319
click at [135, 81] on div "ブロックサイト" at bounding box center [97, 72] width 179 height 33
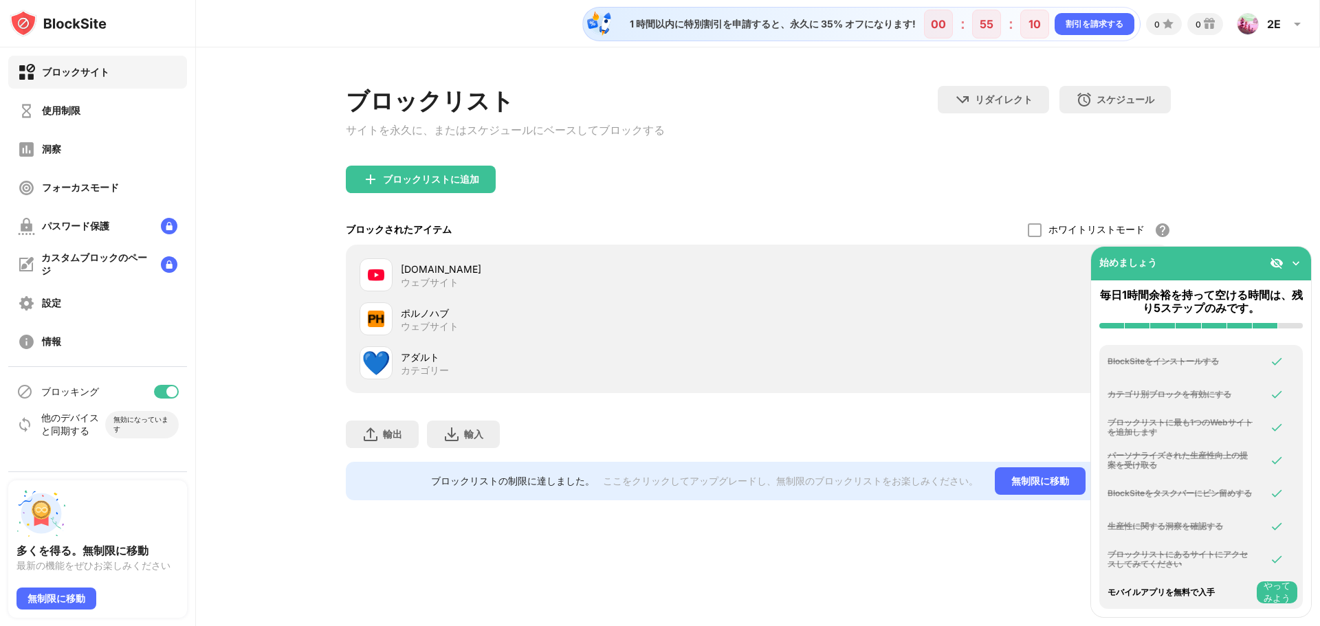
click at [1299, 262] on img at bounding box center [1296, 263] width 14 height 14
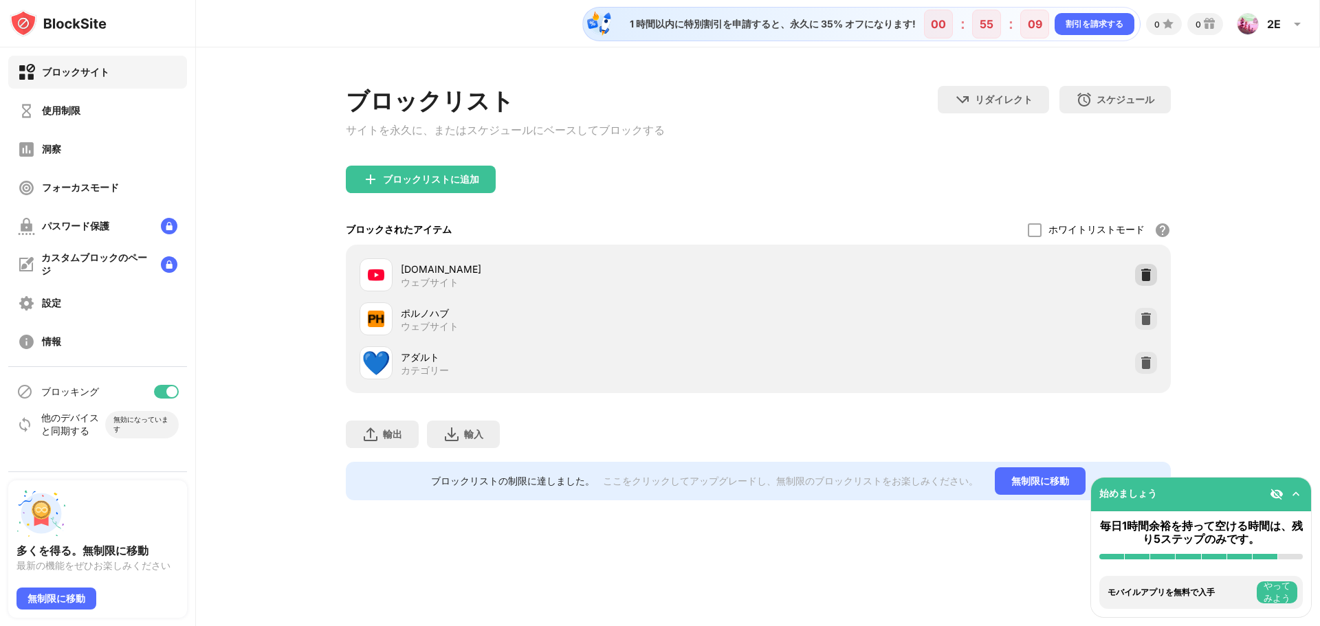
click at [1150, 273] on img at bounding box center [1146, 275] width 14 height 14
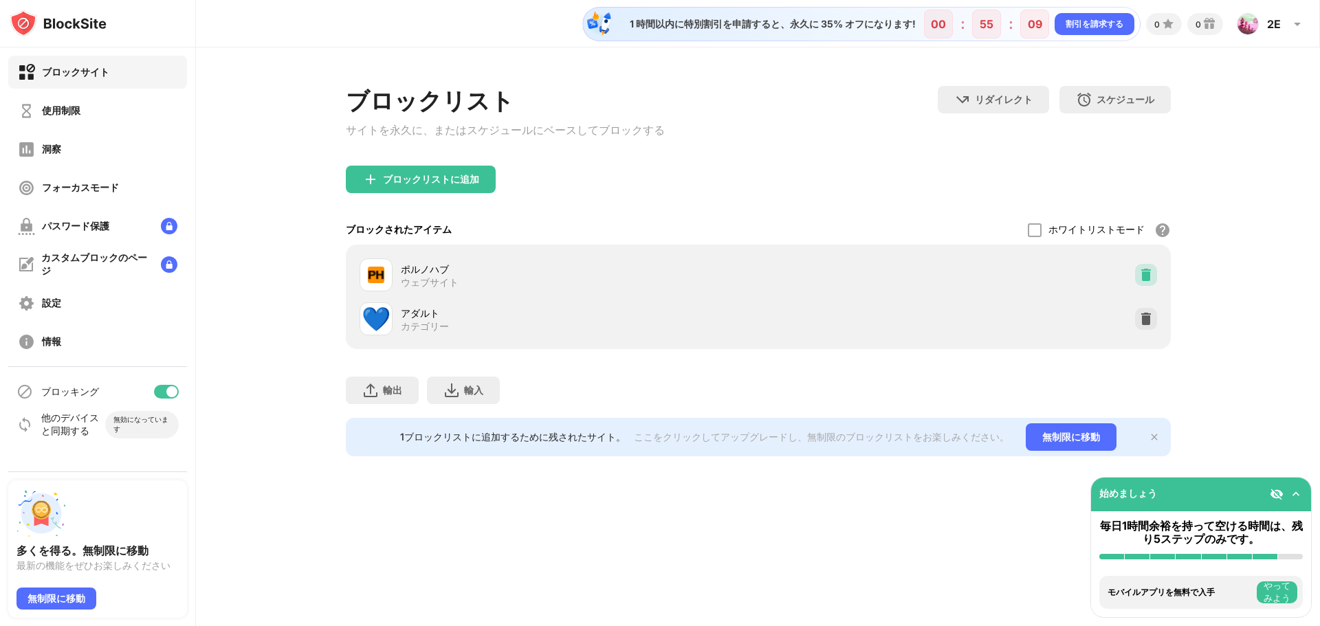
click at [1150, 274] on img at bounding box center [1146, 275] width 14 height 14
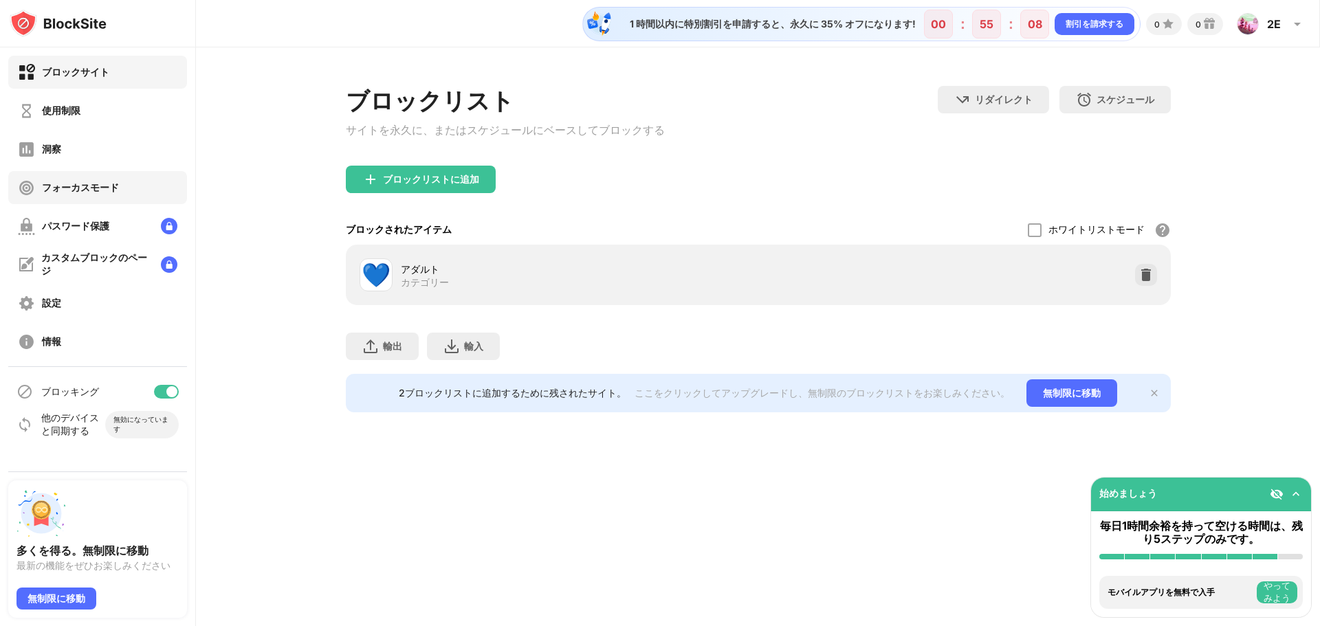
click at [125, 200] on div "フォーカスモード" at bounding box center [97, 187] width 179 height 33
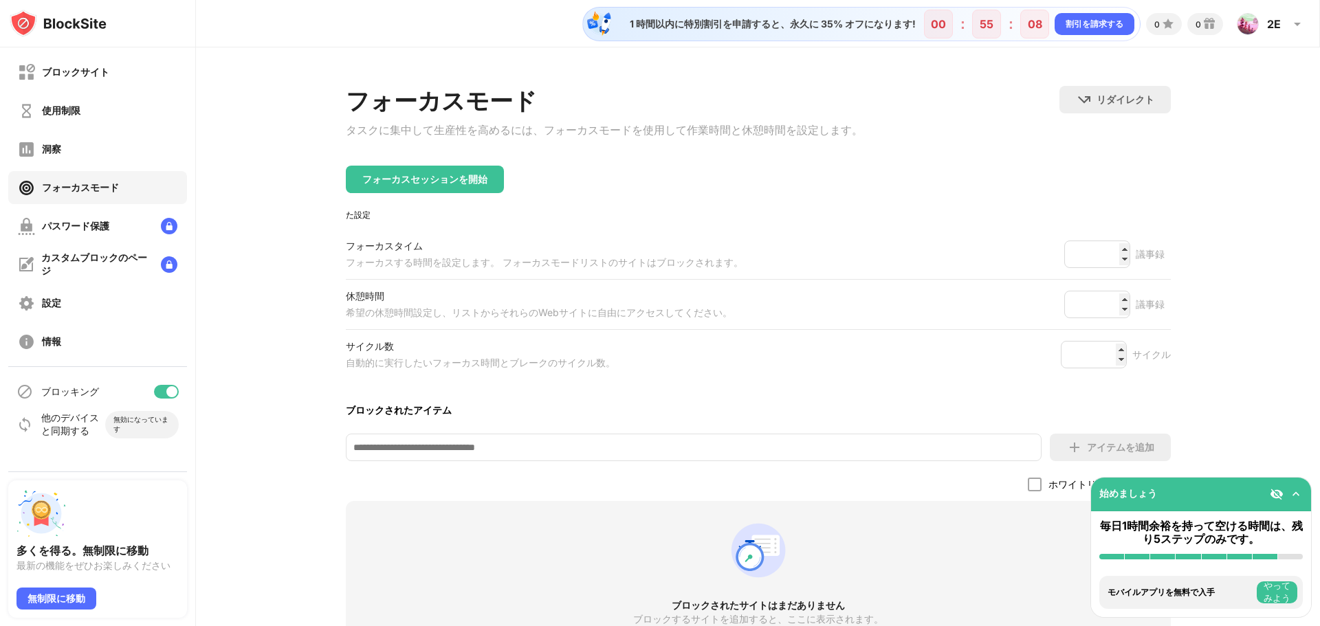
click at [111, 148] on div "洞察" at bounding box center [97, 149] width 179 height 33
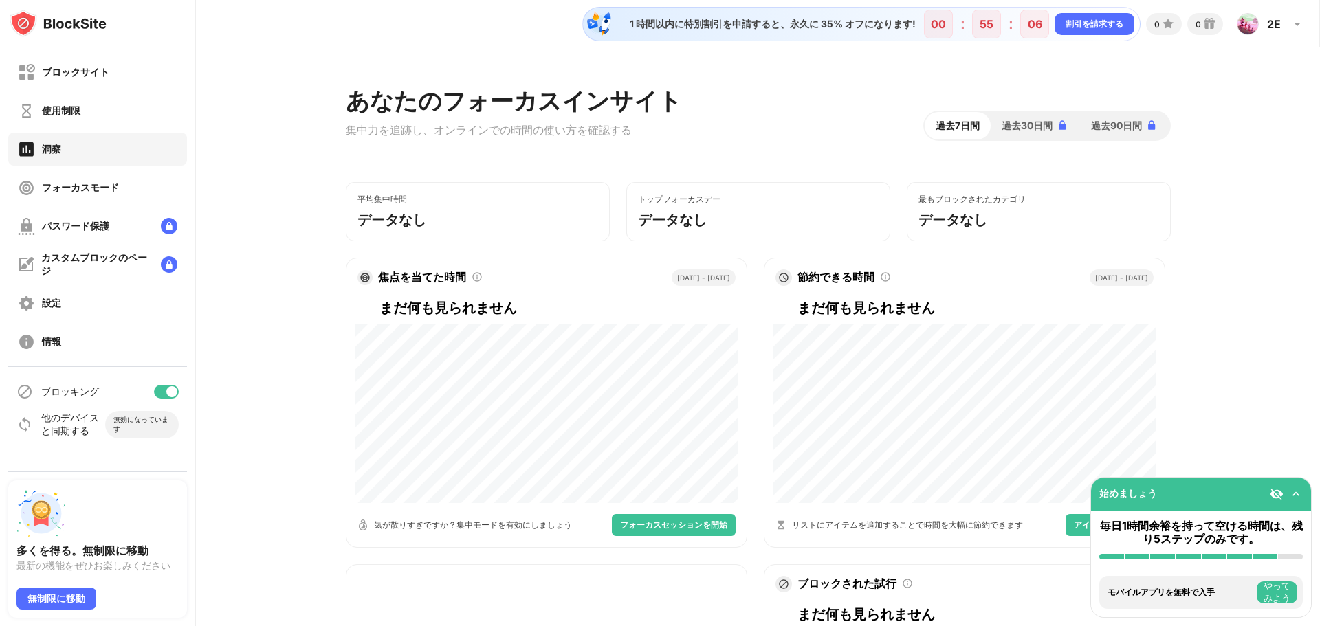
click at [80, 109] on font "使用制限" at bounding box center [61, 110] width 38 height 12
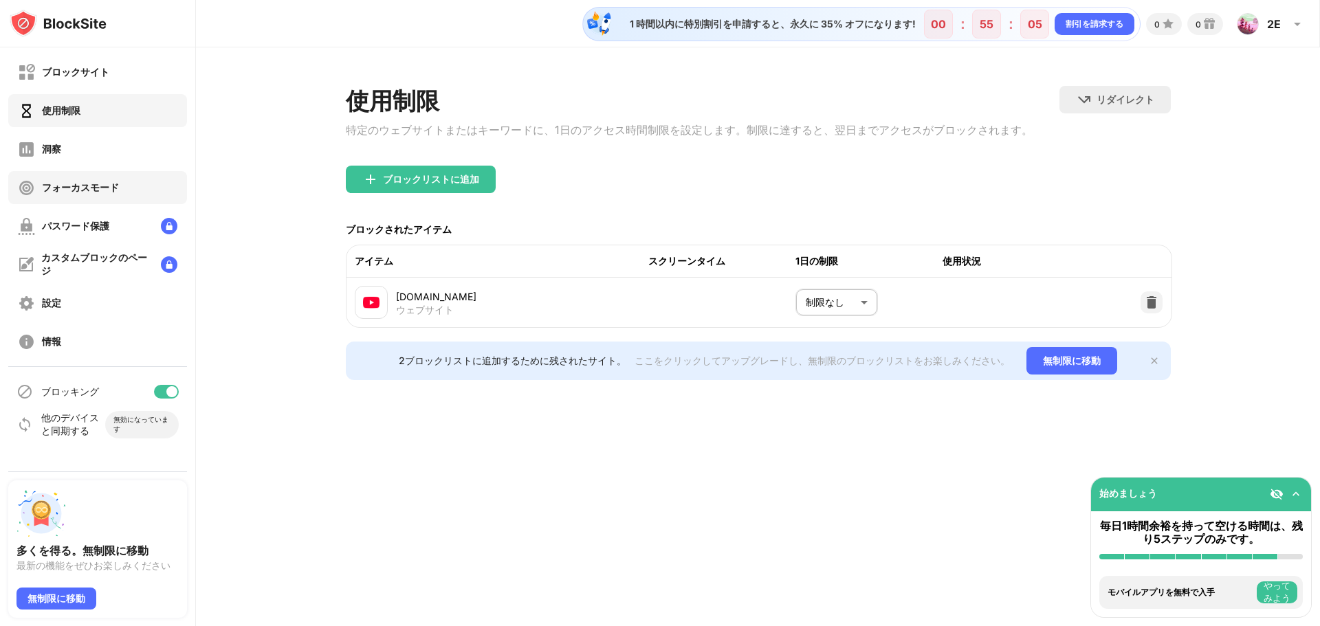
click at [117, 166] on div "ブロックサイト 使用制限 洞察 フォーカスモード パスワード保護 カスタムブロックのページ 設定 情報" at bounding box center [97, 206] width 195 height 319
click at [118, 175] on div "フォーカスモード" at bounding box center [97, 187] width 179 height 33
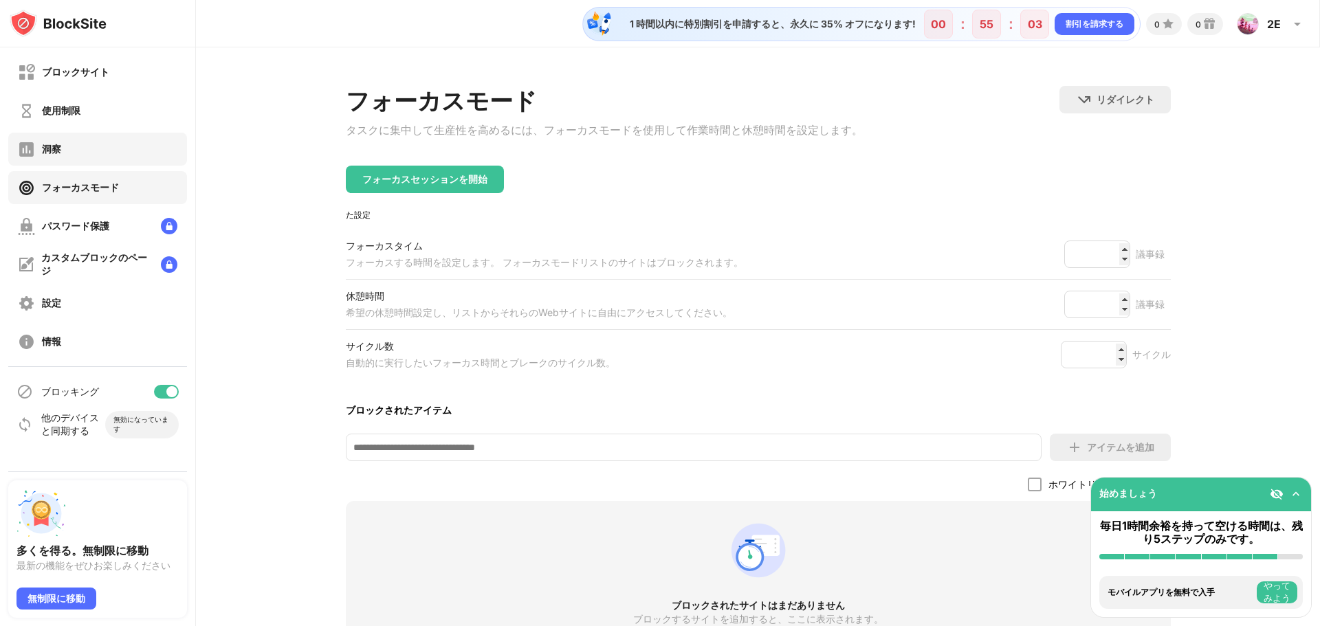
click at [113, 151] on div "洞察" at bounding box center [97, 149] width 179 height 33
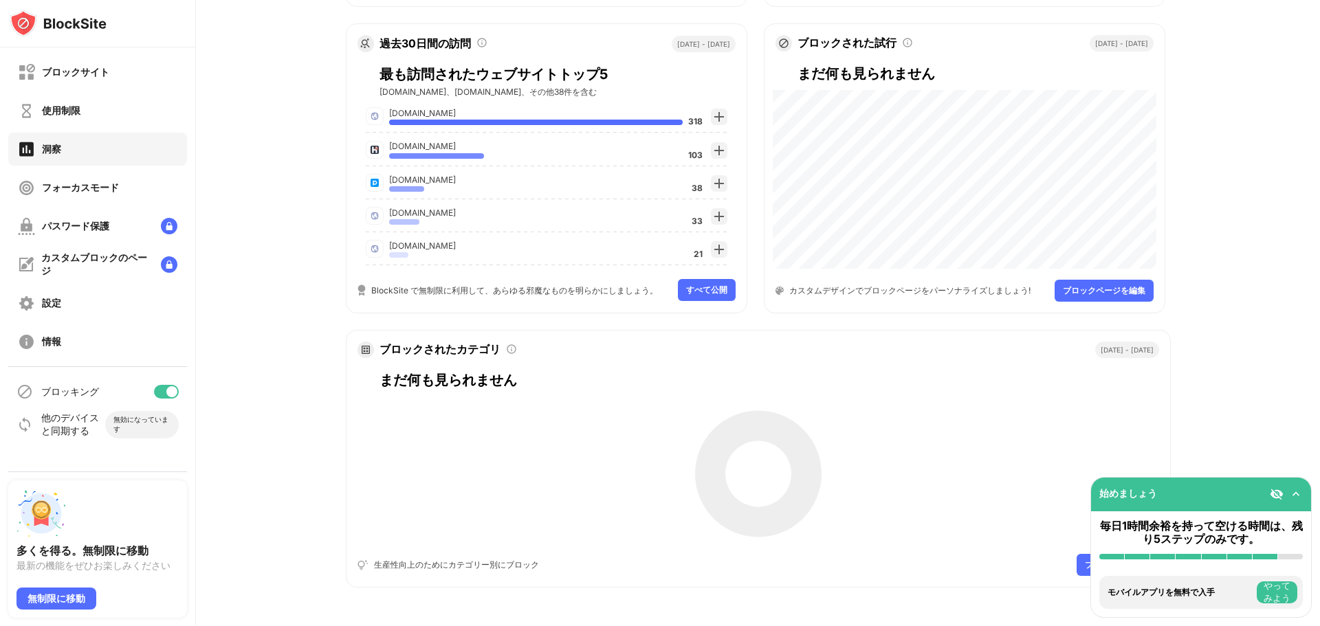
scroll to position [556, 0]
click at [715, 111] on img at bounding box center [719, 116] width 11 height 11
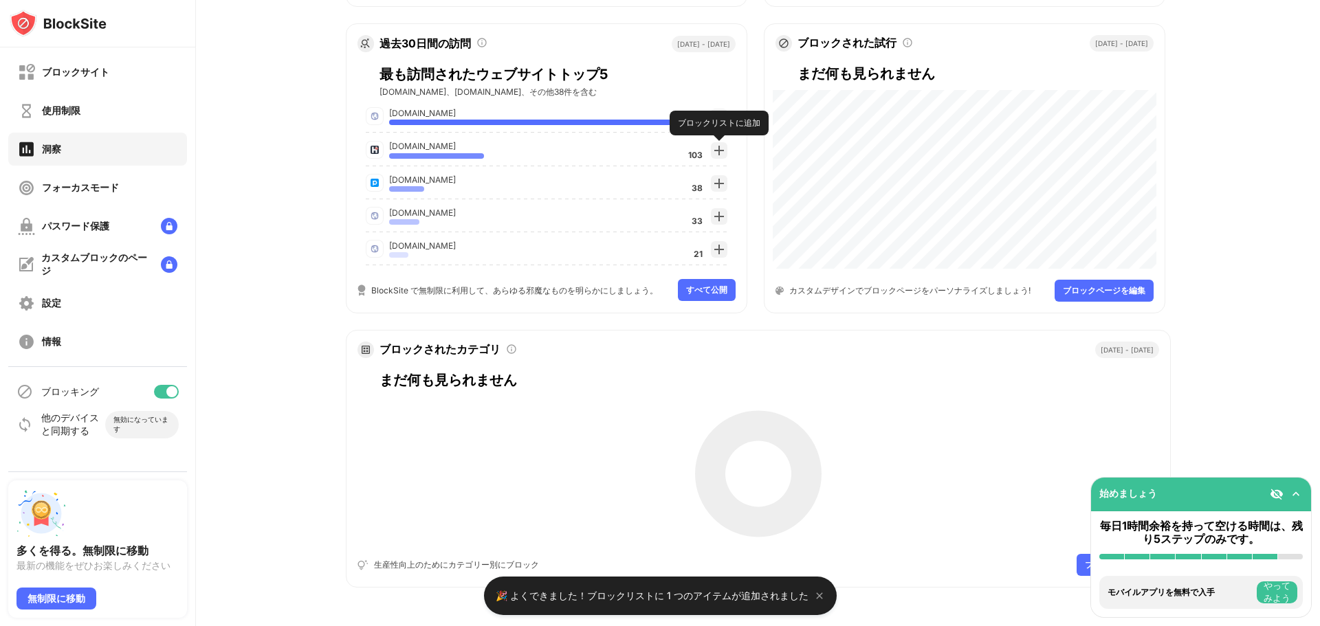
click at [714, 135] on div "ブロックリストに追加" at bounding box center [719, 123] width 99 height 25
click at [714, 145] on img at bounding box center [719, 150] width 11 height 11
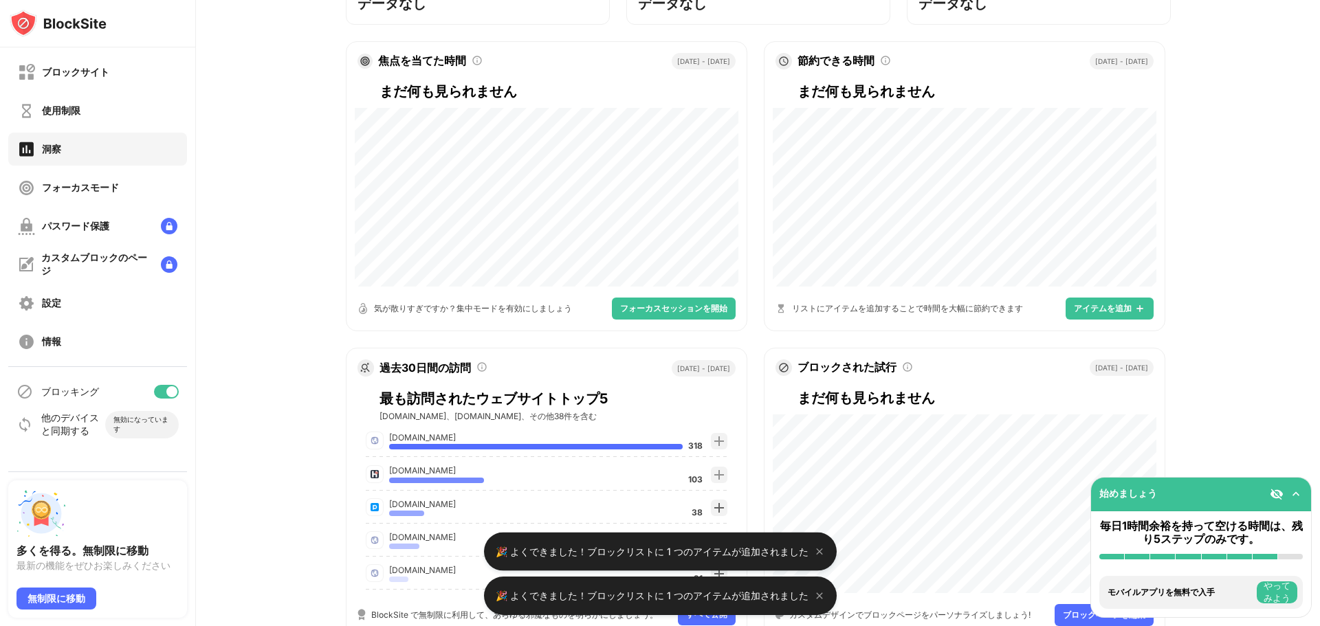
scroll to position [75, 0]
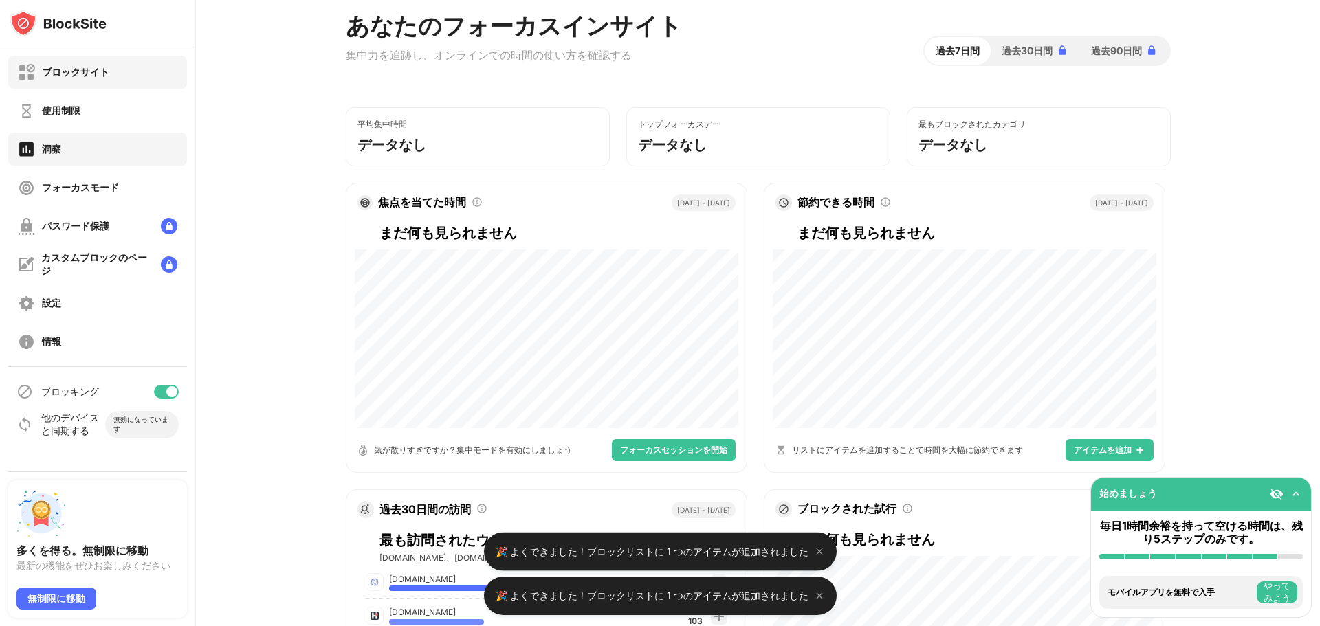
click at [127, 66] on div "ブロックサイト" at bounding box center [97, 72] width 179 height 33
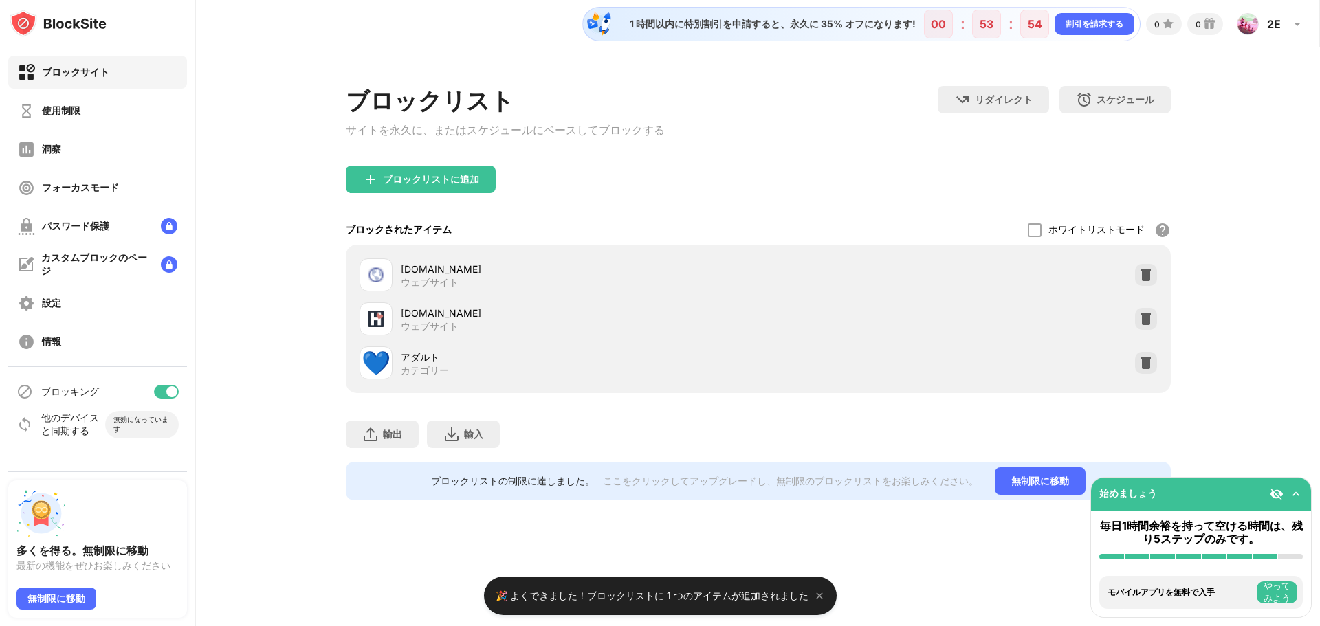
drag, startPoint x: 368, startPoint y: 360, endPoint x: 369, endPoint y: 366, distance: 6.9
click at [368, 364] on font "💙" at bounding box center [376, 363] width 29 height 28
click at [423, 355] on font "アダルト" at bounding box center [420, 357] width 38 height 12
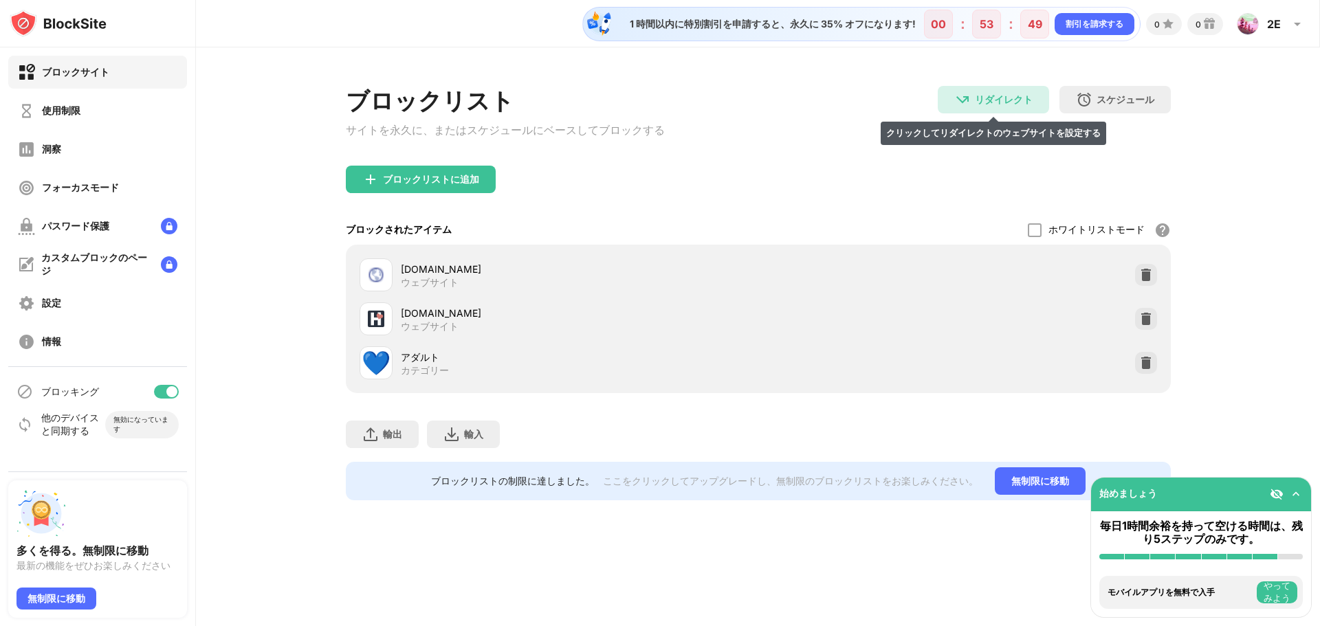
click at [1012, 110] on div "リダイレクト クリックしてリダイレクトのウェブサイトを設定する" at bounding box center [993, 99] width 111 height 27
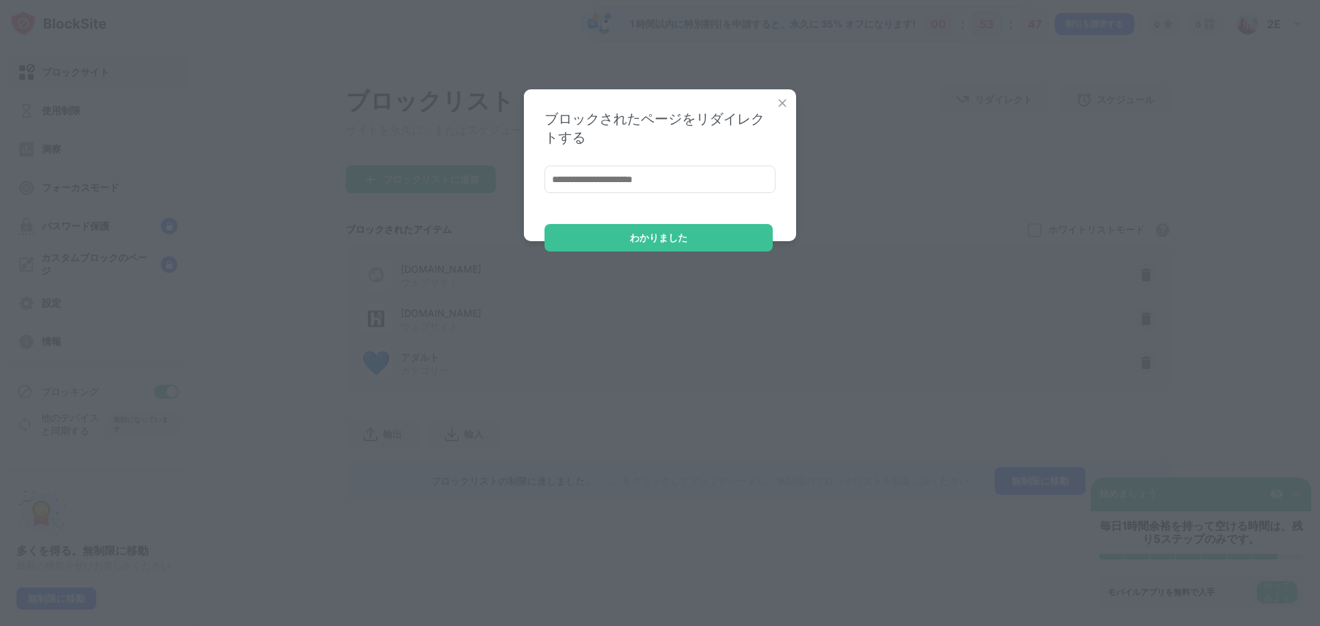
click at [777, 100] on img at bounding box center [782, 103] width 14 height 14
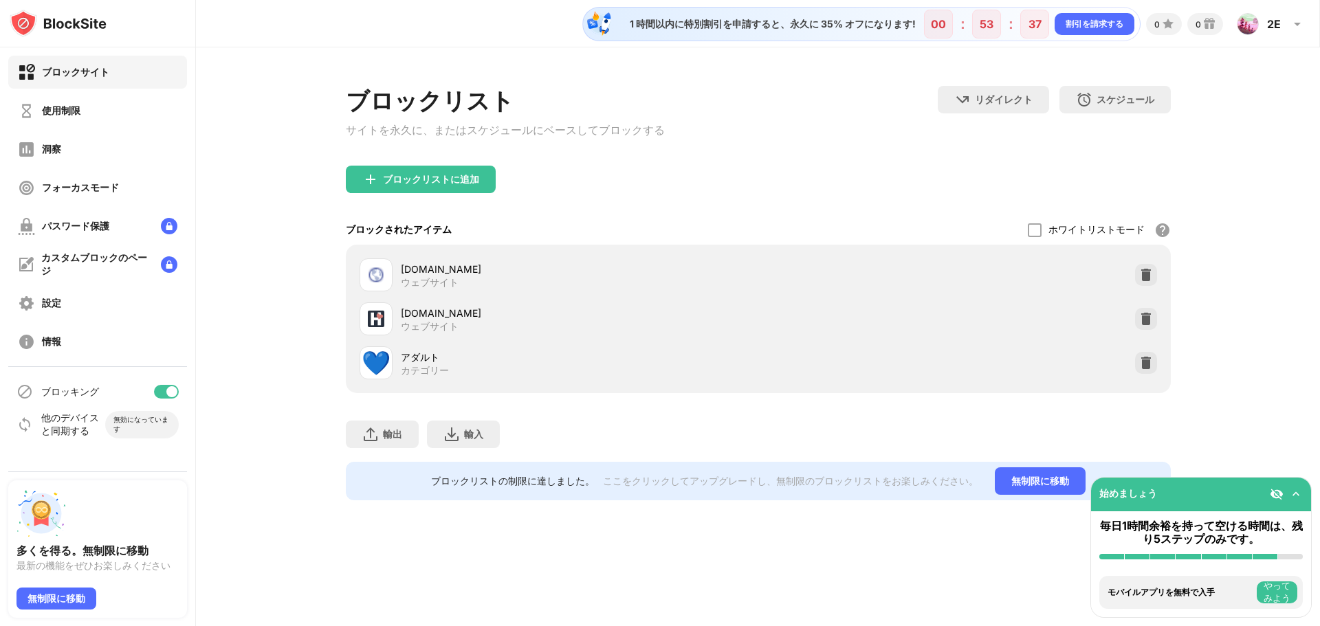
click at [1299, 496] on img at bounding box center [1296, 494] width 14 height 14
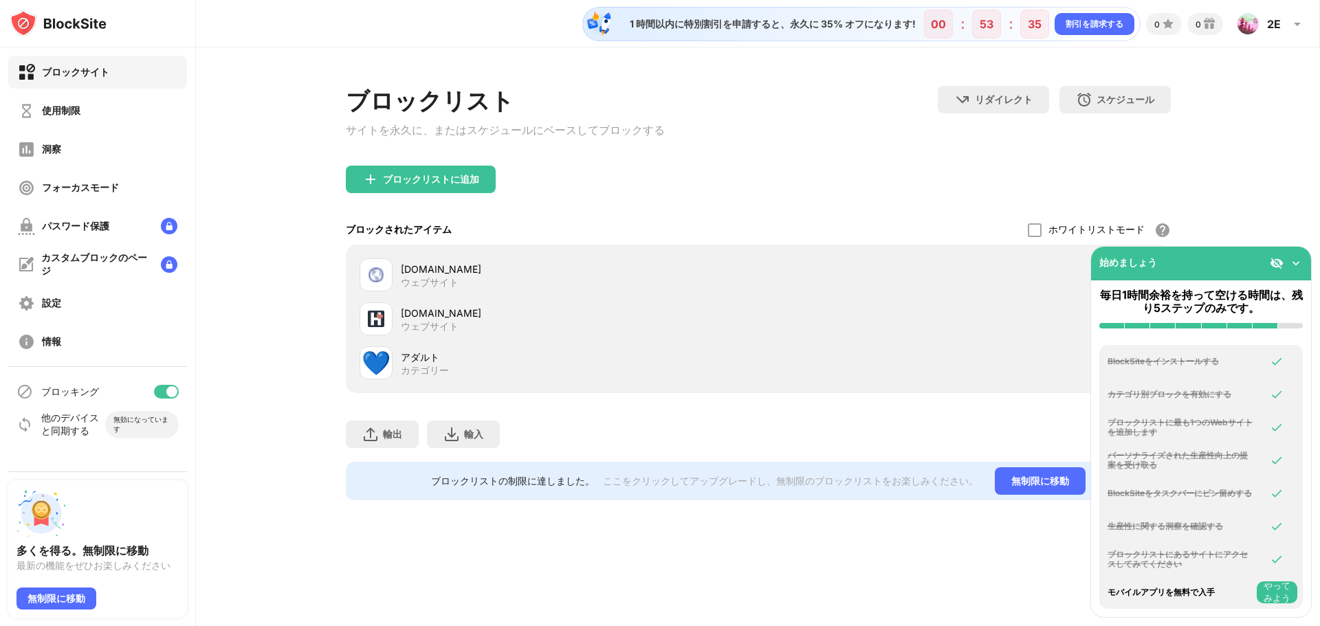
click at [1290, 595] on font "やってみよう" at bounding box center [1276, 592] width 27 height 23
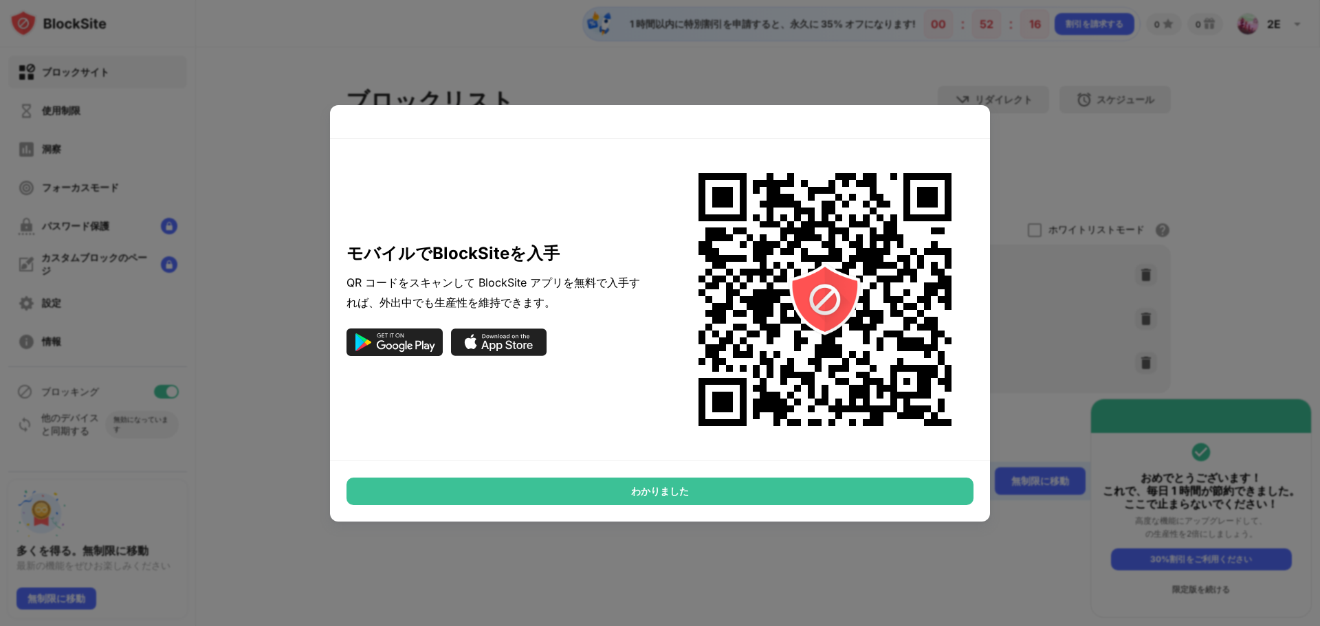
click at [1044, 222] on div at bounding box center [660, 313] width 1320 height 626
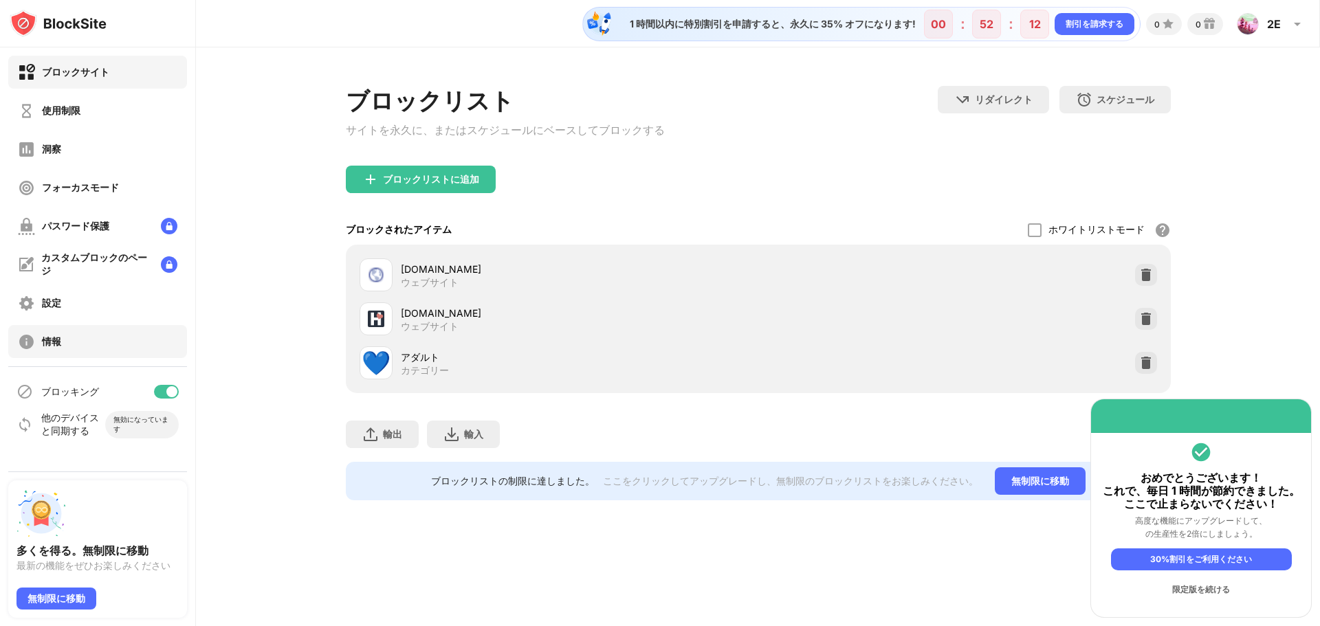
click at [76, 354] on div "情報" at bounding box center [97, 341] width 179 height 33
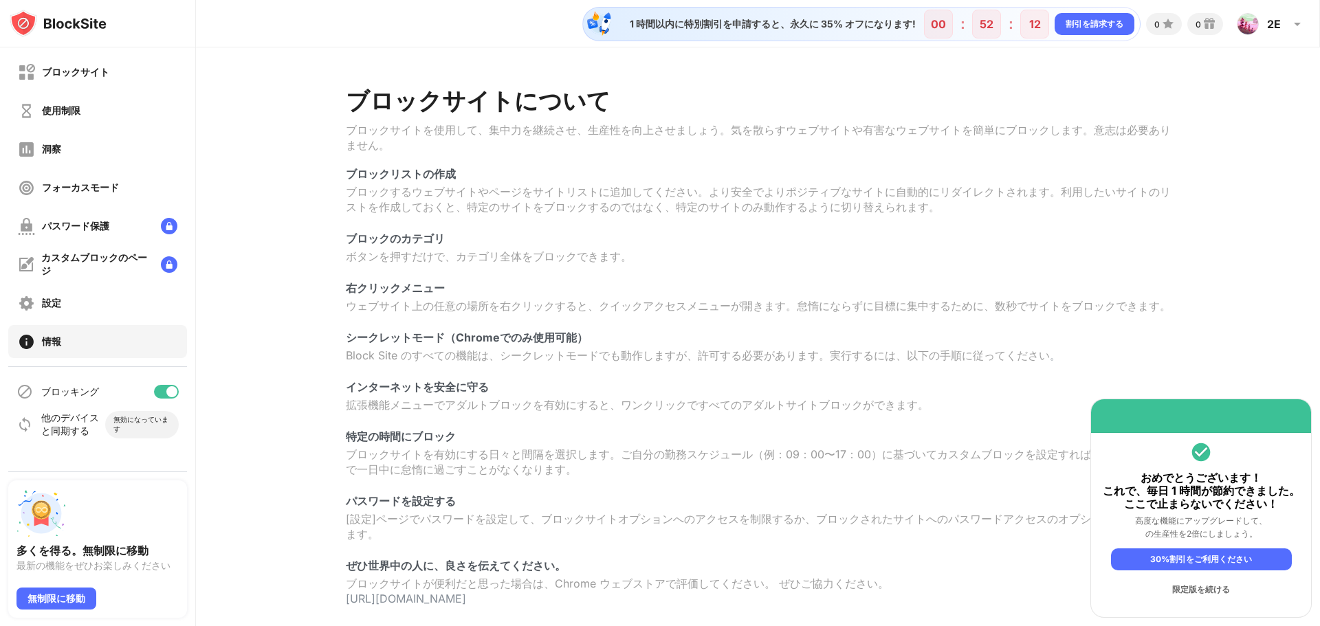
click at [85, 315] on div "設定" at bounding box center [97, 303] width 179 height 33
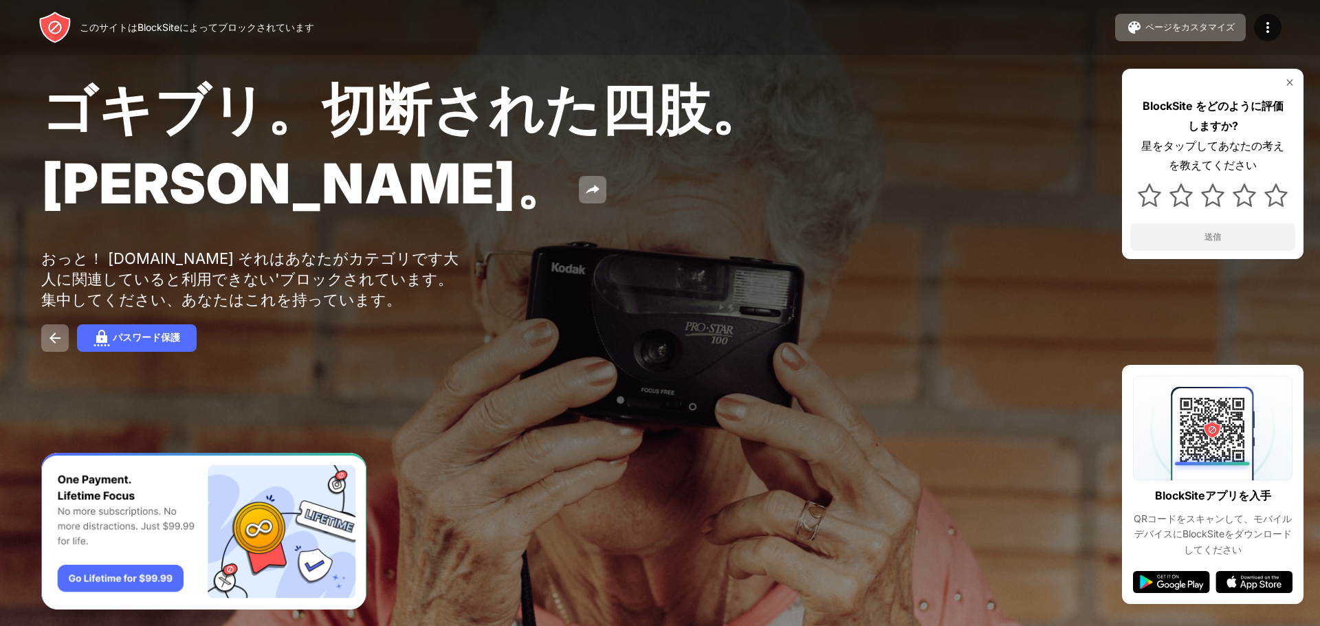
click at [766, 115] on font "ゴキブリ。切断された四肢。[PERSON_NAME]。" at bounding box center [403, 146] width 725 height 141
click at [485, 111] on font "ゴキブリ。切断された四肢。[PERSON_NAME]。" at bounding box center [403, 146] width 725 height 141
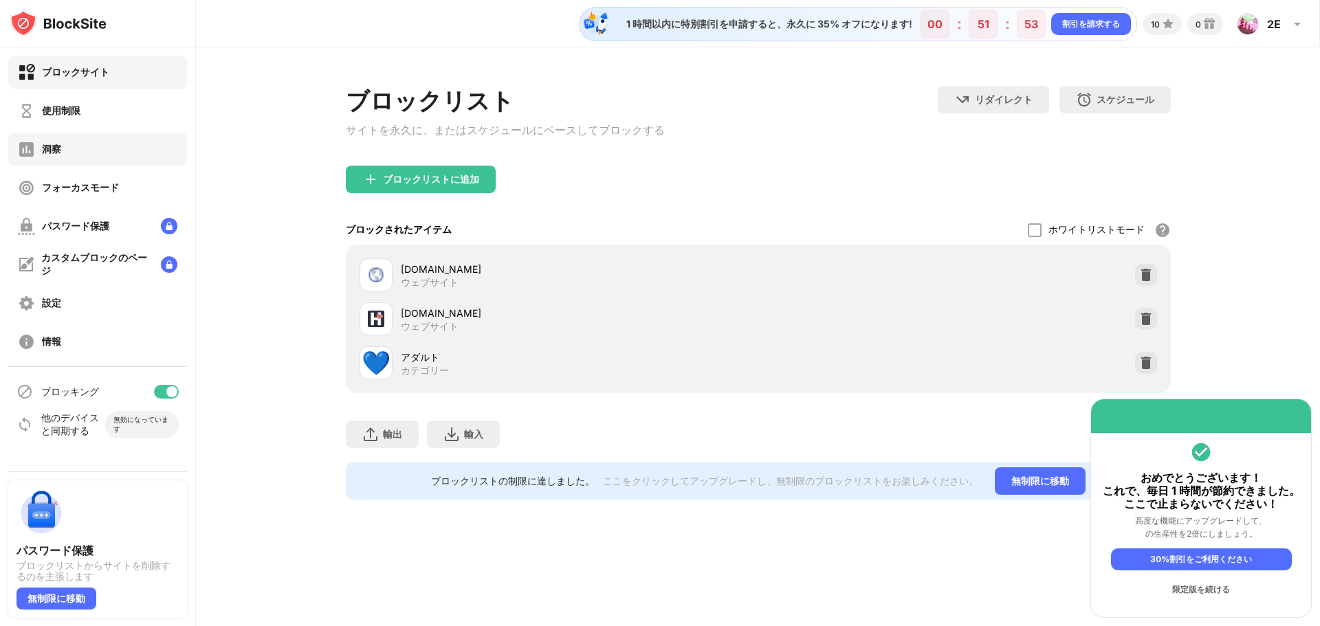
click at [76, 147] on div "洞察" at bounding box center [97, 149] width 179 height 33
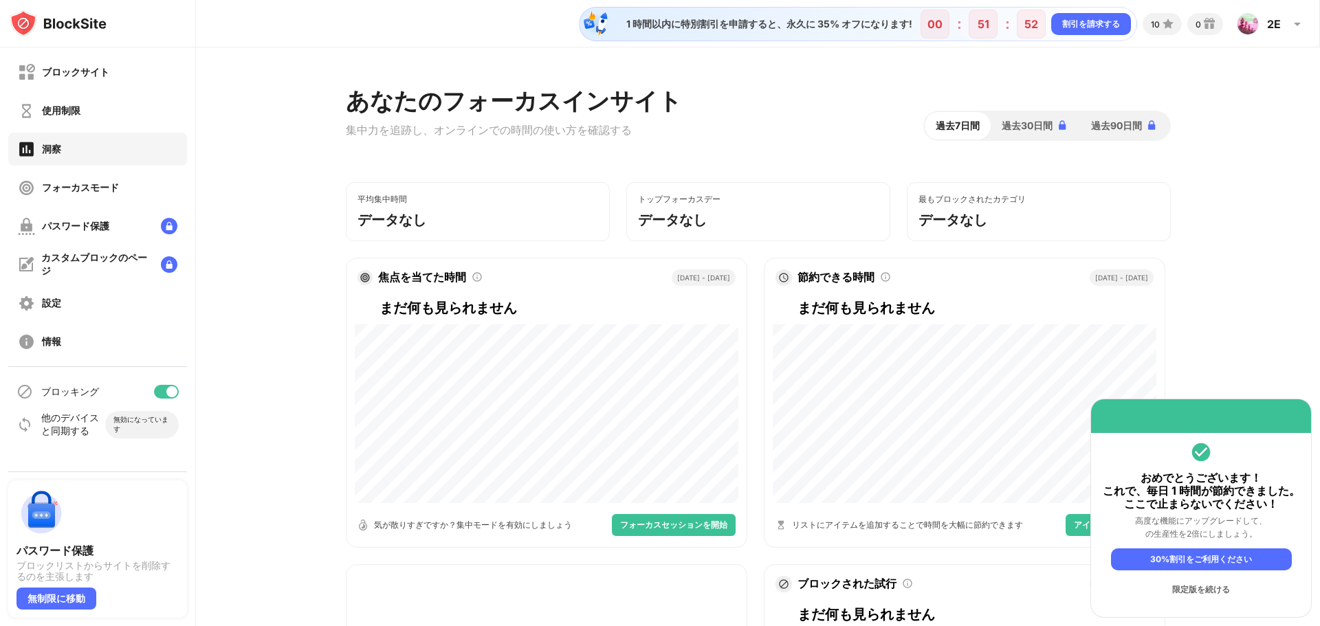
click at [90, 113] on div "使用制限" at bounding box center [97, 110] width 179 height 33
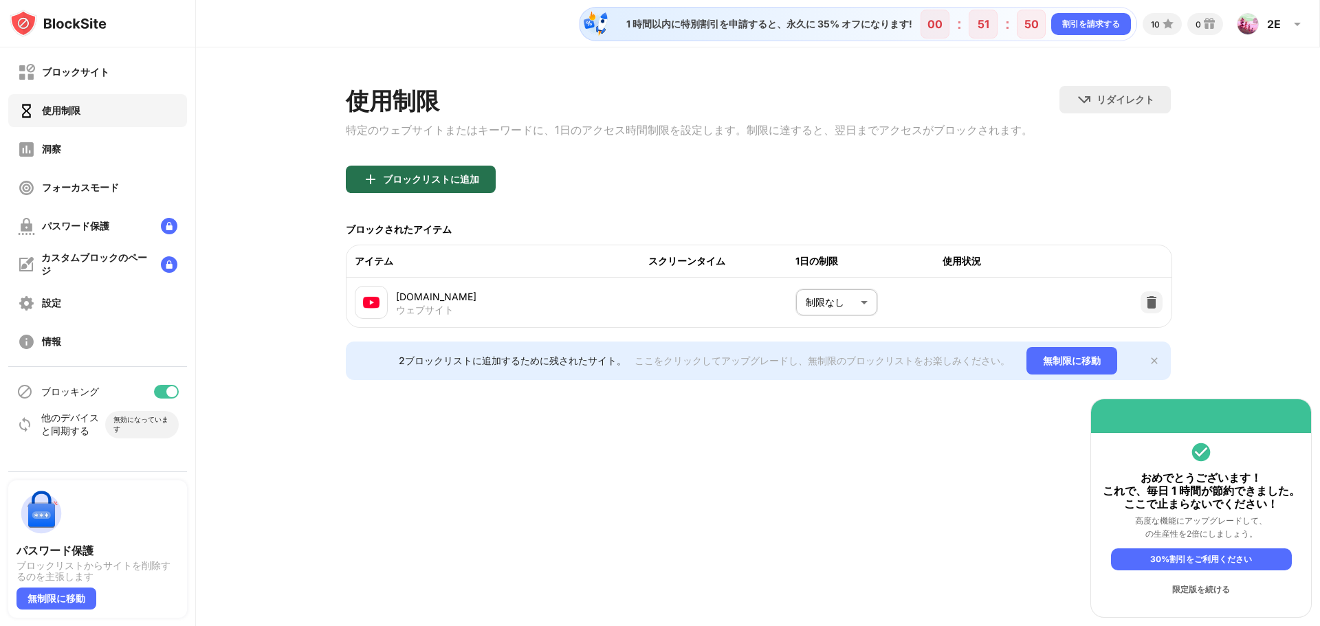
click at [439, 172] on div "ブロックリストに追加" at bounding box center [421, 179] width 150 height 27
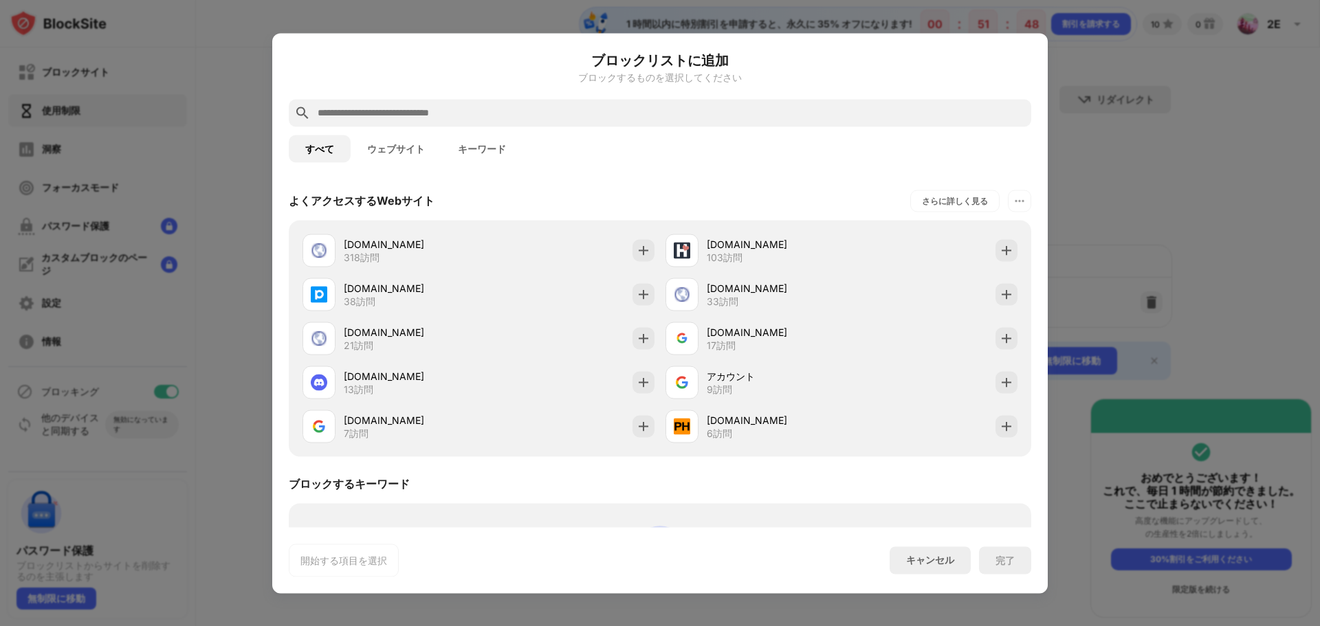
scroll to position [259, 0]
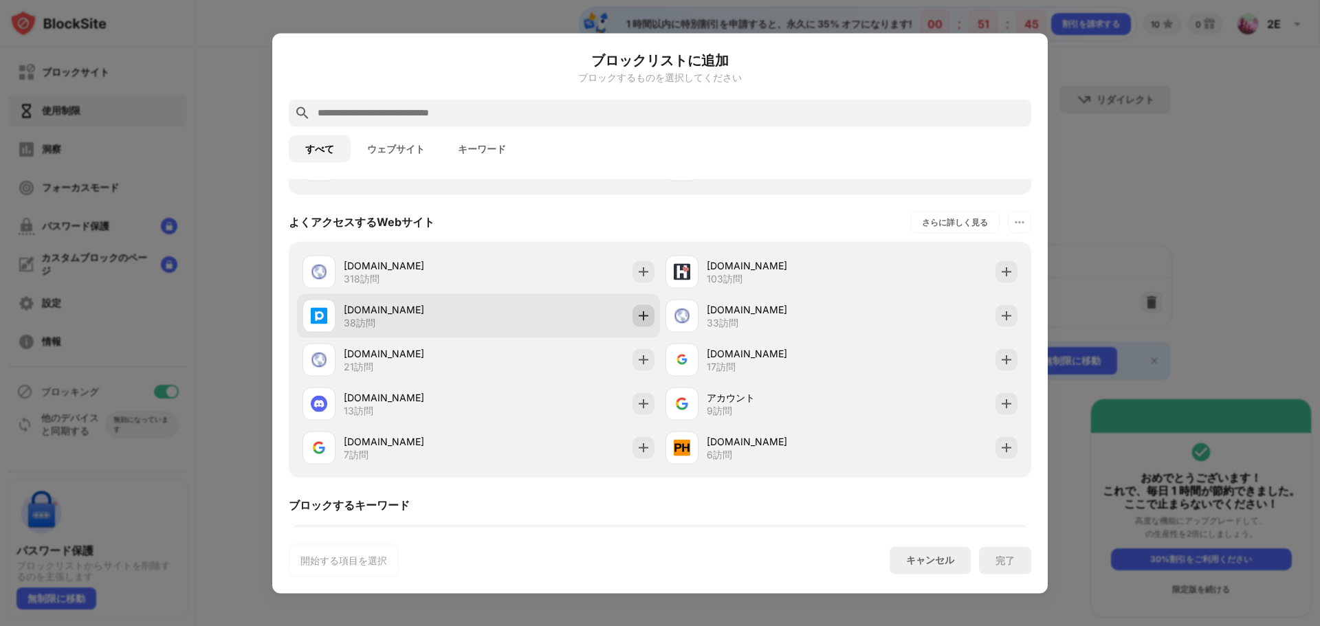
click at [638, 314] on img at bounding box center [644, 316] width 14 height 14
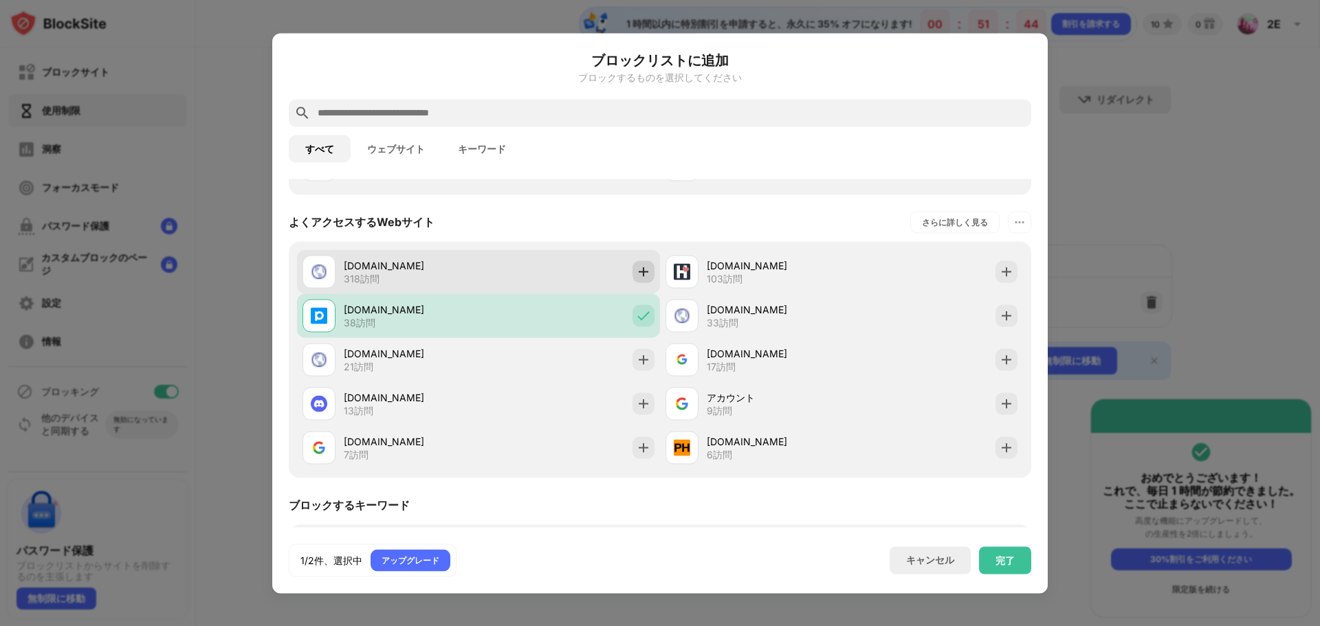
click at [641, 272] on img at bounding box center [644, 272] width 14 height 14
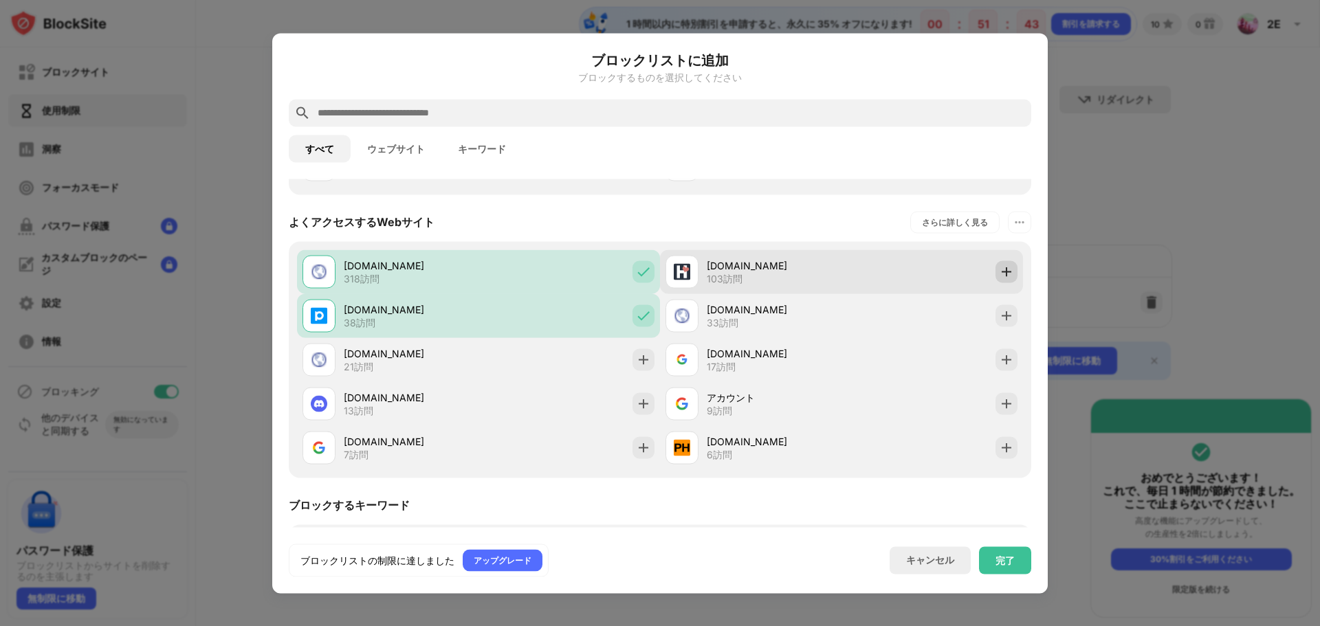
click at [999, 273] on img at bounding box center [1006, 272] width 14 height 14
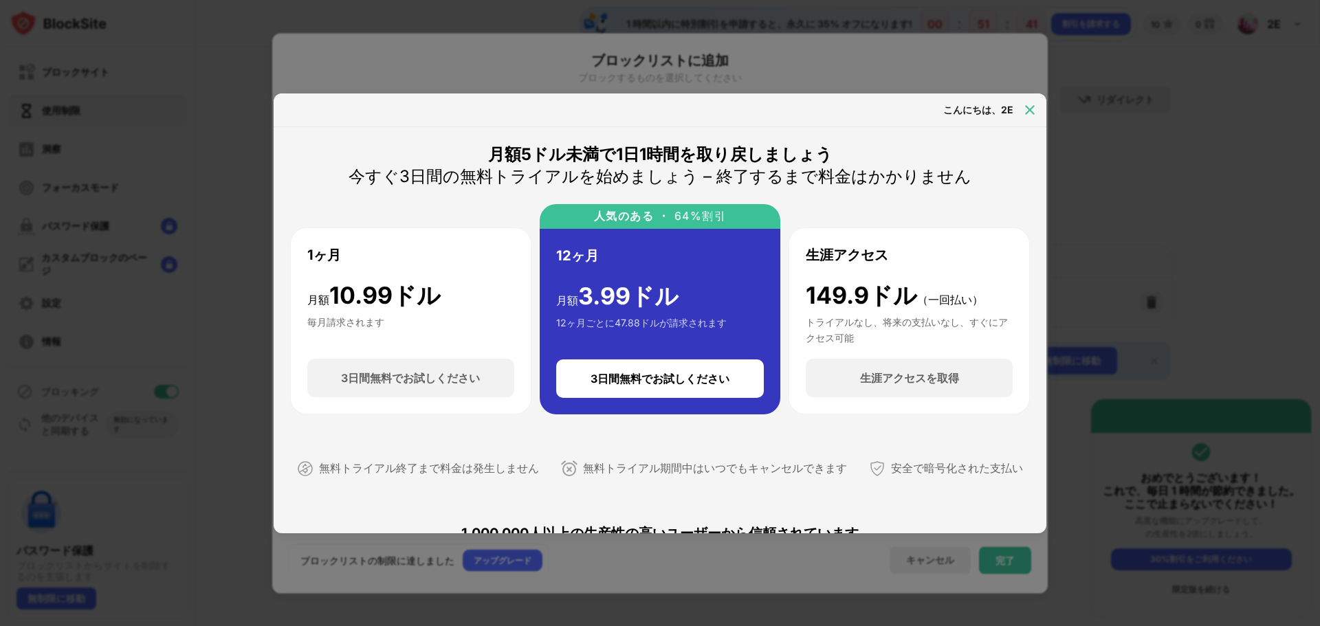
click at [1034, 107] on img at bounding box center [1030, 110] width 14 height 14
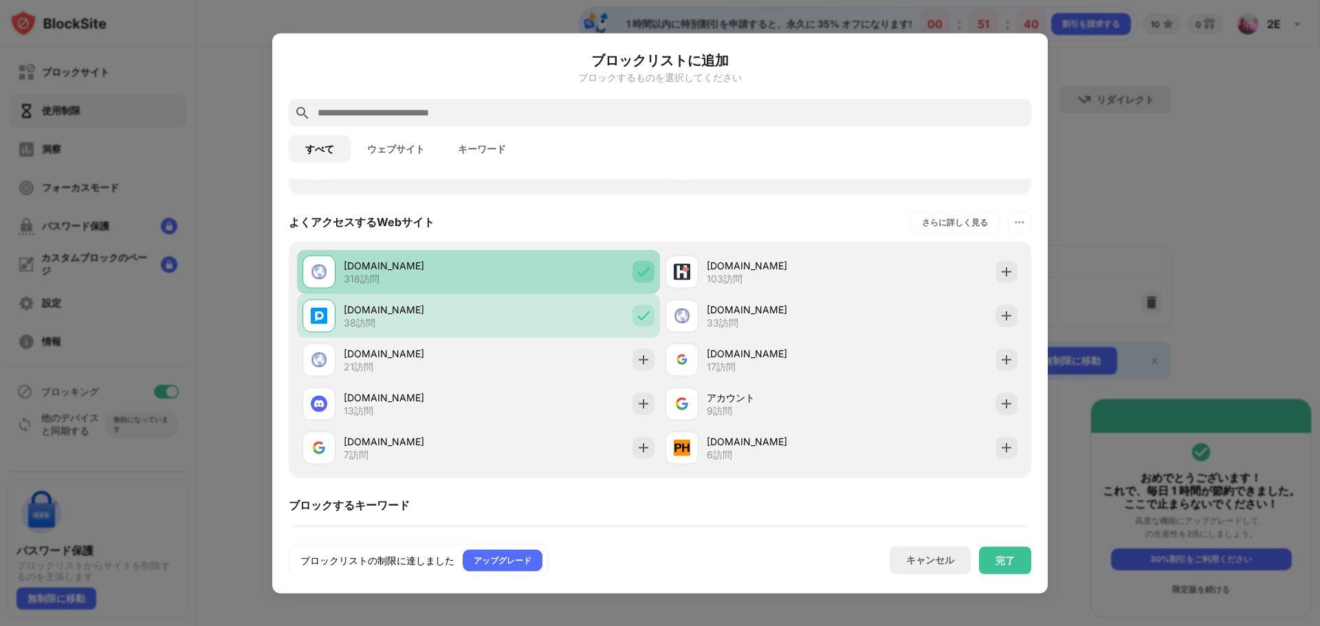
click at [641, 265] on img at bounding box center [644, 272] width 14 height 14
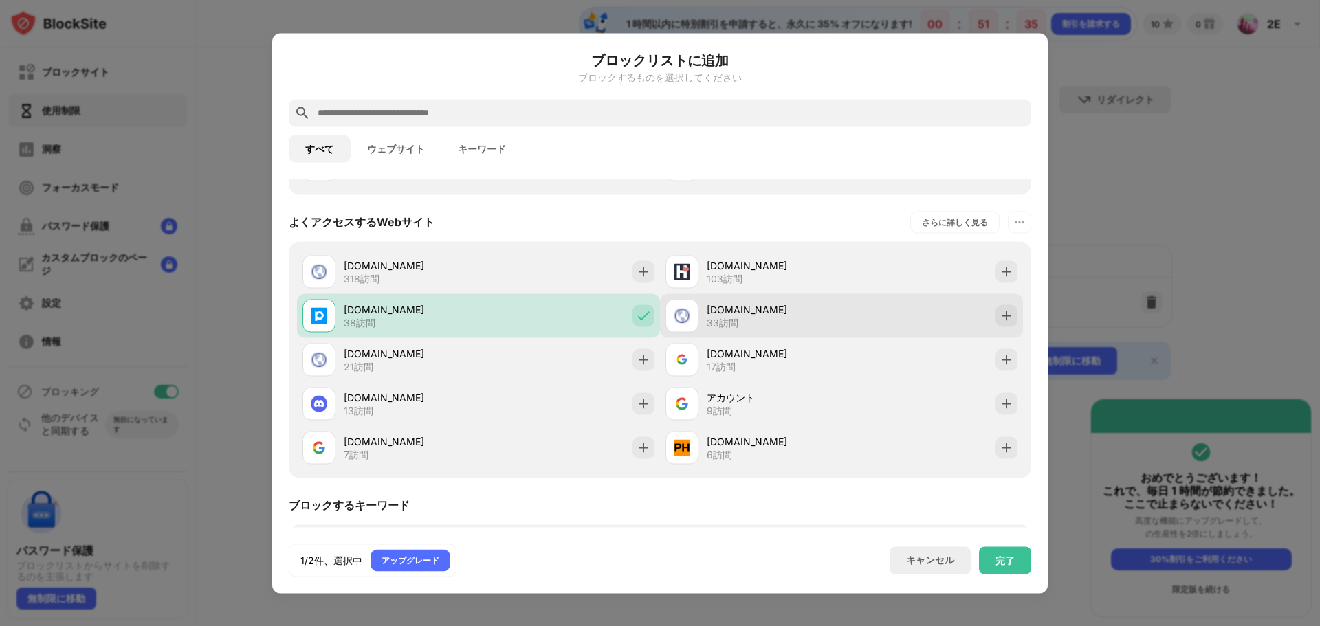
click at [678, 309] on img at bounding box center [682, 315] width 16 height 16
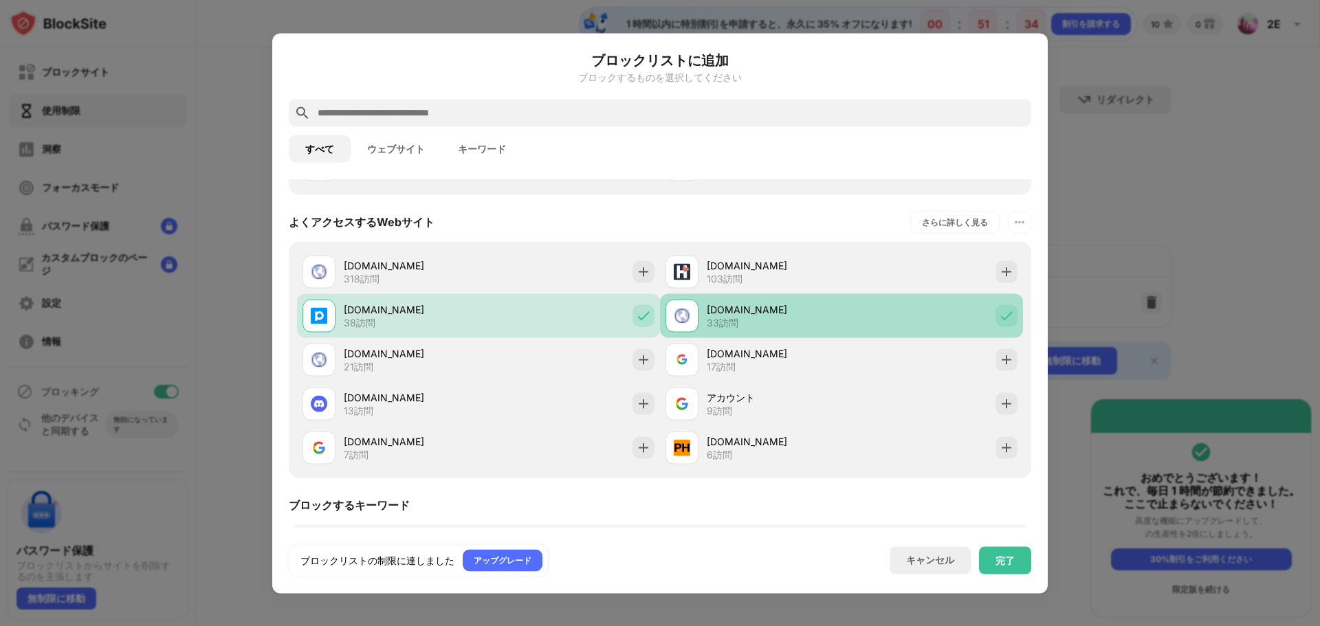
click at [678, 309] on img at bounding box center [682, 315] width 16 height 16
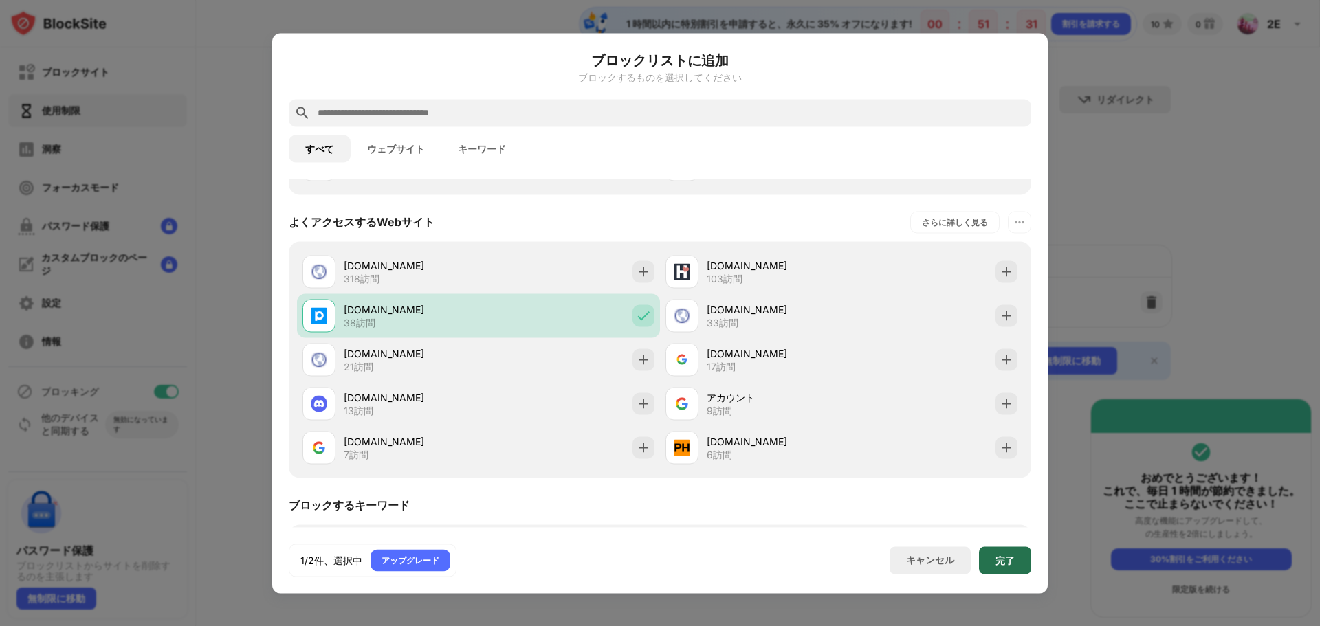
click at [1009, 565] on font "完了" at bounding box center [1004, 560] width 19 height 12
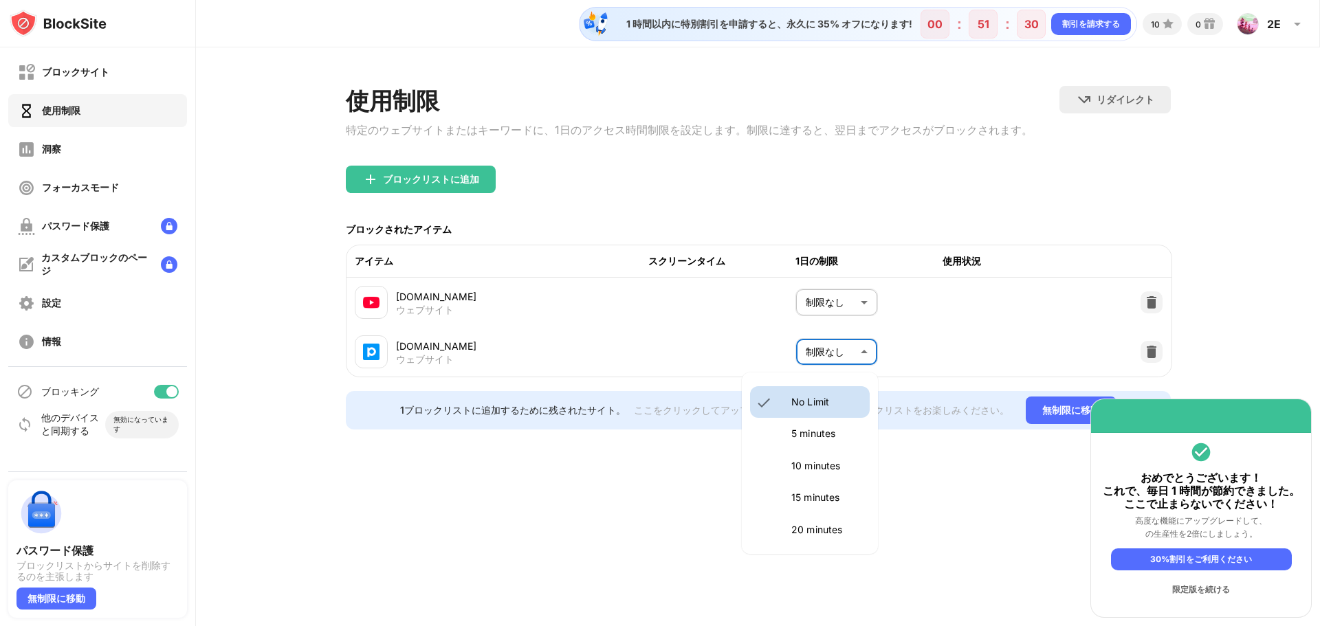
click at [823, 360] on body "ブロックサイト 使用制限 洞察 フォーカスモード パスワード保護 カスタムブロックのページ 設定 情報 ブロッキング 他のデバイスと同期する 無効になっていま…" at bounding box center [660, 313] width 1320 height 626
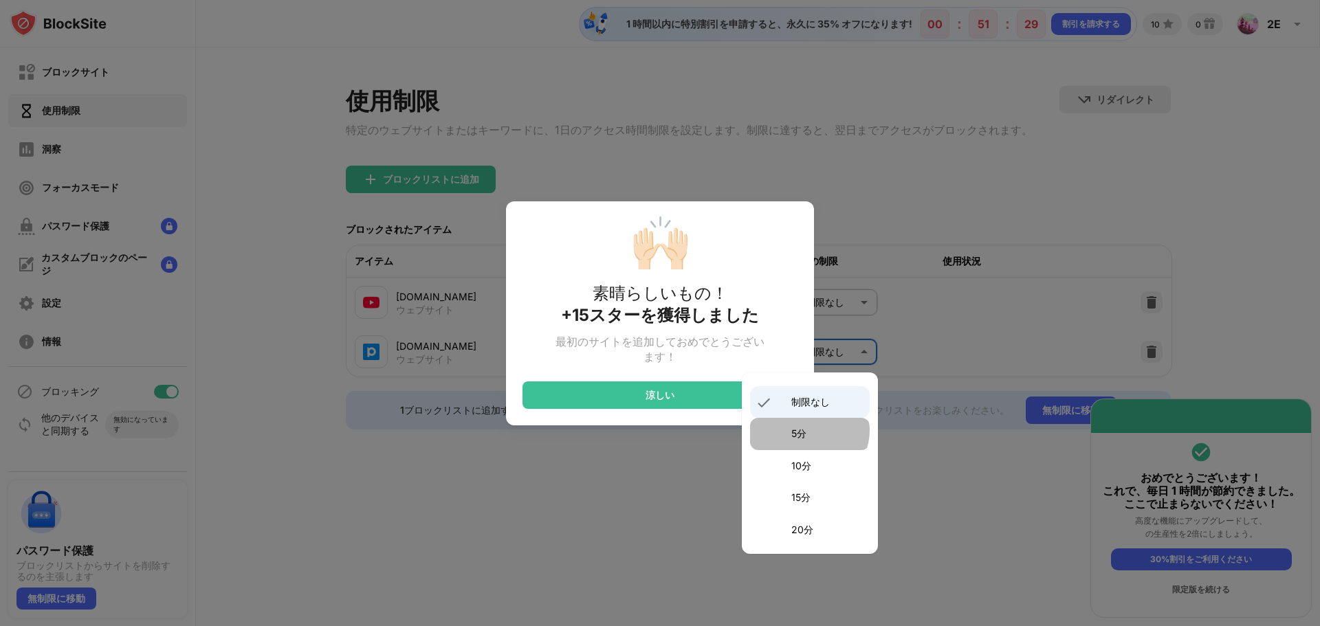
click at [808, 430] on p "5分" at bounding box center [826, 433] width 70 height 15
type input "*"
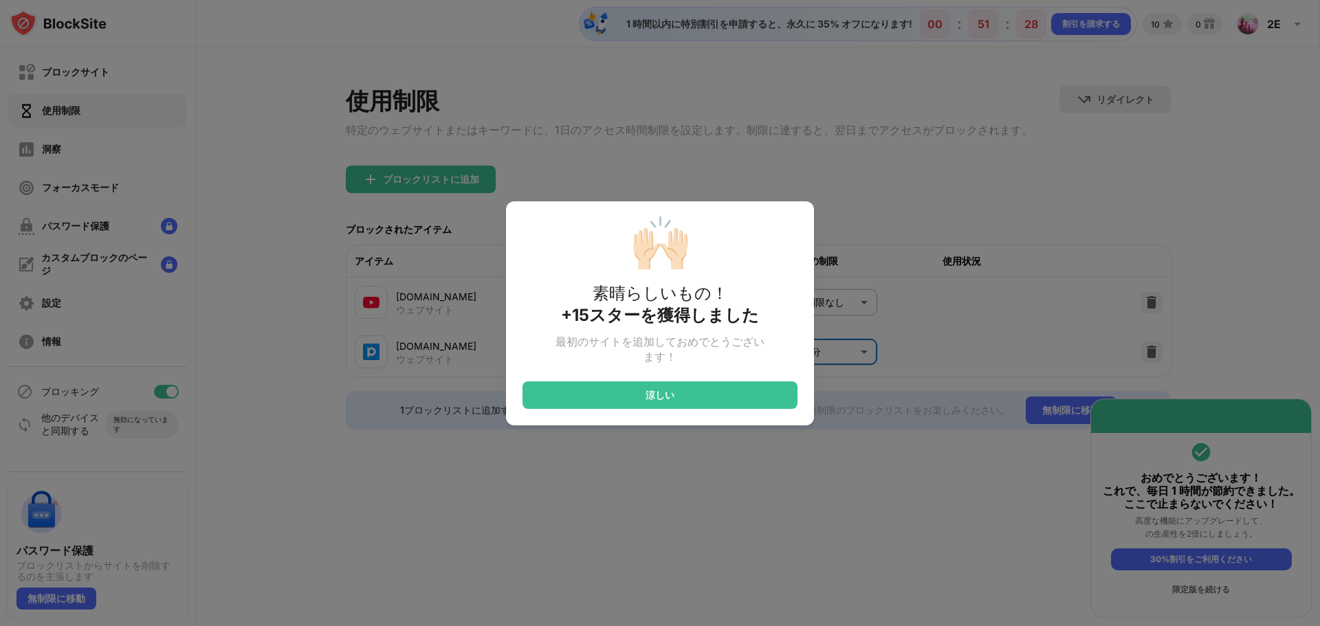
click at [667, 390] on div "涼しい" at bounding box center [659, 395] width 275 height 27
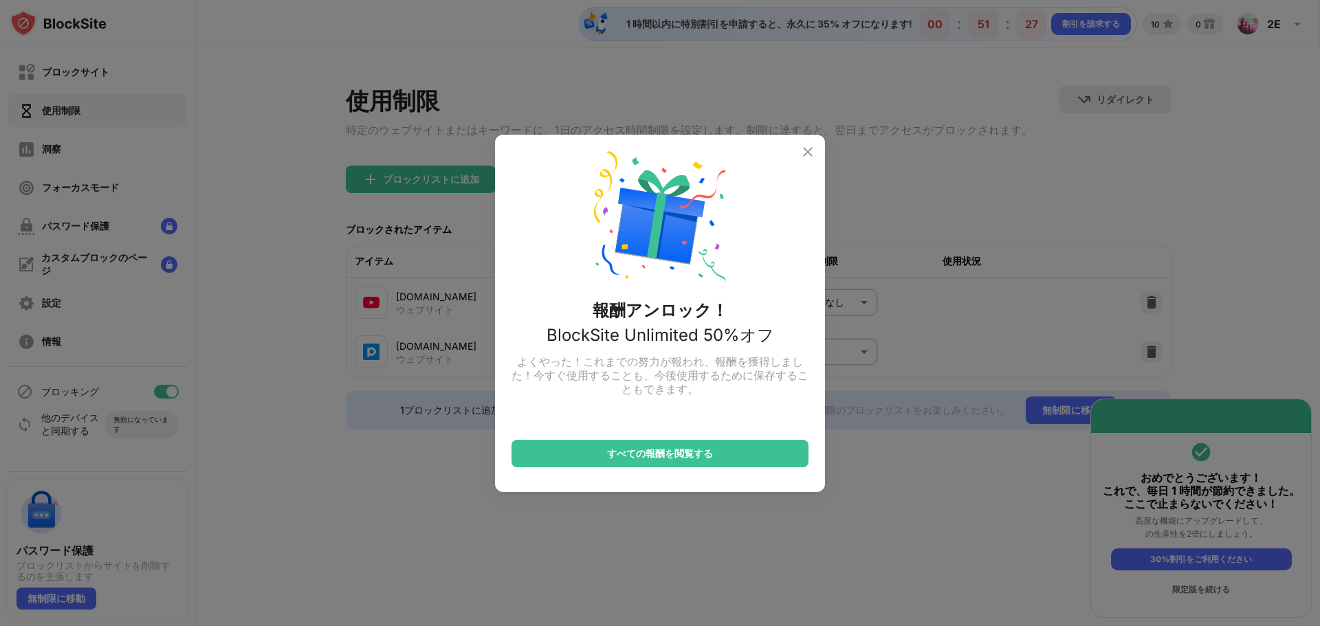
click at [805, 152] on img at bounding box center [807, 152] width 16 height 16
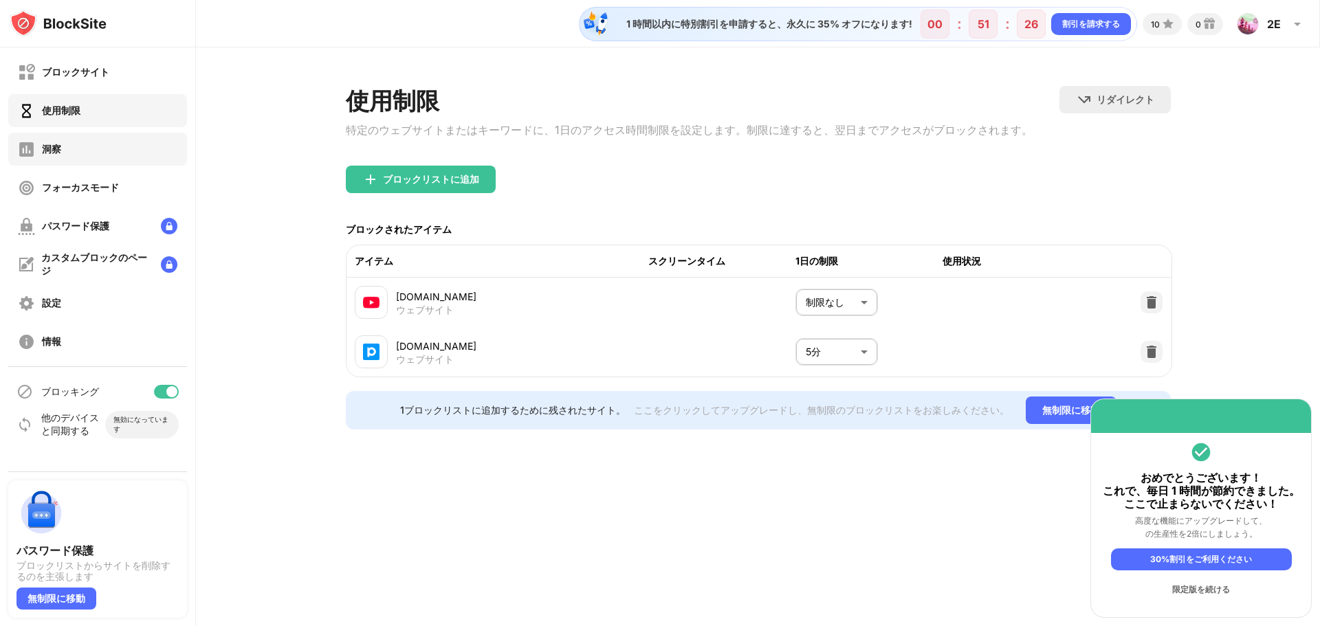
click at [124, 145] on div "洞察" at bounding box center [97, 149] width 179 height 33
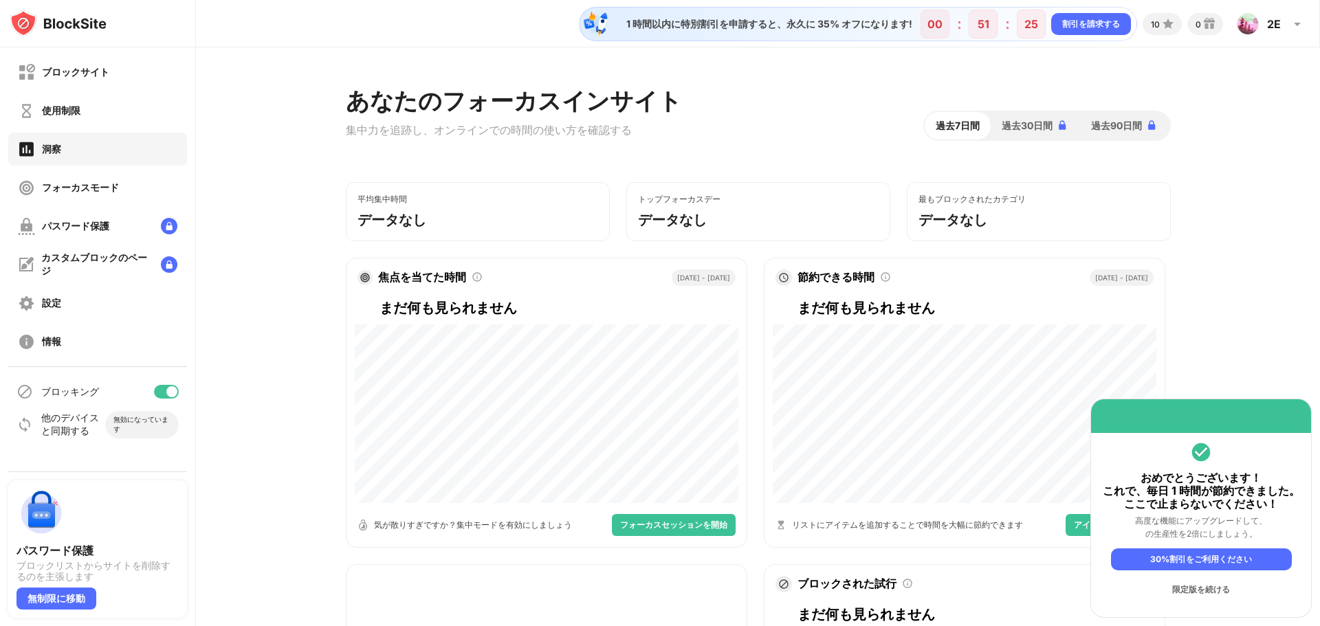
click at [120, 75] on div "ブロックサイト" at bounding box center [97, 72] width 179 height 33
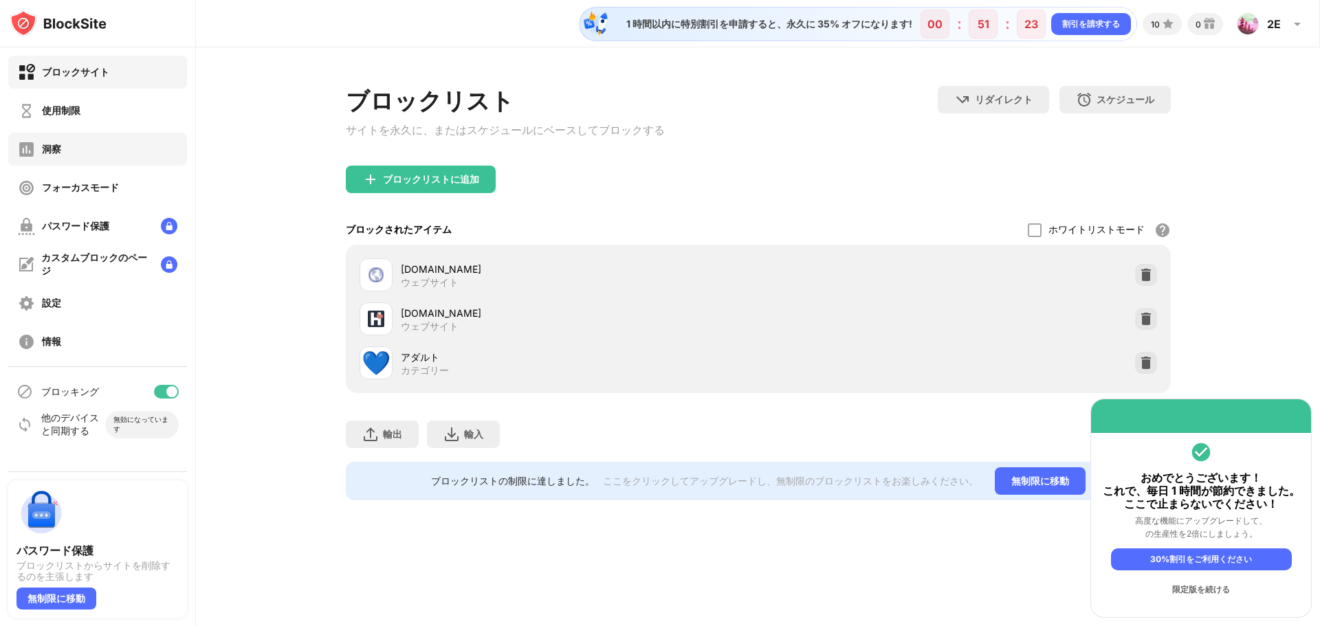
click at [93, 156] on div "洞察" at bounding box center [97, 149] width 179 height 33
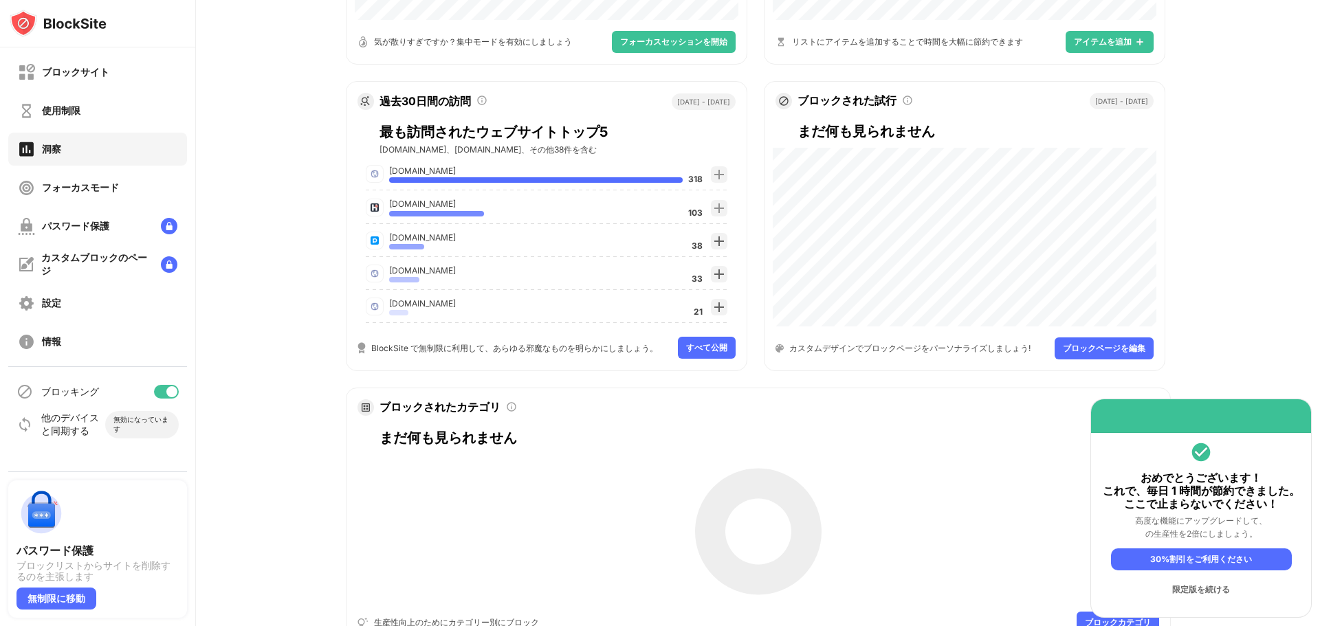
scroll to position [487, 0]
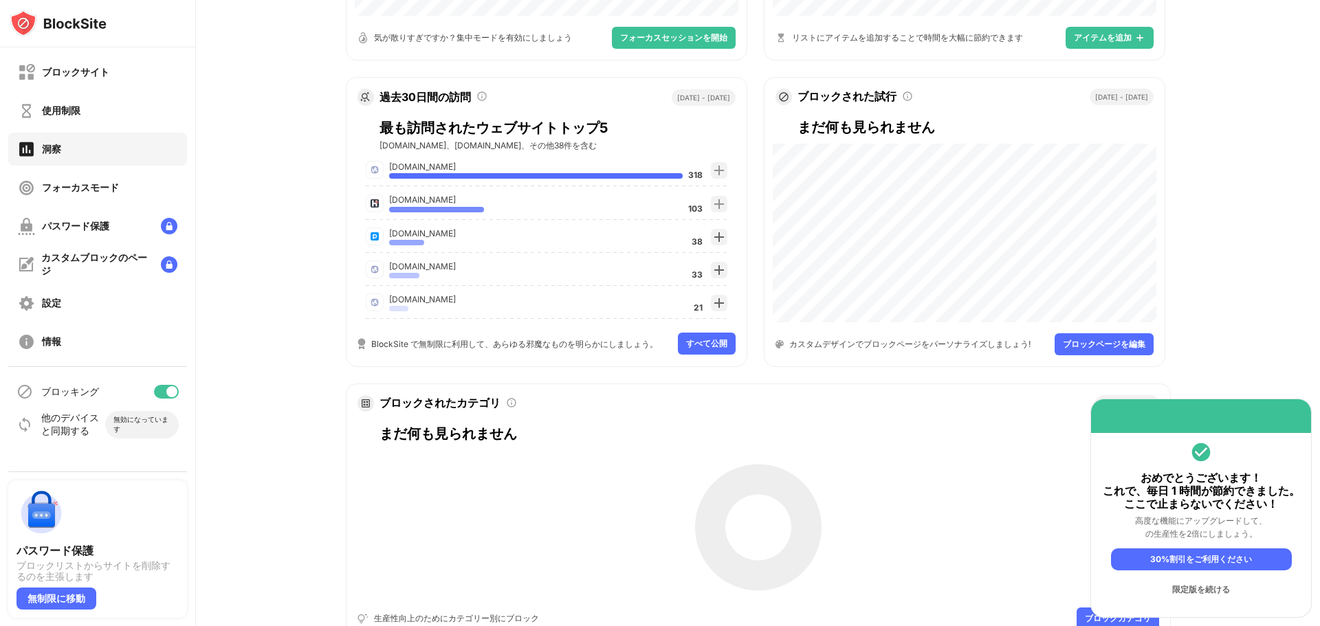
click at [403, 239] on font "[DOMAIN_NAME]" at bounding box center [422, 233] width 67 height 10
drag, startPoint x: 397, startPoint y: 277, endPoint x: 399, endPoint y: 309, distance: 32.4
click at [396, 273] on font "[DOMAIN_NAME]" at bounding box center [422, 266] width 67 height 13
click at [399, 300] on font "[DOMAIN_NAME]" at bounding box center [422, 299] width 67 height 10
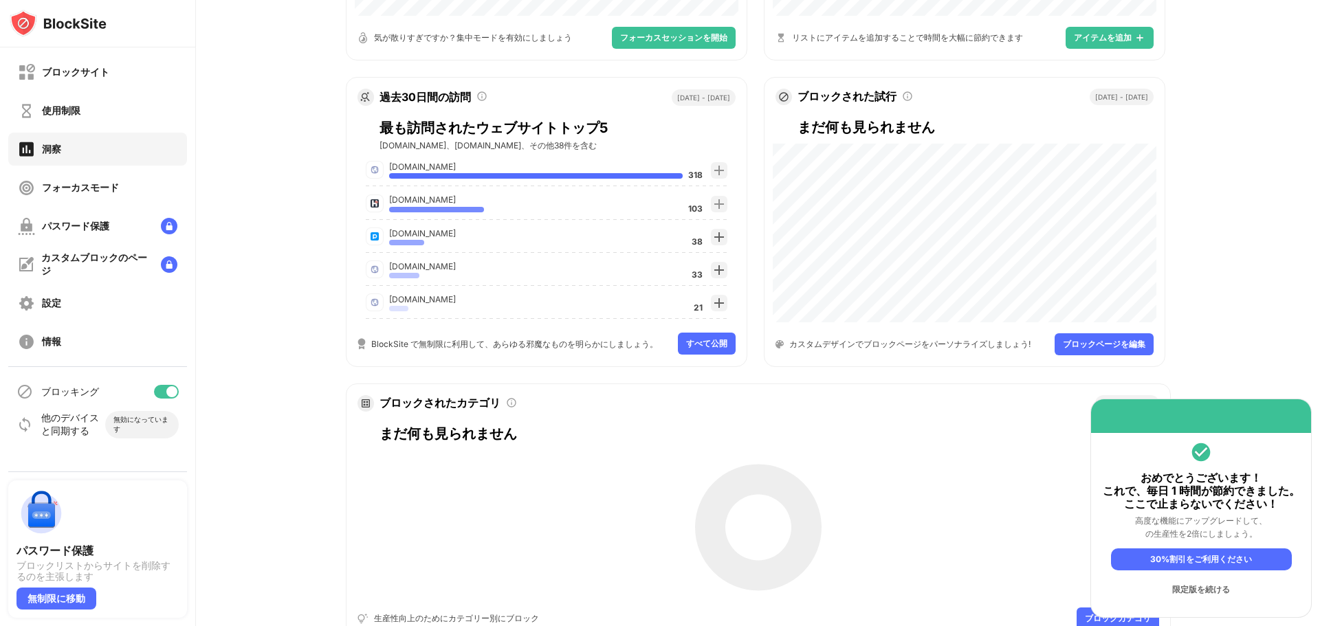
drag, startPoint x: 452, startPoint y: 302, endPoint x: 392, endPoint y: 299, distance: 59.9
click at [392, 299] on font "[DOMAIN_NAME]" at bounding box center [422, 299] width 67 height 10
drag, startPoint x: 438, startPoint y: 287, endPoint x: 430, endPoint y: 309, distance: 23.5
drag, startPoint x: 430, startPoint y: 309, endPoint x: 354, endPoint y: 255, distance: 93.1
click at [358, 296] on div "asmr.one 318 ブロックリストに追加 hitomi.la 103 ブロックリストに追加 pixiv.net 38 ブロックリストに追加 raw.ki…" at bounding box center [547, 239] width 384 height 164
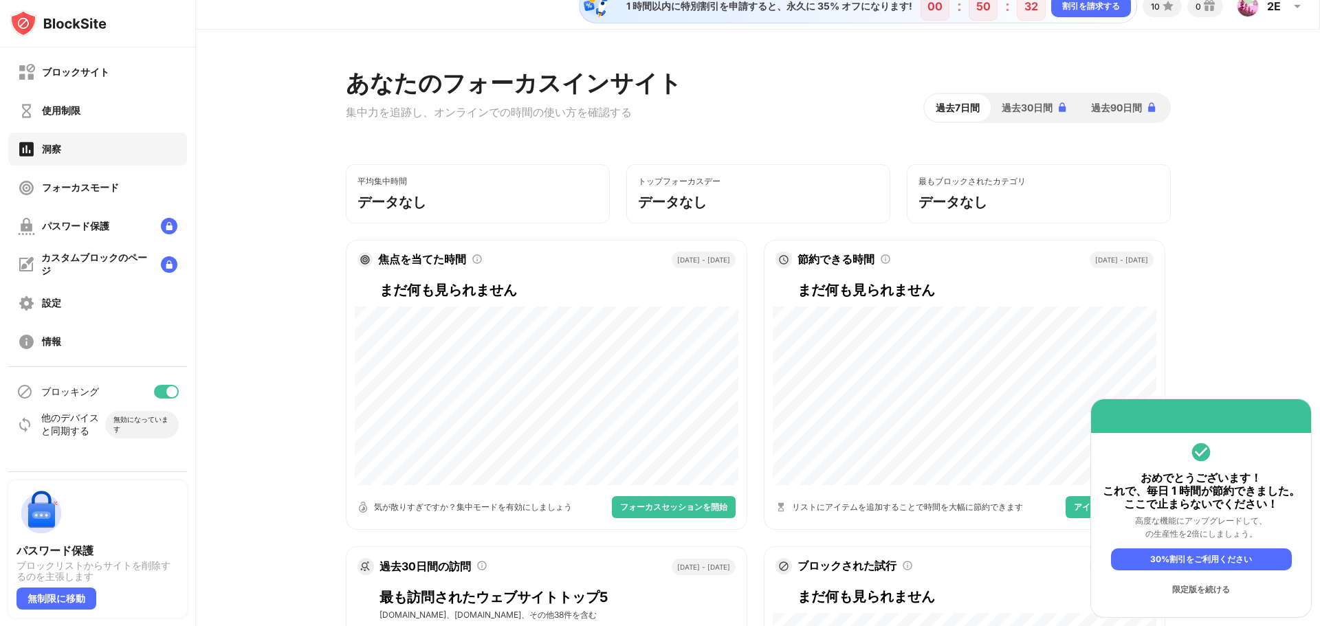
scroll to position [0, 0]
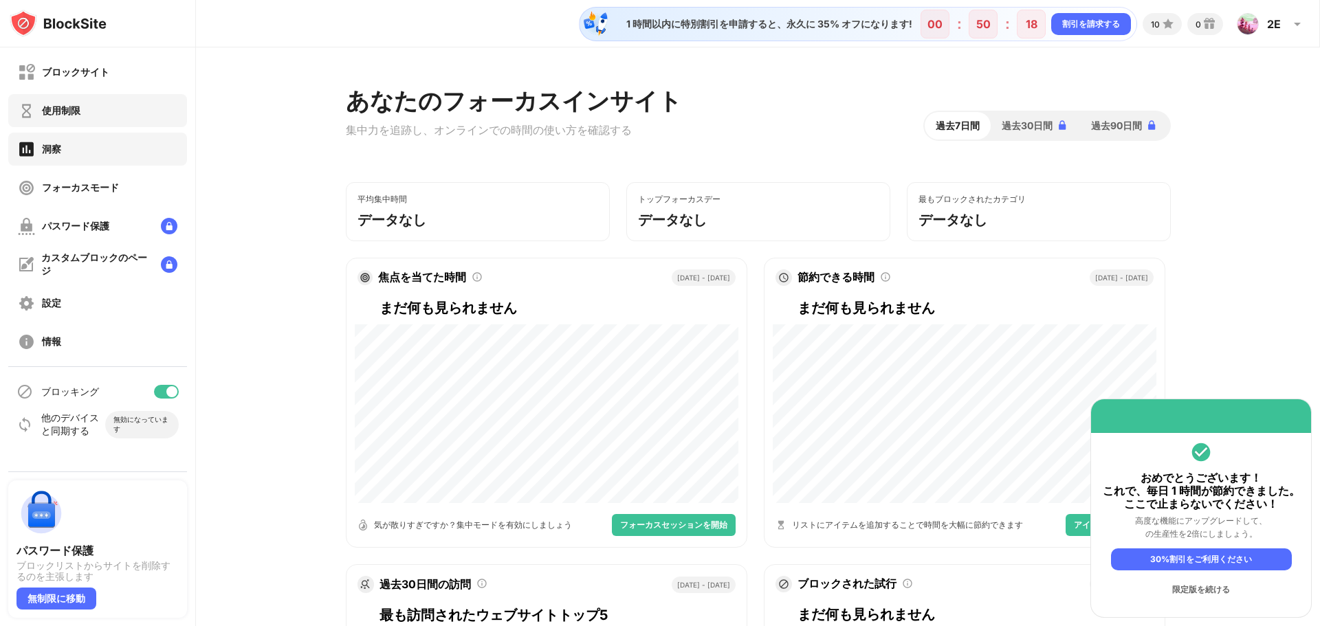
click at [96, 115] on div "使用制限" at bounding box center [97, 110] width 179 height 33
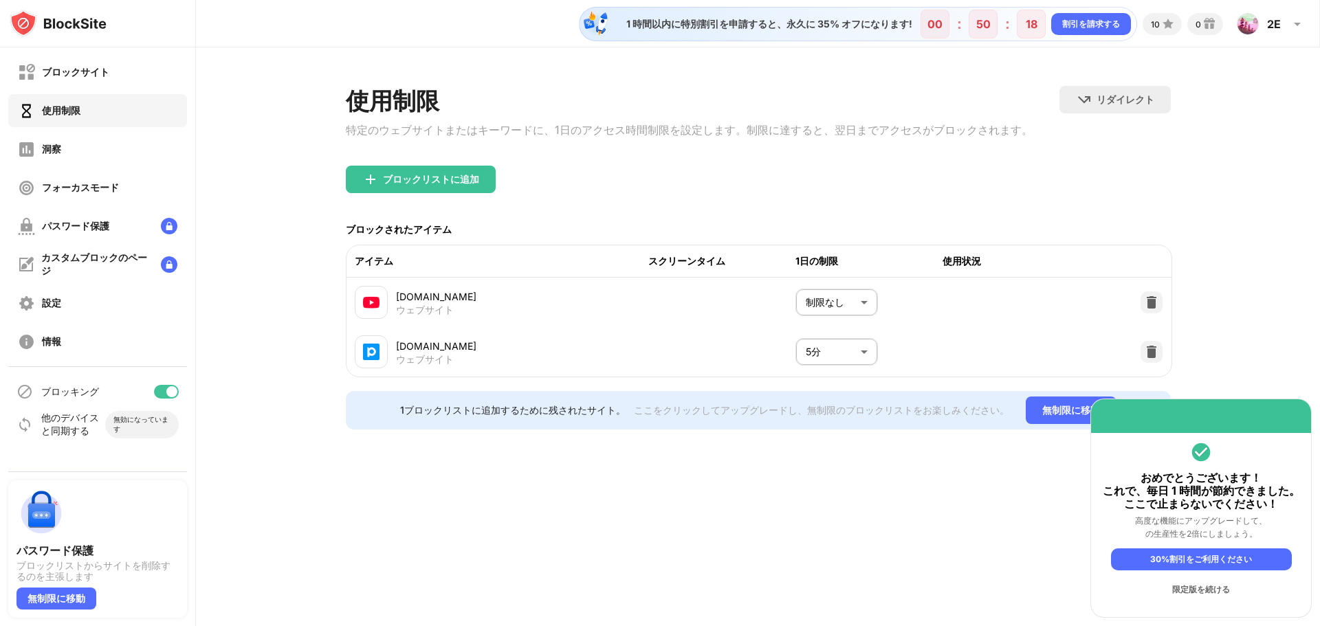
click at [89, 30] on img at bounding box center [58, 23] width 97 height 27
click at [91, 16] on img at bounding box center [58, 23] width 97 height 27
click at [662, 111] on div "使用制限" at bounding box center [689, 102] width 687 height 32
click at [867, 302] on body "ブロックサイト 使用制限 洞察 フォーカスモード パスワード保護 カスタムブロックのページ 設定 情報 ブロッキング 他のデバイスと同期する 無効になっていま…" at bounding box center [660, 313] width 1320 height 626
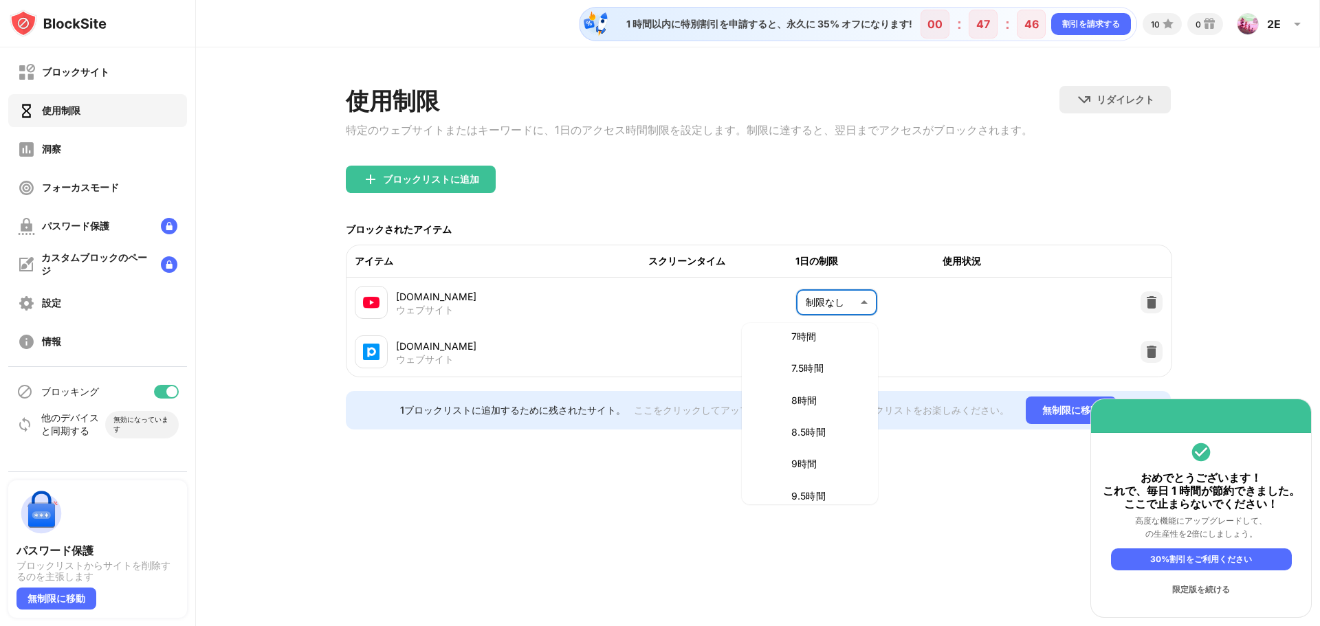
scroll to position [687, 0]
click at [819, 494] on p "8時間" at bounding box center [826, 494] width 70 height 15
type input "***"
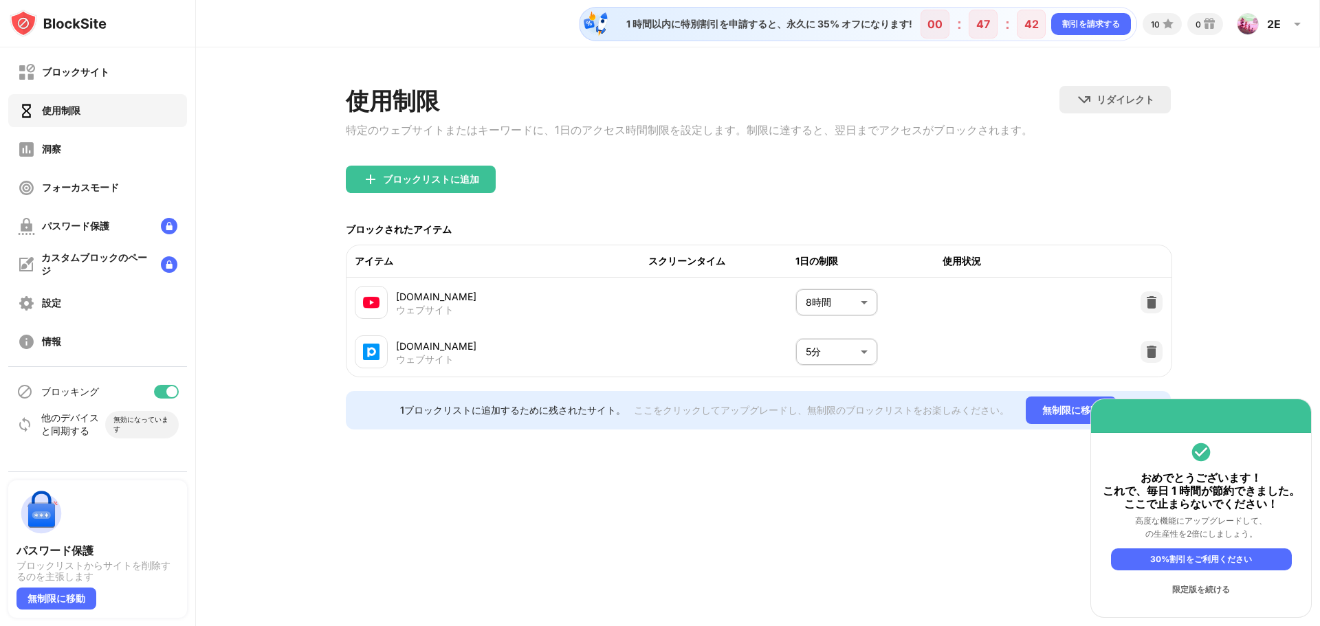
click at [857, 532] on div "1 時間以内に特別割引を申請すると、永久に 35% オフになります! 00 ： 47 ： 42 割引を請求する 10 0 2E 2E カラス アカウントを表示…" at bounding box center [758, 313] width 1124 height 626
click at [117, 161] on div "洞察" at bounding box center [97, 149] width 179 height 33
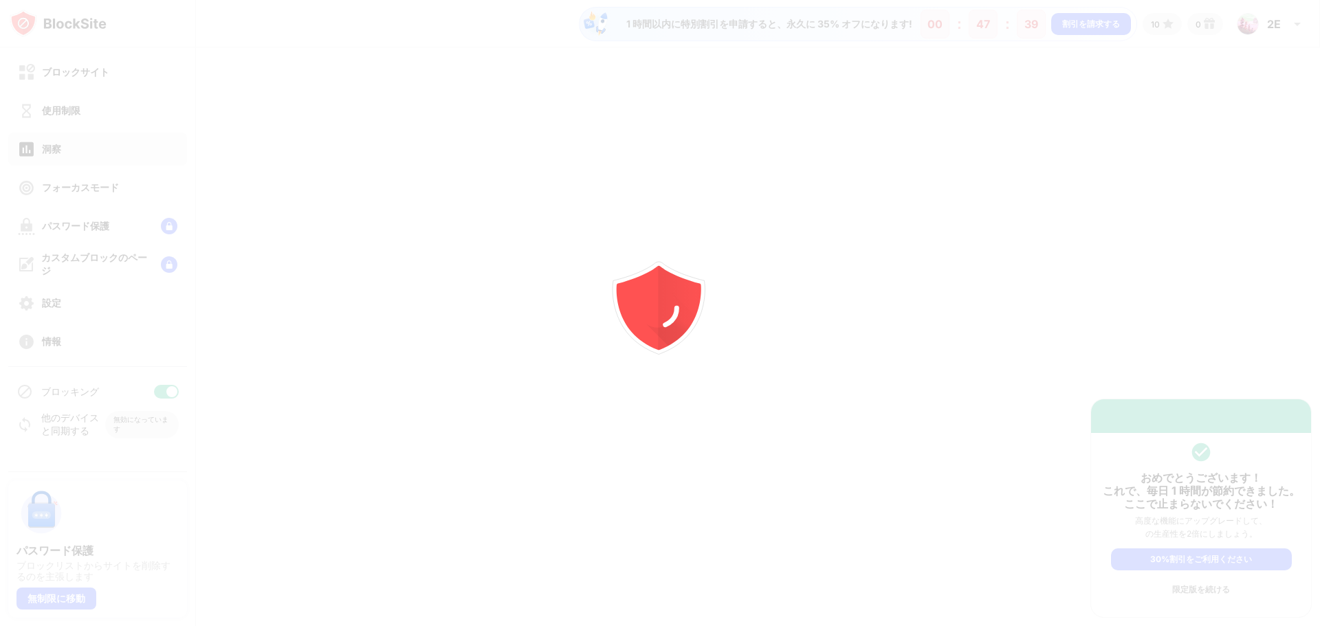
click at [113, 87] on div at bounding box center [660, 313] width 1320 height 626
